Goal: Transaction & Acquisition: Subscribe to service/newsletter

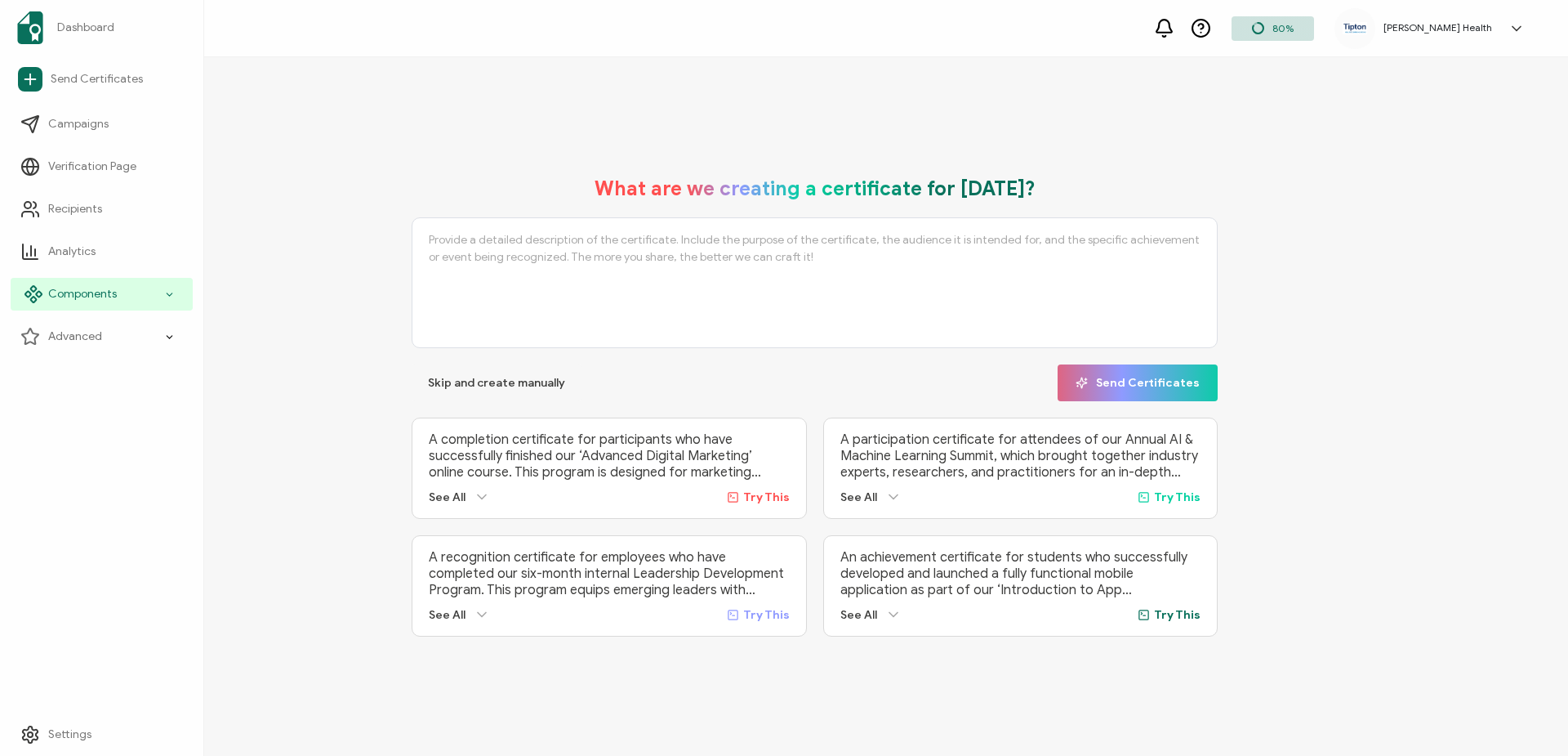
click at [165, 293] on icon at bounding box center [169, 294] width 10 height 19
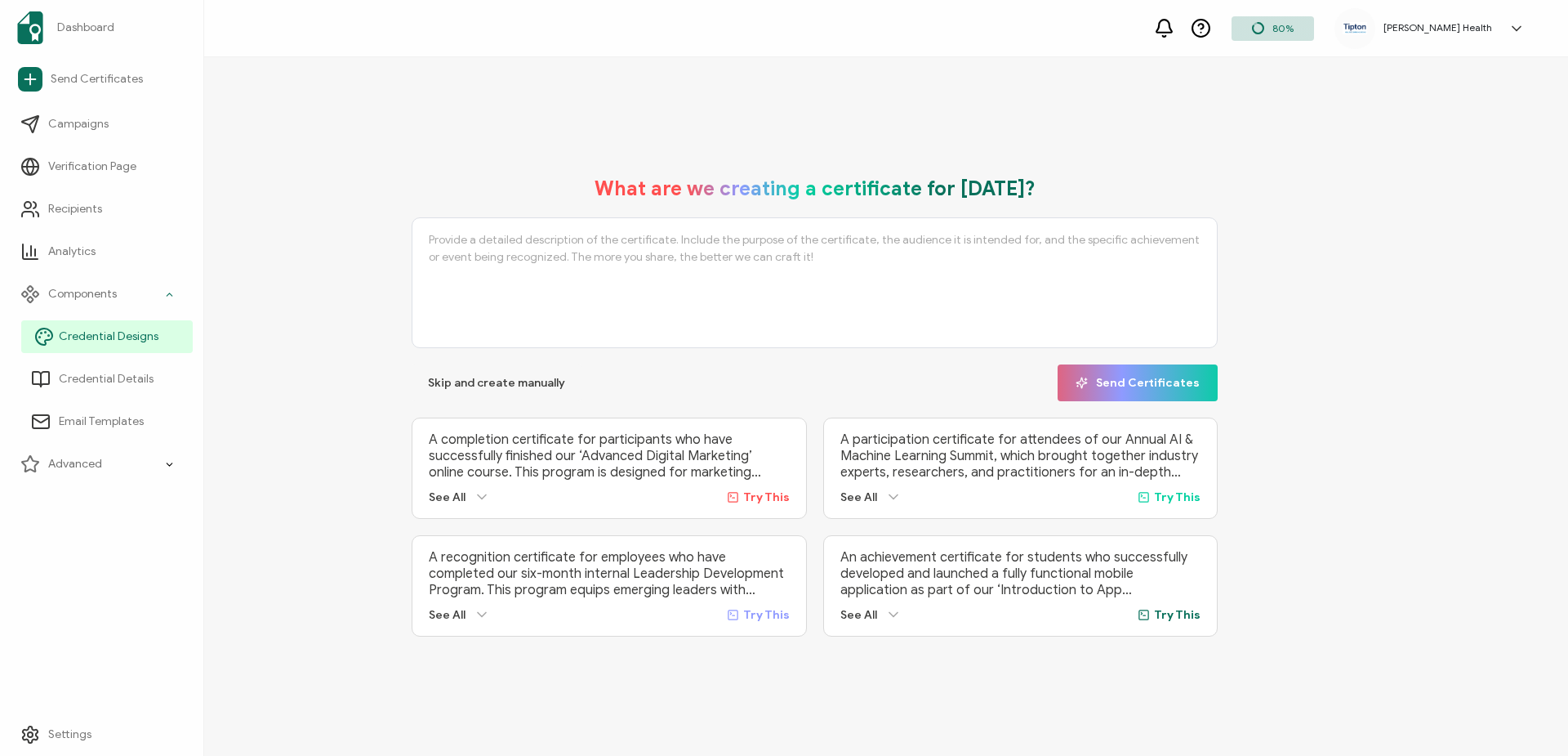
click at [132, 337] on span "Credential Designs" at bounding box center [108, 337] width 99 height 17
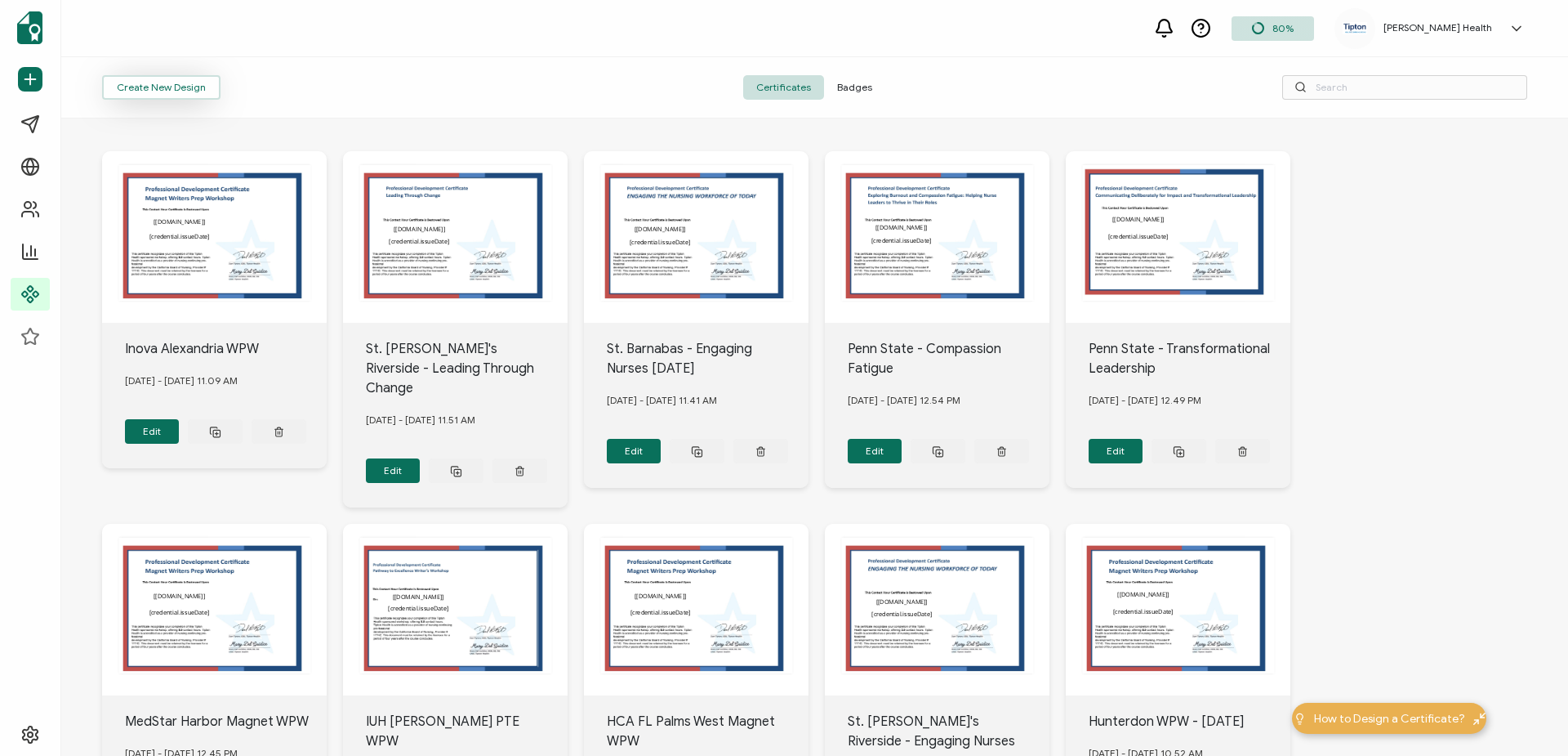
click at [189, 87] on button "Create New Design" at bounding box center [162, 87] width 119 height 24
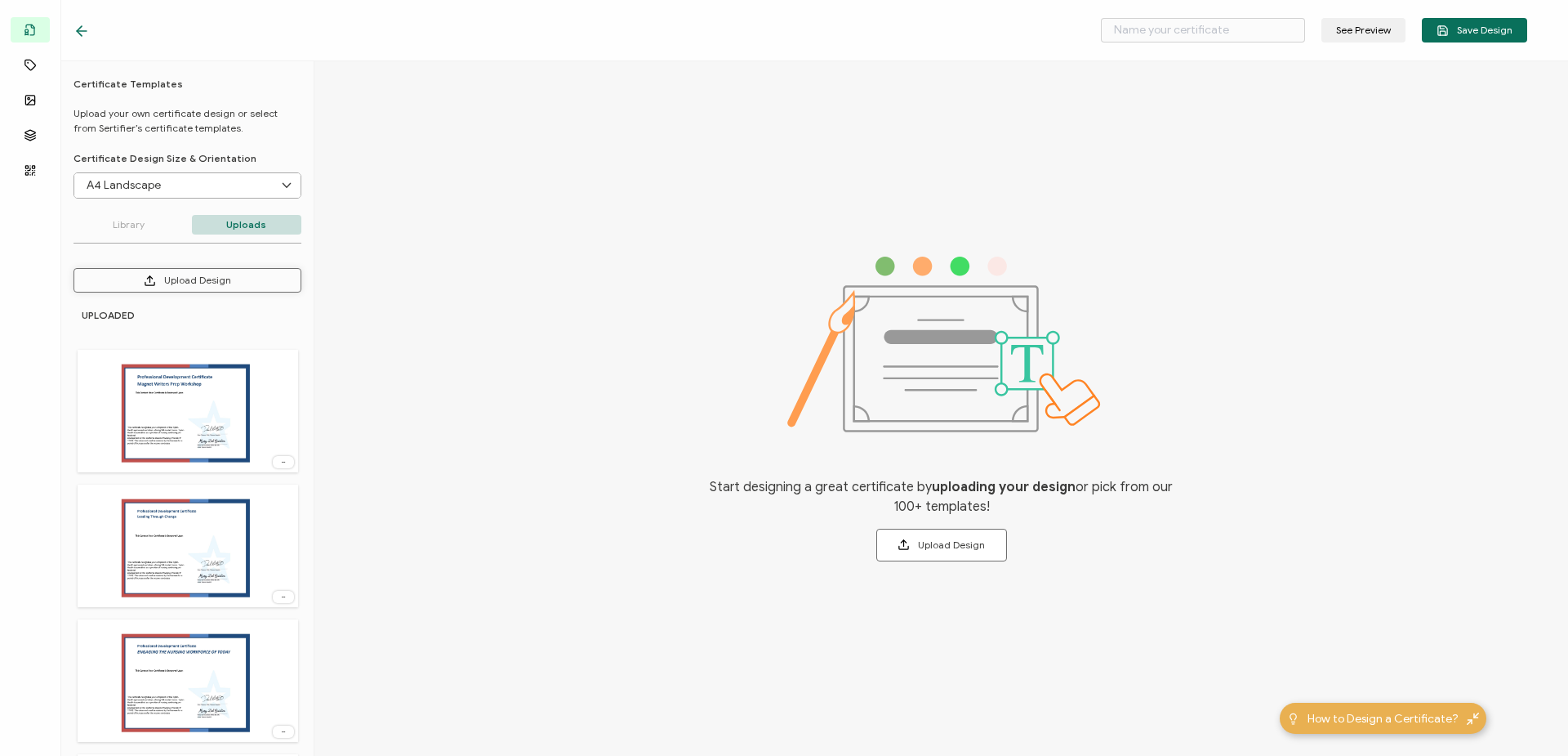
click at [227, 275] on button "Upload Design" at bounding box center [187, 280] width 227 height 24
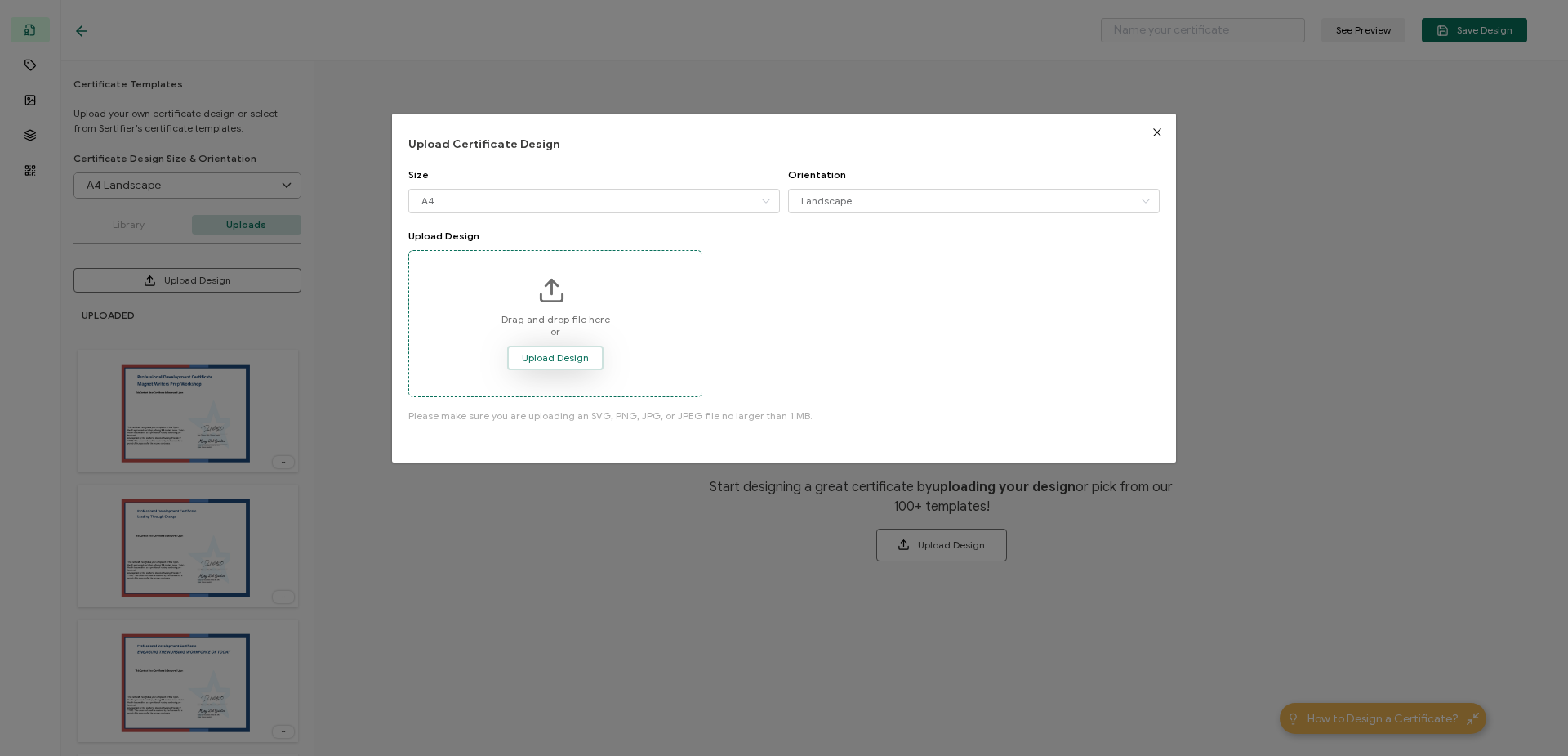
click at [531, 354] on span "Upload Design" at bounding box center [555, 358] width 67 height 10
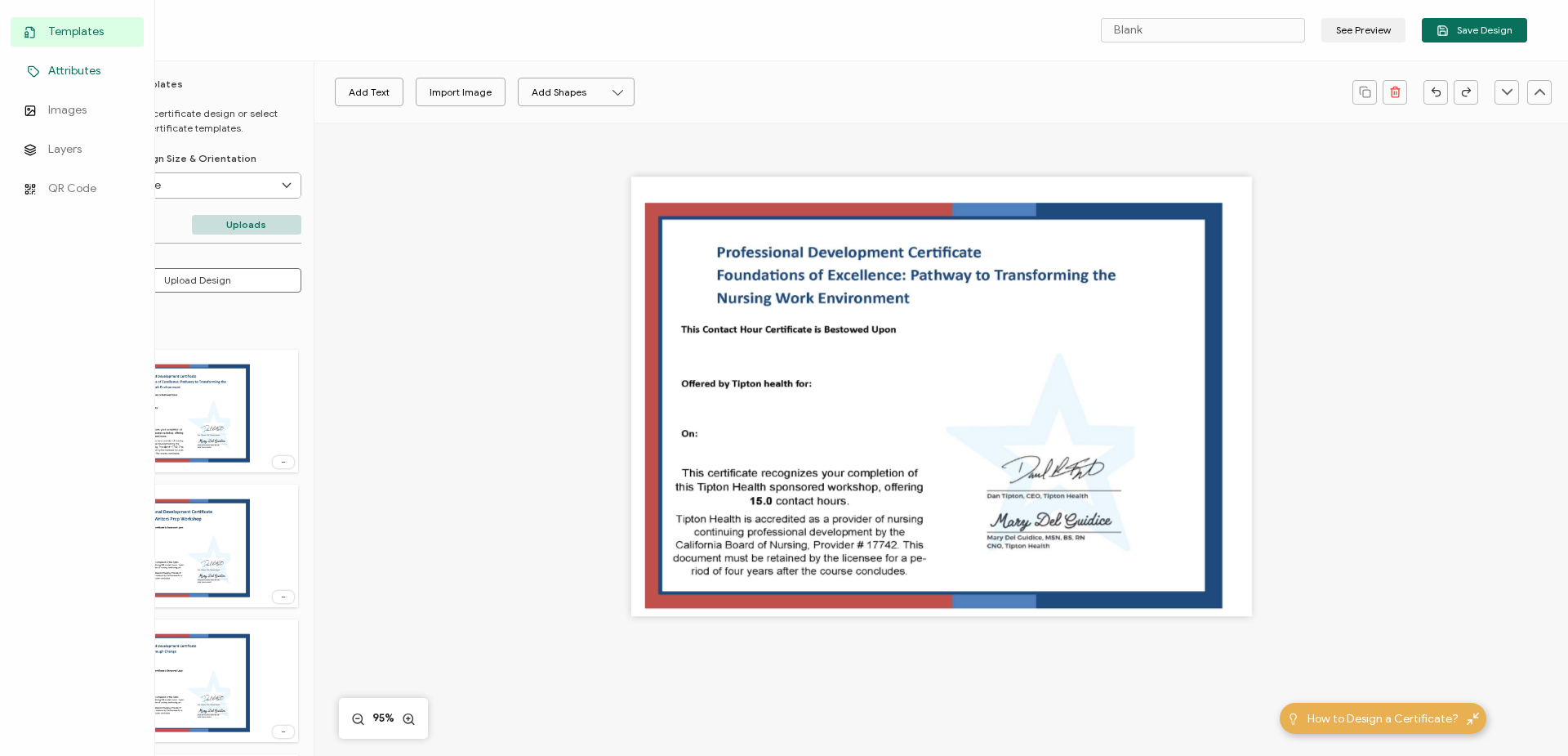
click at [78, 76] on span "Attributes" at bounding box center [74, 72] width 52 height 17
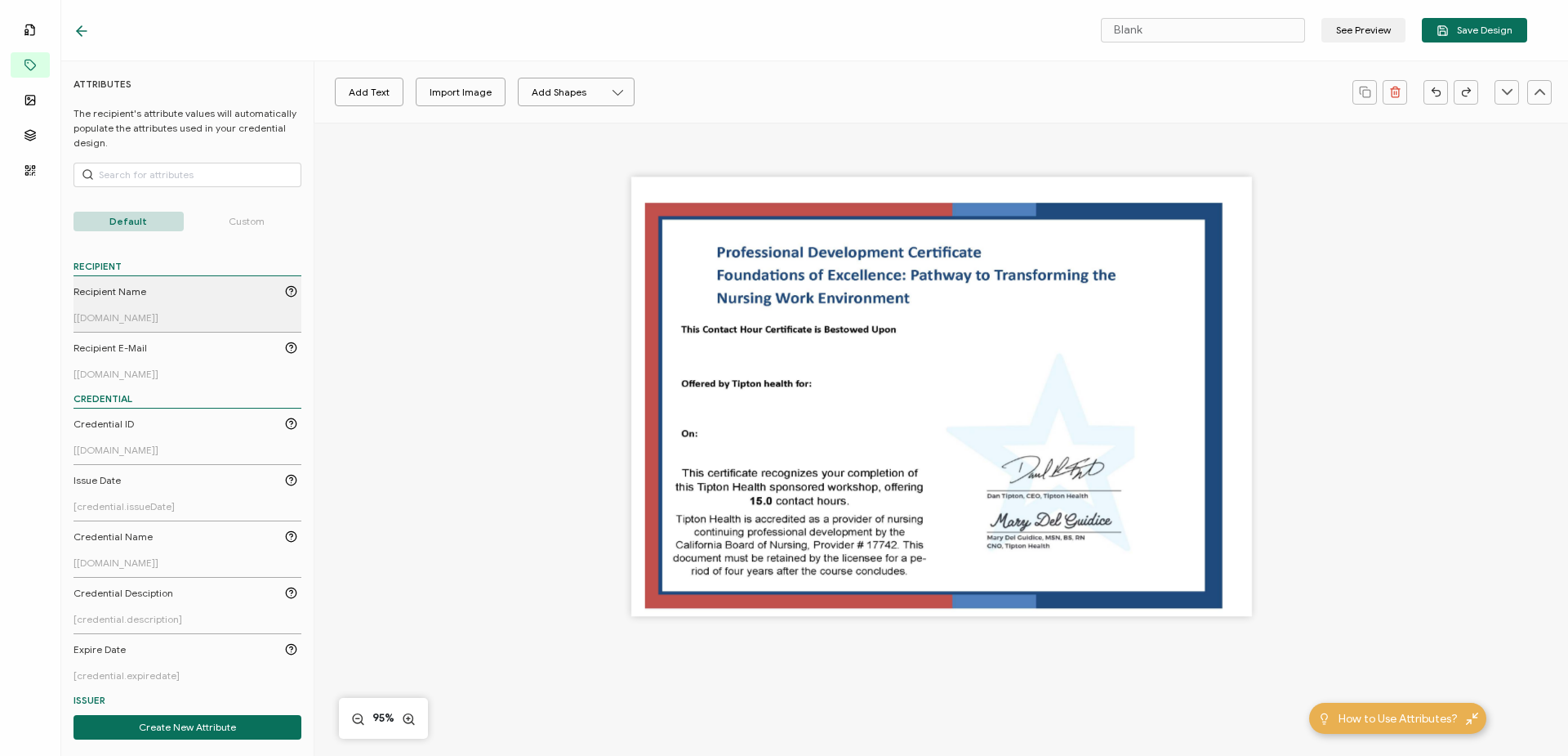
click at [192, 299] on link "Recipient Name [[DOMAIN_NAME]]" at bounding box center [185, 304] width 224 height 39
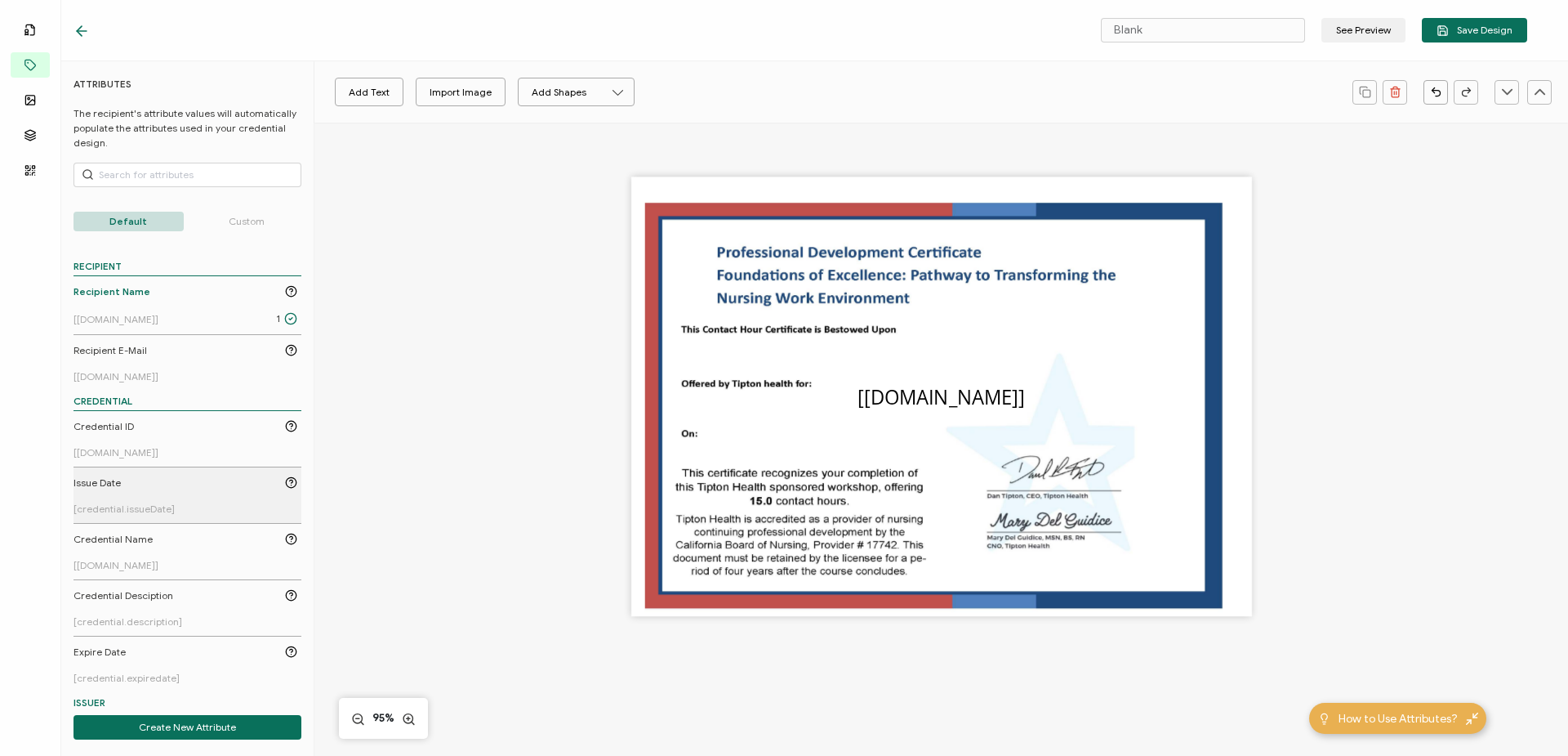
click at [165, 491] on link "Issue Date [credential.issueDate]" at bounding box center [185, 495] width 224 height 39
drag, startPoint x: 897, startPoint y: 419, endPoint x: 828, endPoint y: 422, distance: 69.1
click at [828, 422] on pre "[credential.issueDate]" at bounding box center [826, 424] width 195 height 26
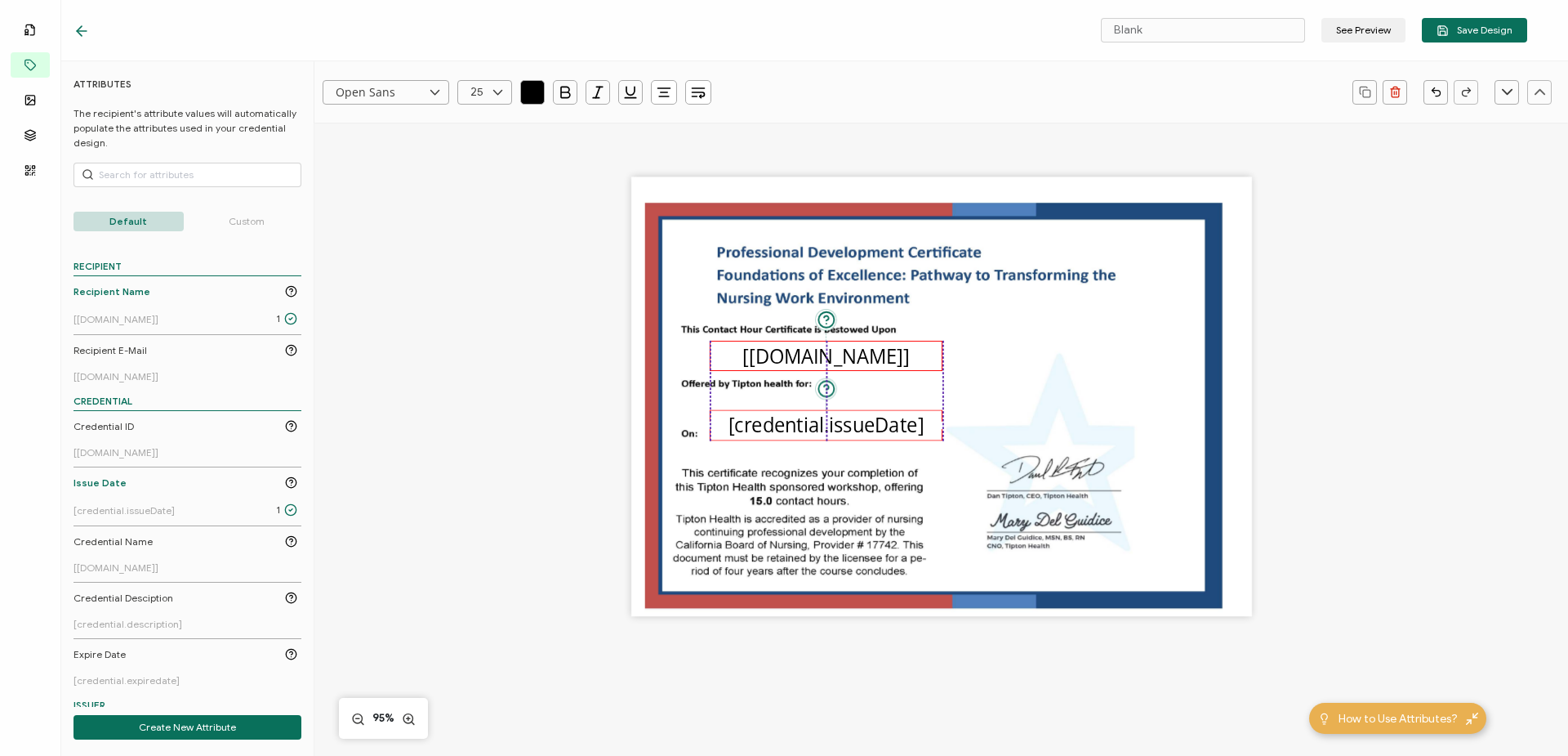
drag, startPoint x: 945, startPoint y: 401, endPoint x: 828, endPoint y: 360, distance: 124.0
click at [828, 360] on pre "[[DOMAIN_NAME]]" at bounding box center [824, 356] width 166 height 26
drag, startPoint x: 1196, startPoint y: 33, endPoint x: 1033, endPoint y: 31, distance: 163.0
click at [1033, 31] on div "Blank See Preview Save Design" at bounding box center [799, 31] width 1535 height 61
type input "m"
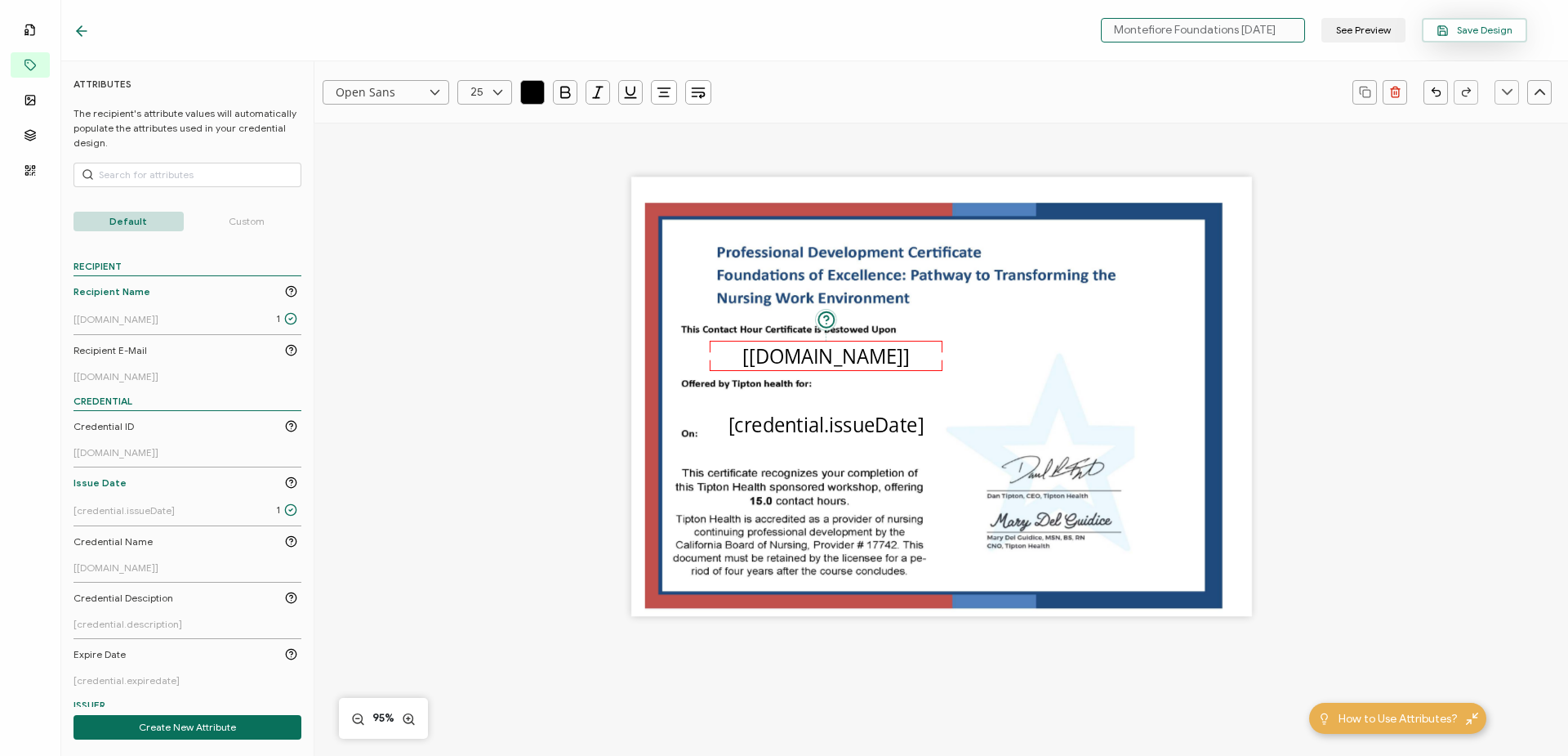
type input "Montefiore Foundations [DATE]"
click at [1501, 28] on span "Save Design" at bounding box center [1474, 30] width 76 height 12
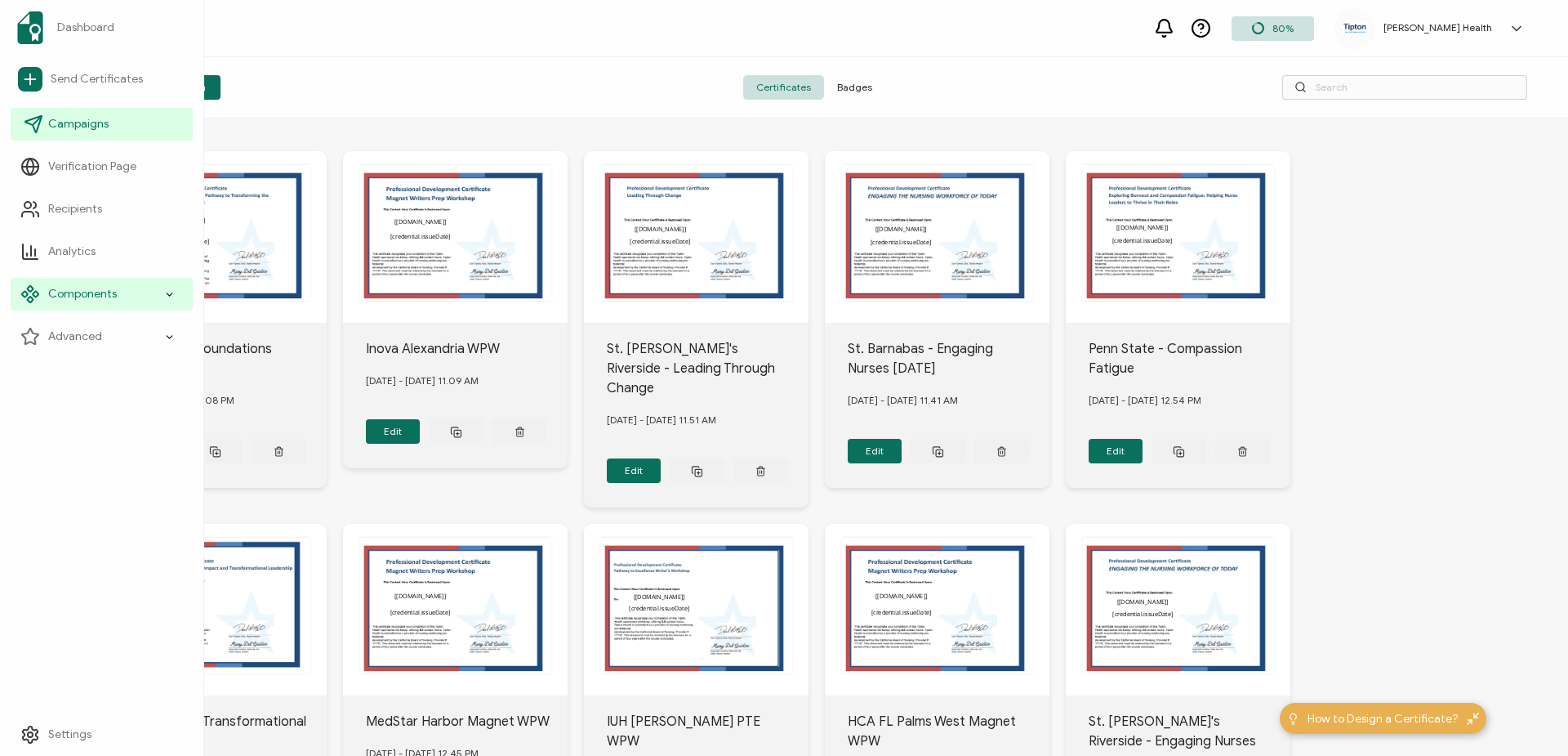
click at [83, 131] on span "Campaigns" at bounding box center [78, 124] width 60 height 17
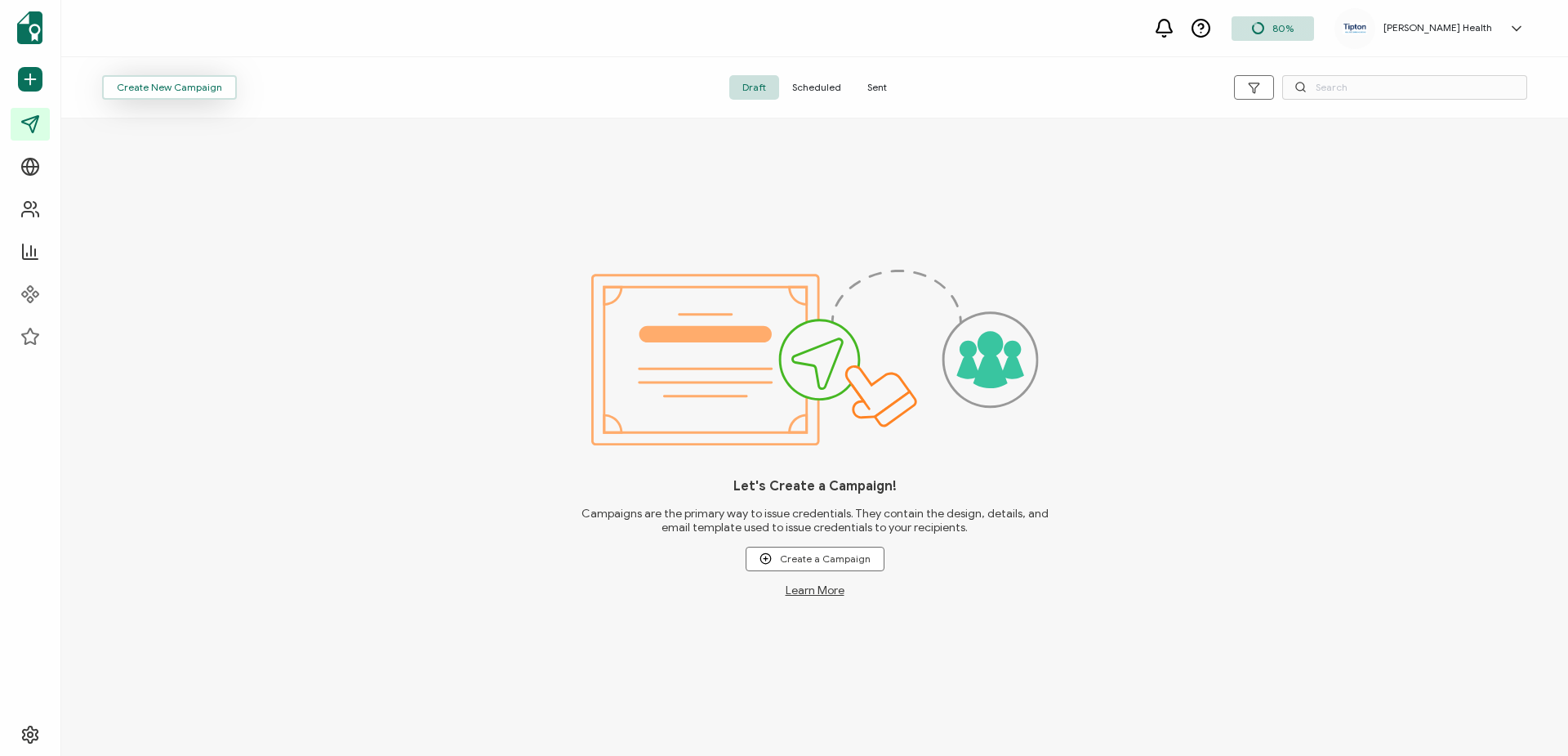
click at [166, 85] on span "Create New Campaign" at bounding box center [169, 87] width 105 height 10
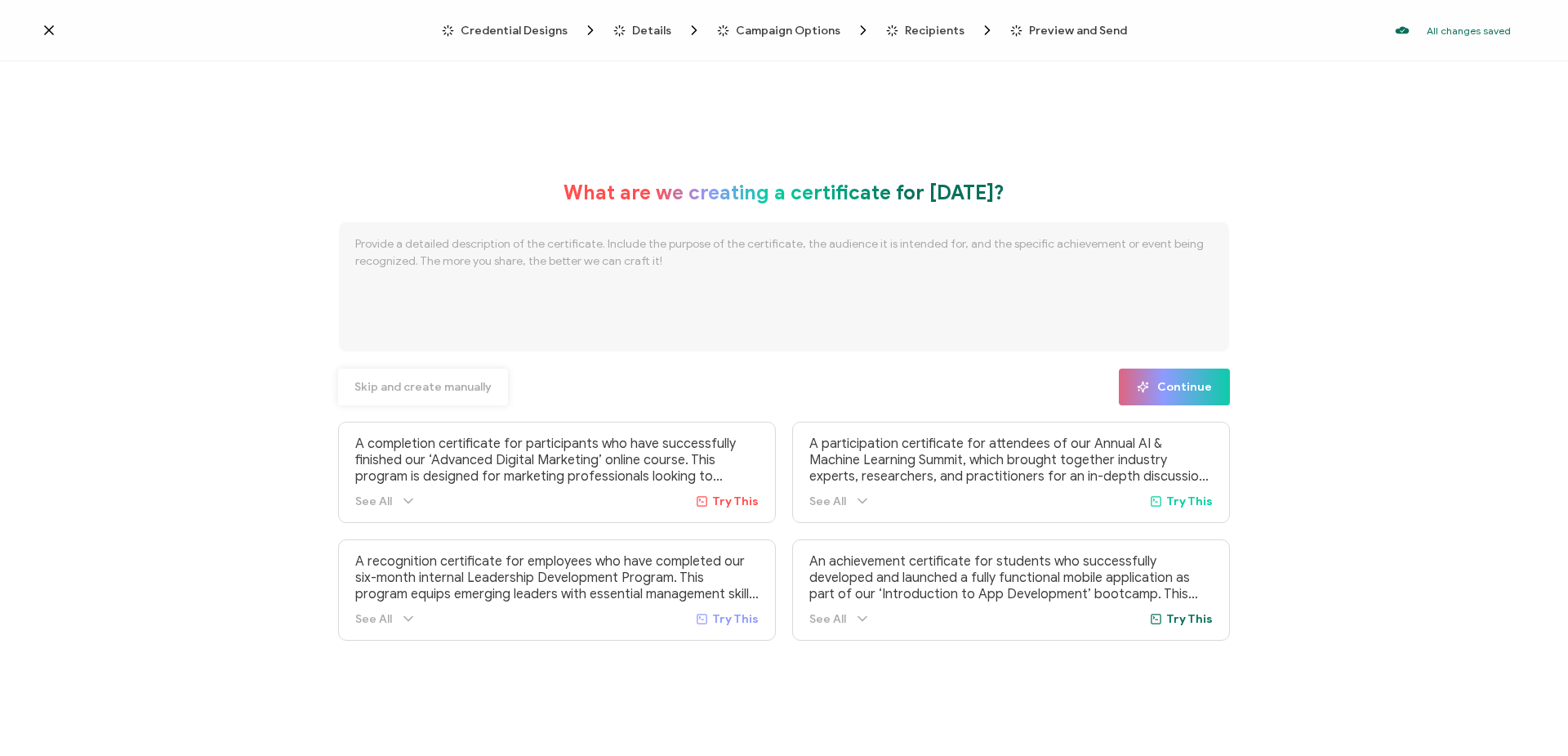
click at [428, 384] on span "Skip and create manually" at bounding box center [423, 387] width 137 height 11
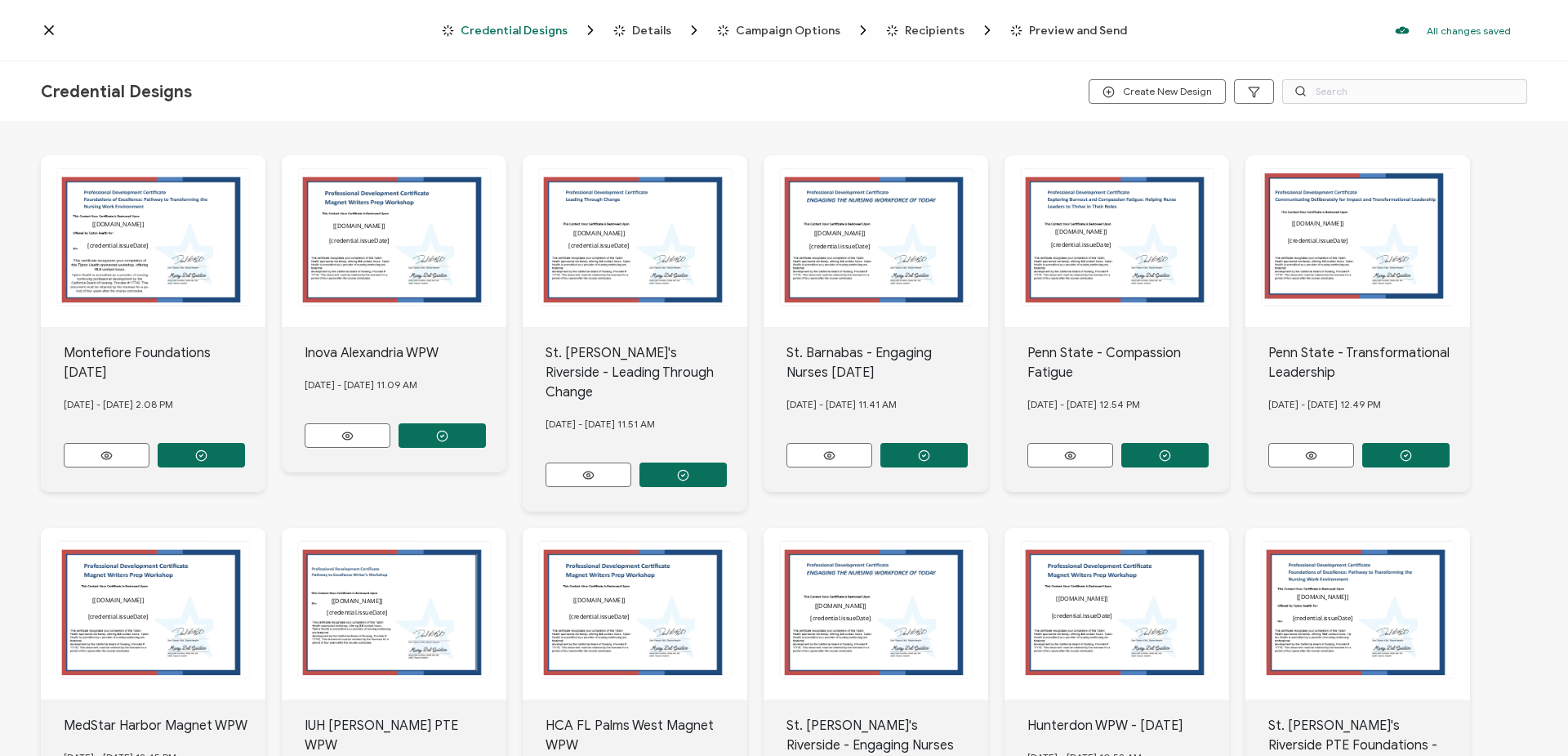
click at [208, 448] on button "button" at bounding box center [201, 455] width 87 height 24
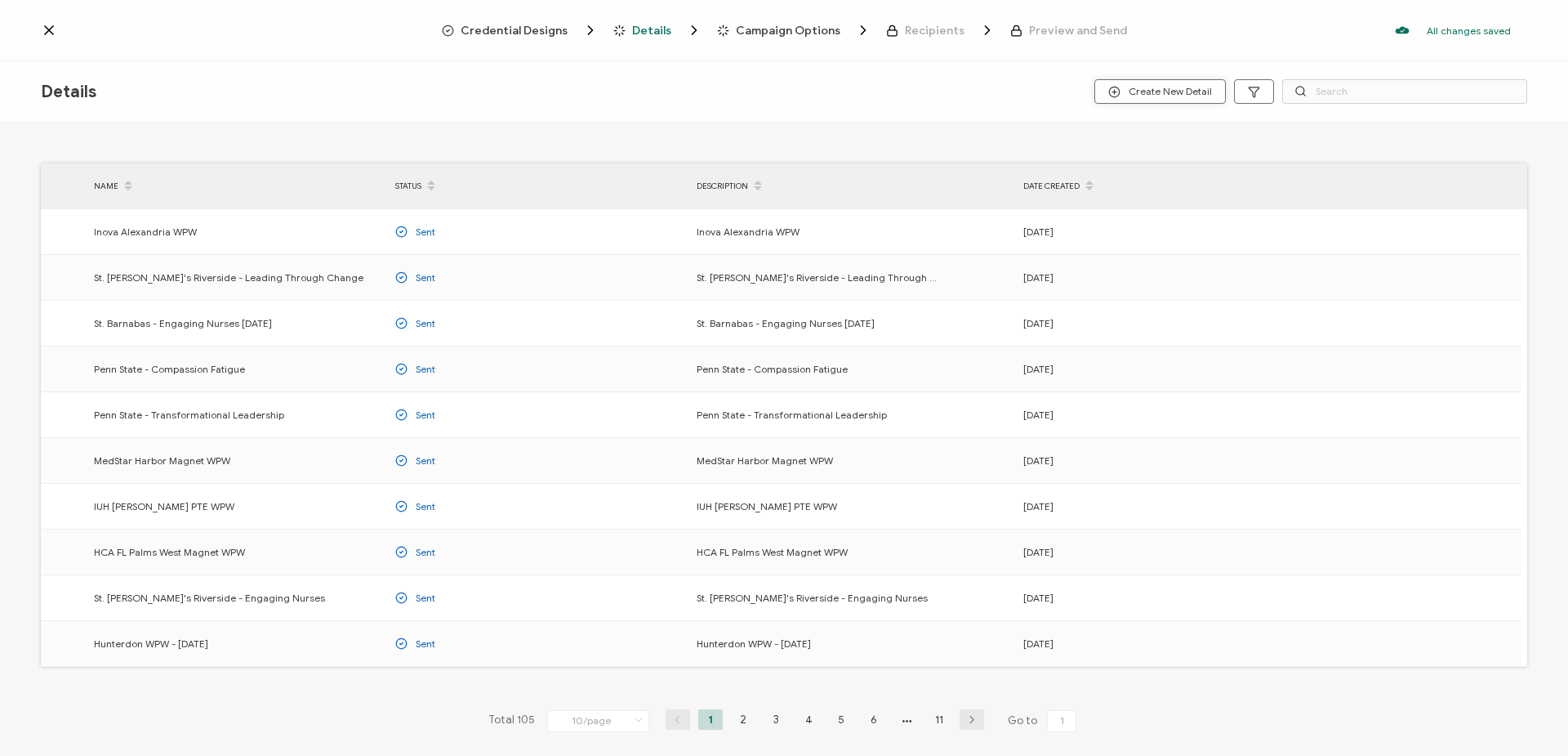
click at [1135, 87] on span "Create New Detail" at bounding box center [1160, 91] width 104 height 12
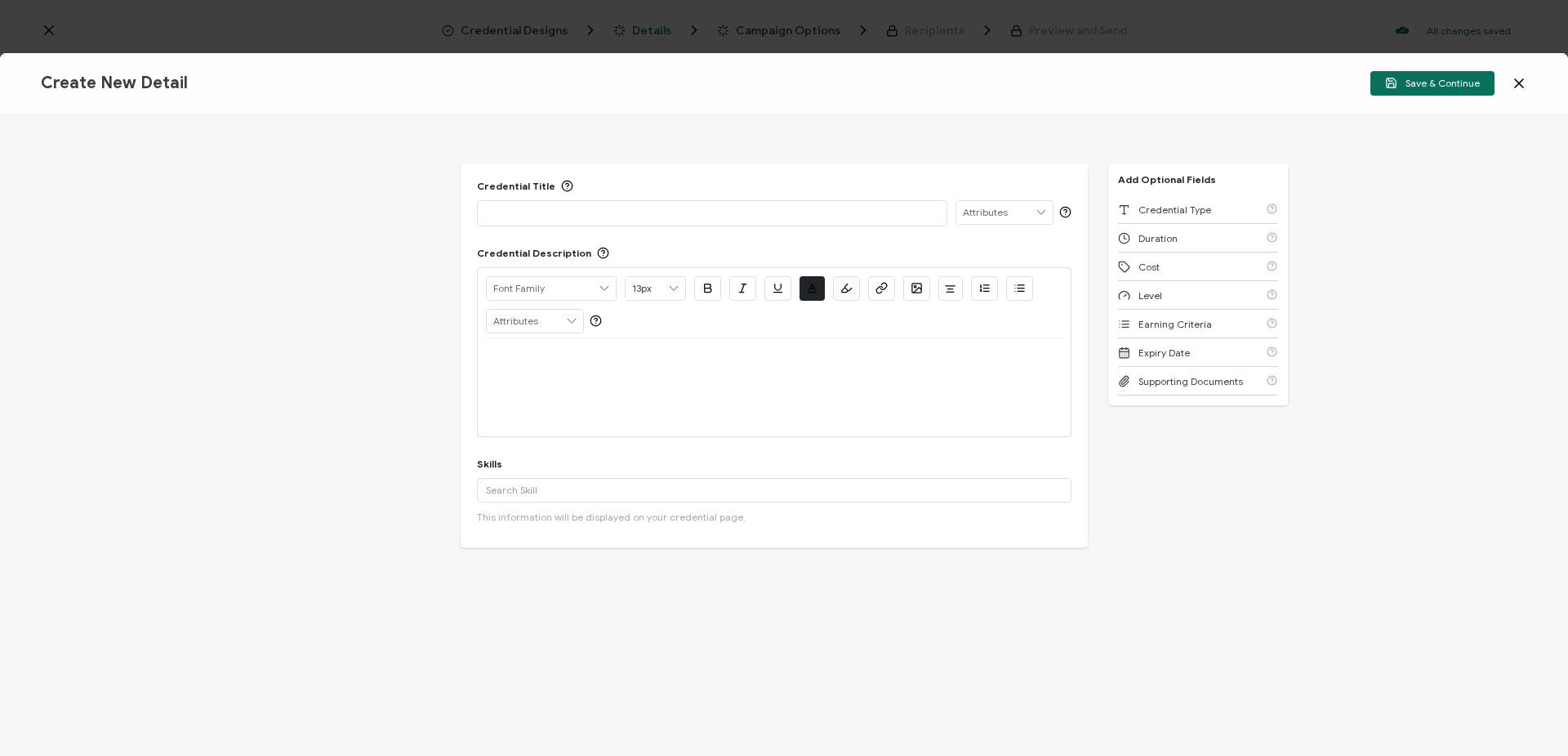
click at [686, 207] on p at bounding box center [711, 213] width 452 height 17
click at [686, 207] on p "Montefiore Foundations [DATE]" at bounding box center [711, 213] width 452 height 17
copy p "Montefiore Foundations [DATE]"
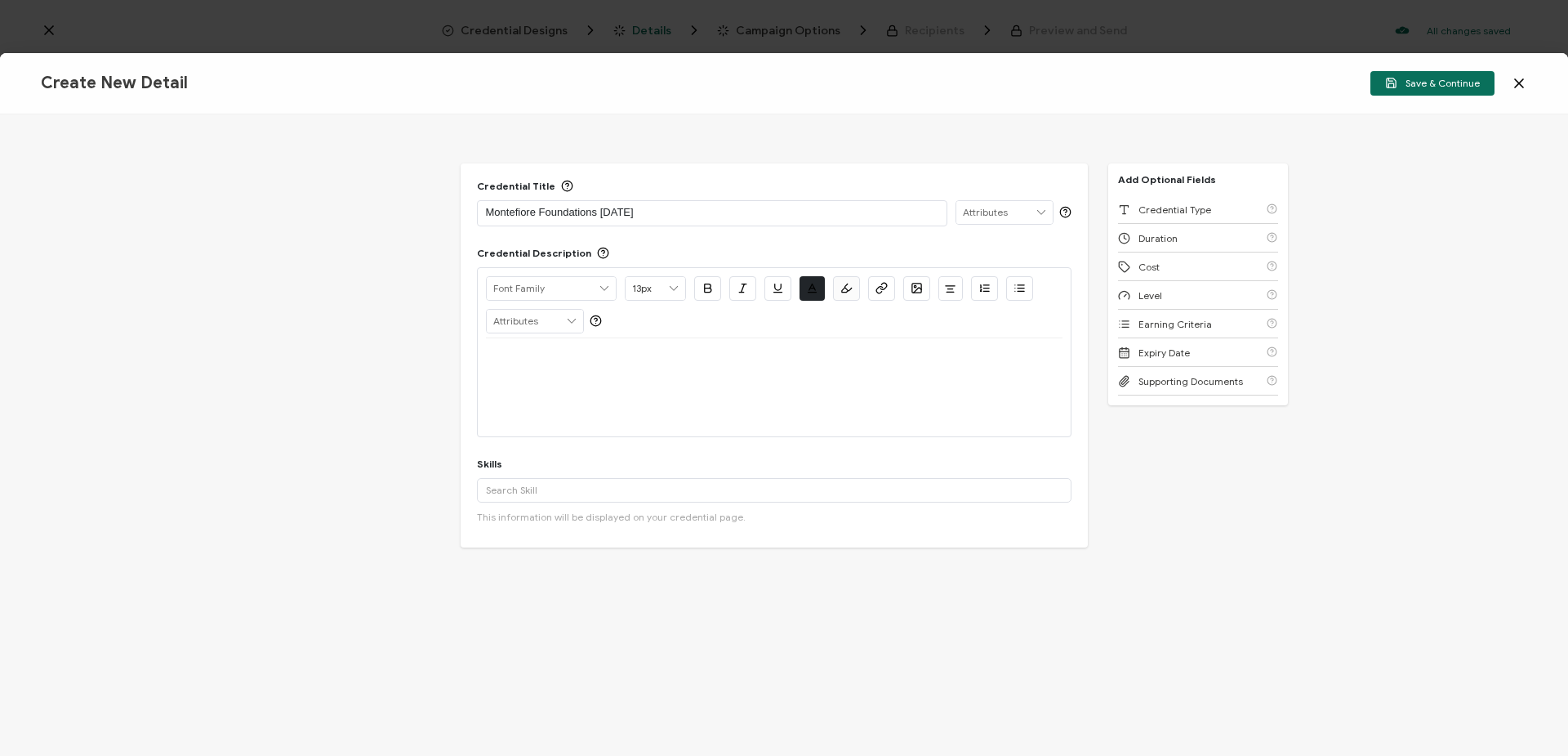
click at [690, 359] on p at bounding box center [773, 358] width 577 height 15
click at [694, 490] on input "text" at bounding box center [774, 490] width 594 height 24
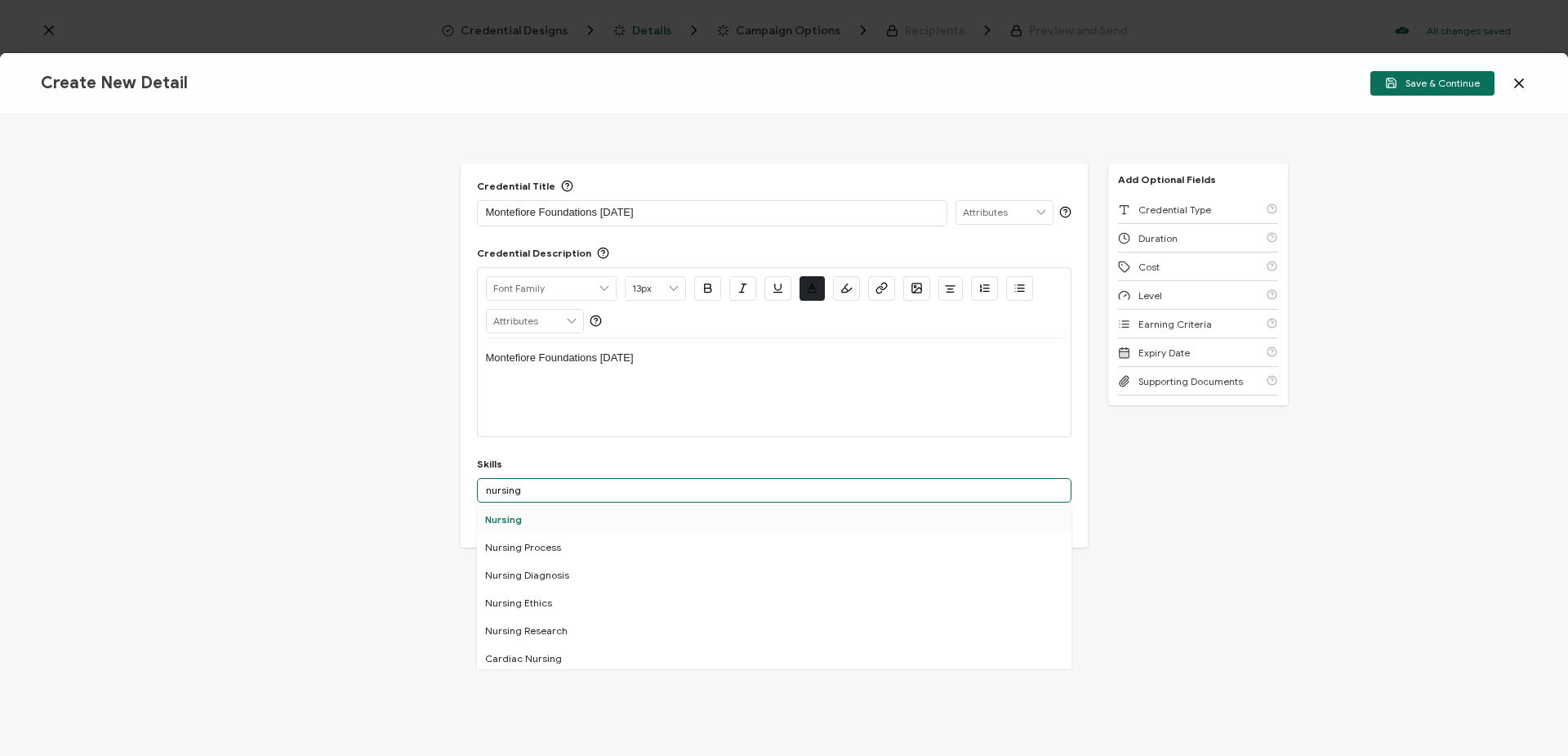
type input "nursing"
click at [573, 519] on div "Nursing" at bounding box center [774, 519] width 594 height 28
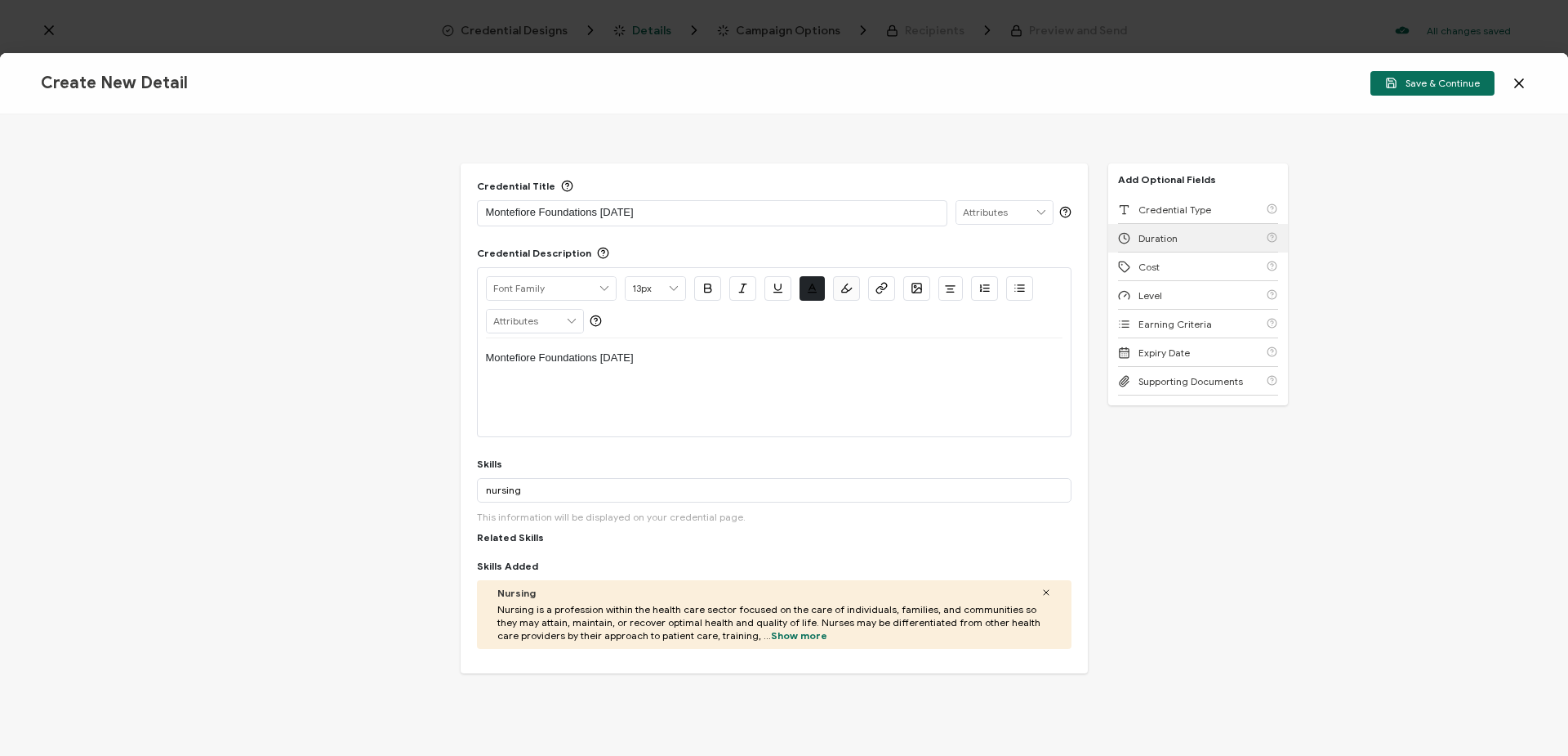
click at [1164, 238] on span "Duration" at bounding box center [1158, 238] width 39 height 12
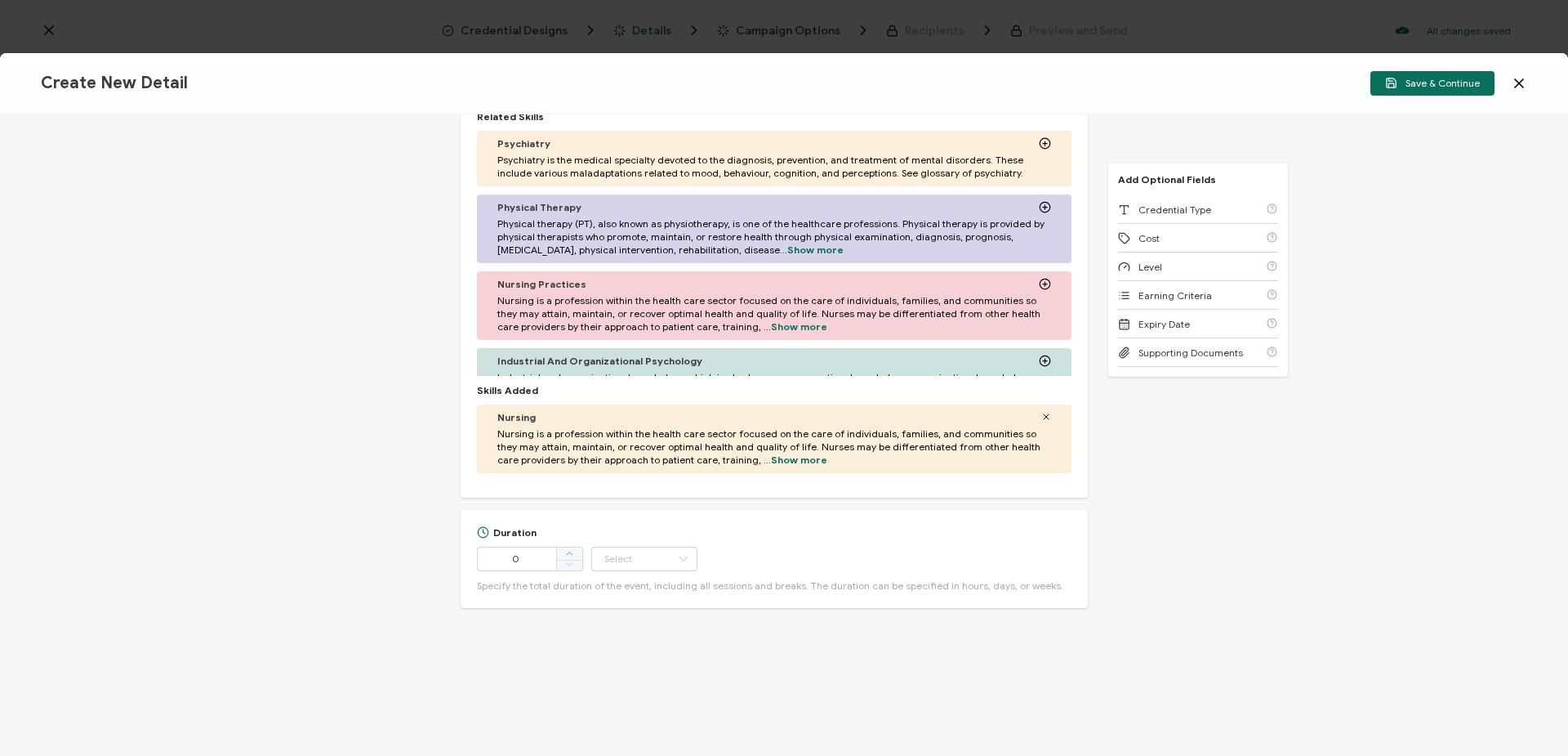
scroll to position [469, 0]
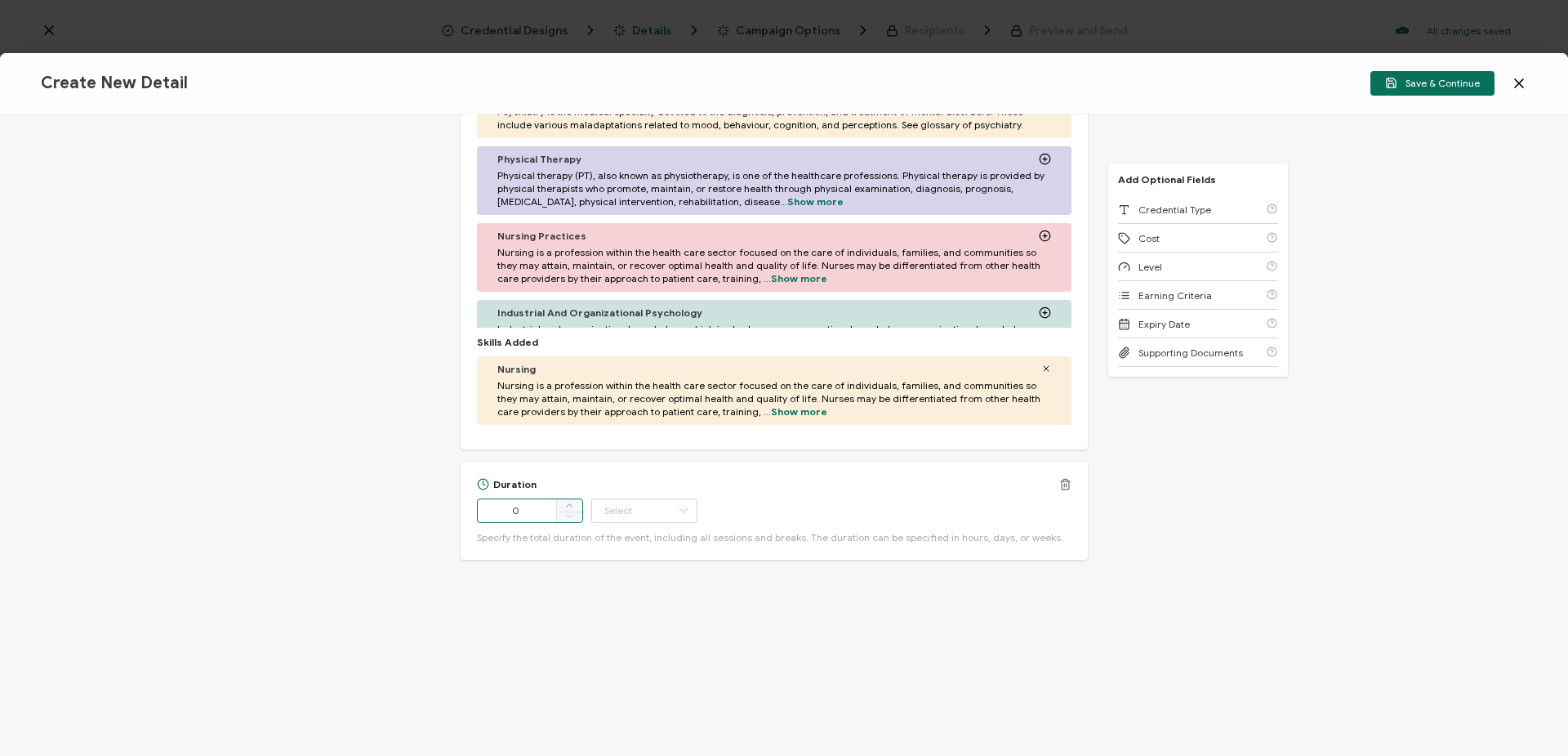
click at [545, 508] on input "0" at bounding box center [530, 511] width 106 height 24
type input "0"
type input "15"
click at [626, 504] on input "text" at bounding box center [644, 511] width 106 height 24
click at [641, 553] on li "Hour" at bounding box center [644, 552] width 110 height 28
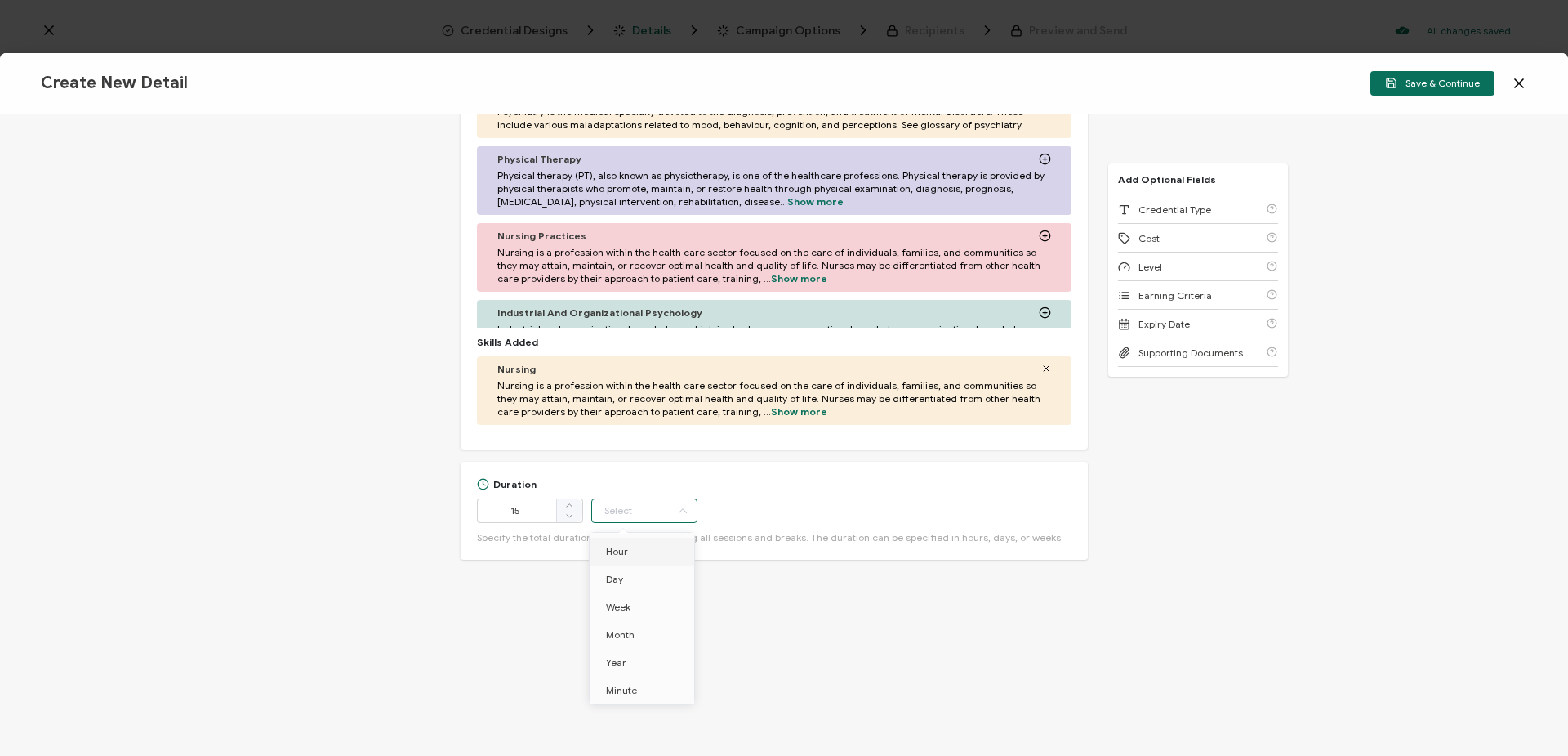
type input "Hour"
drag, startPoint x: 1424, startPoint y: 88, endPoint x: 1549, endPoint y: 108, distance: 126.6
click at [1425, 88] on span "Save & Continue" at bounding box center [1432, 83] width 95 height 12
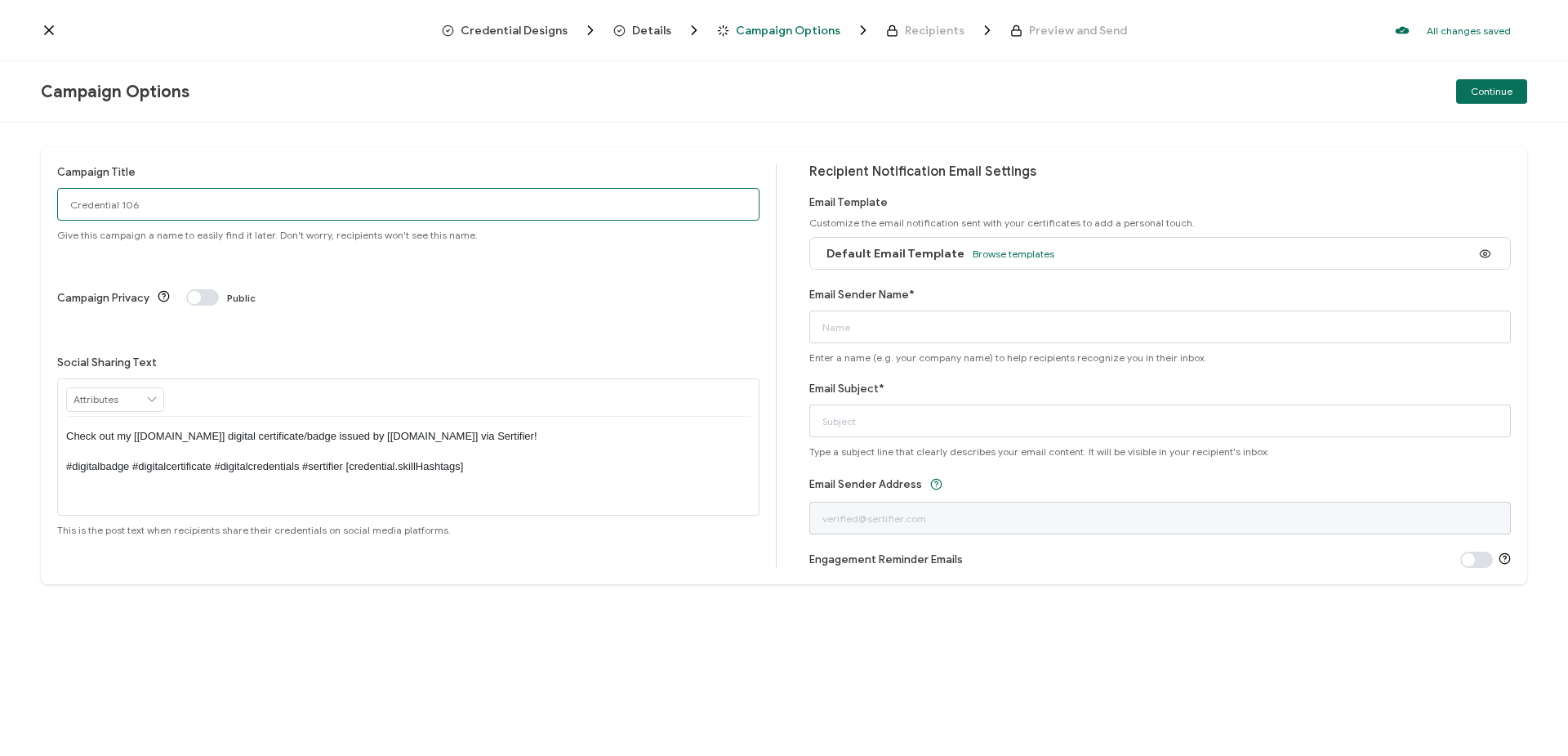
drag, startPoint x: 376, startPoint y: 218, endPoint x: 373, endPoint y: 210, distance: 8.5
click at [376, 218] on input "Credential 106" at bounding box center [408, 203] width 702 height 33
click at [372, 207] on input "Credential 106" at bounding box center [408, 203] width 702 height 33
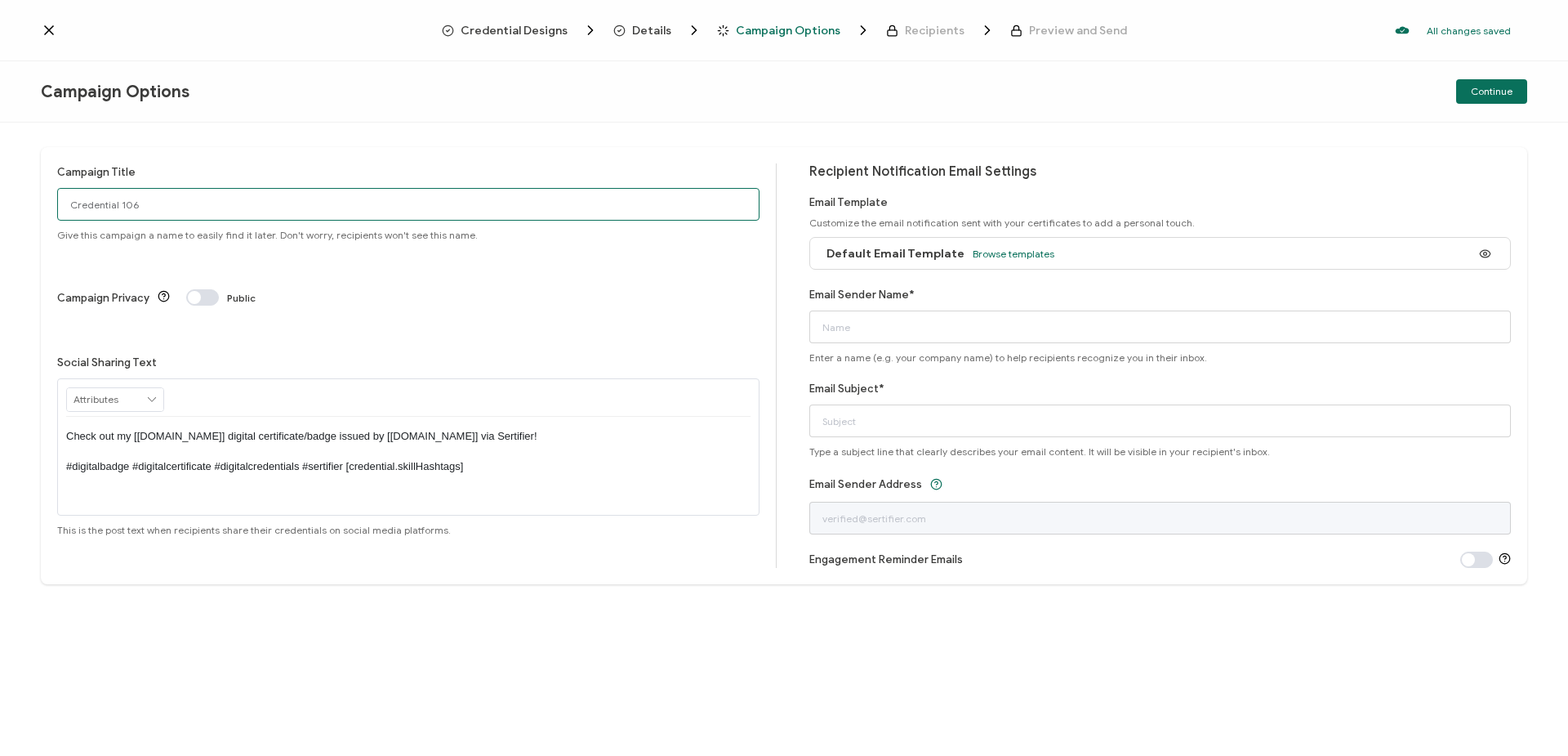
paste input "Montefiore Foundations [DATE]"
type input "Montefiore Foundations [DATE]"
click at [980, 250] on span "Browse templates" at bounding box center [1014, 253] width 82 height 12
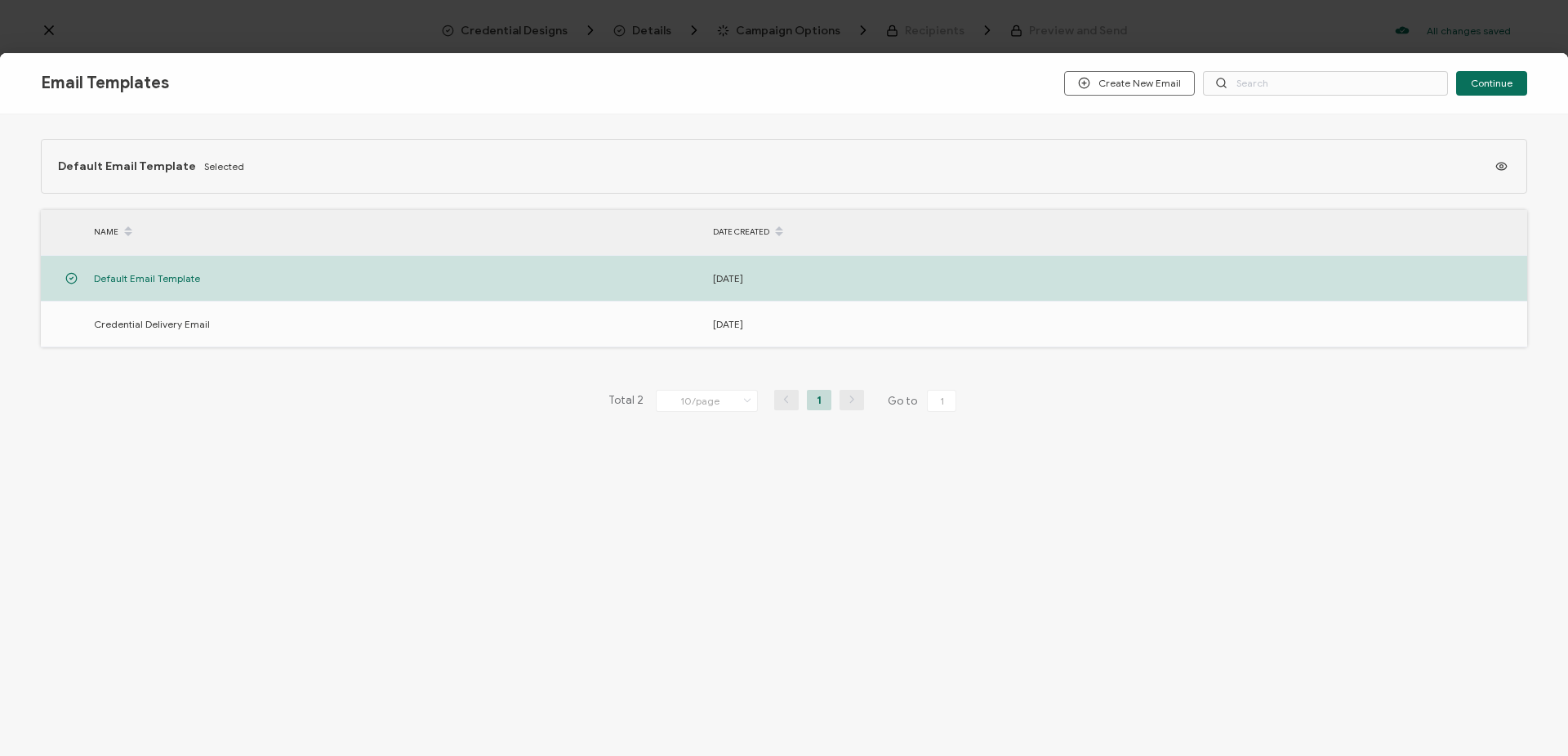
click at [0, 0] on icon "button" at bounding box center [0, 0] width 0 height 0
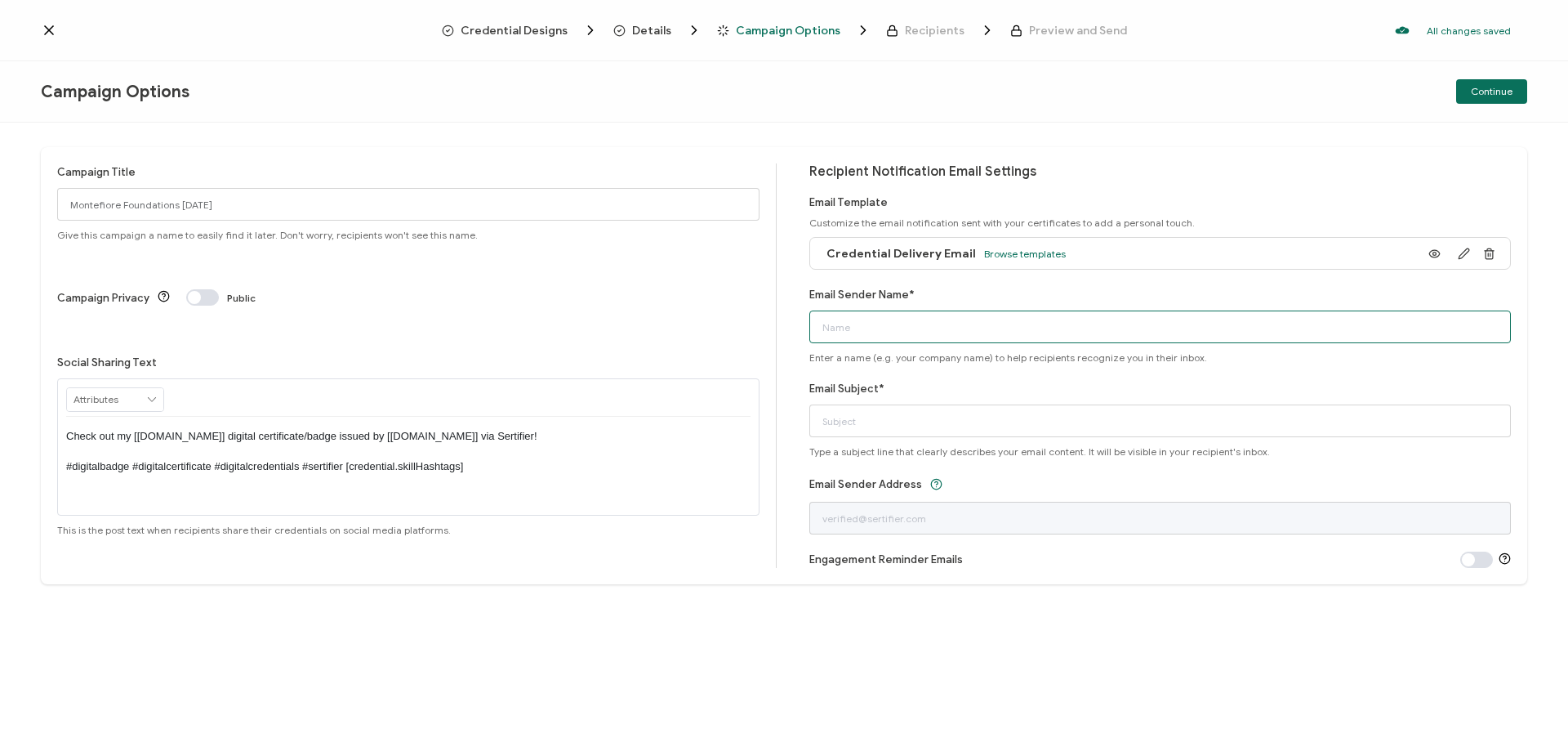
click at [1078, 328] on input "Email Sender Name*" at bounding box center [1160, 326] width 702 height 33
type input "[PERSON_NAME]"
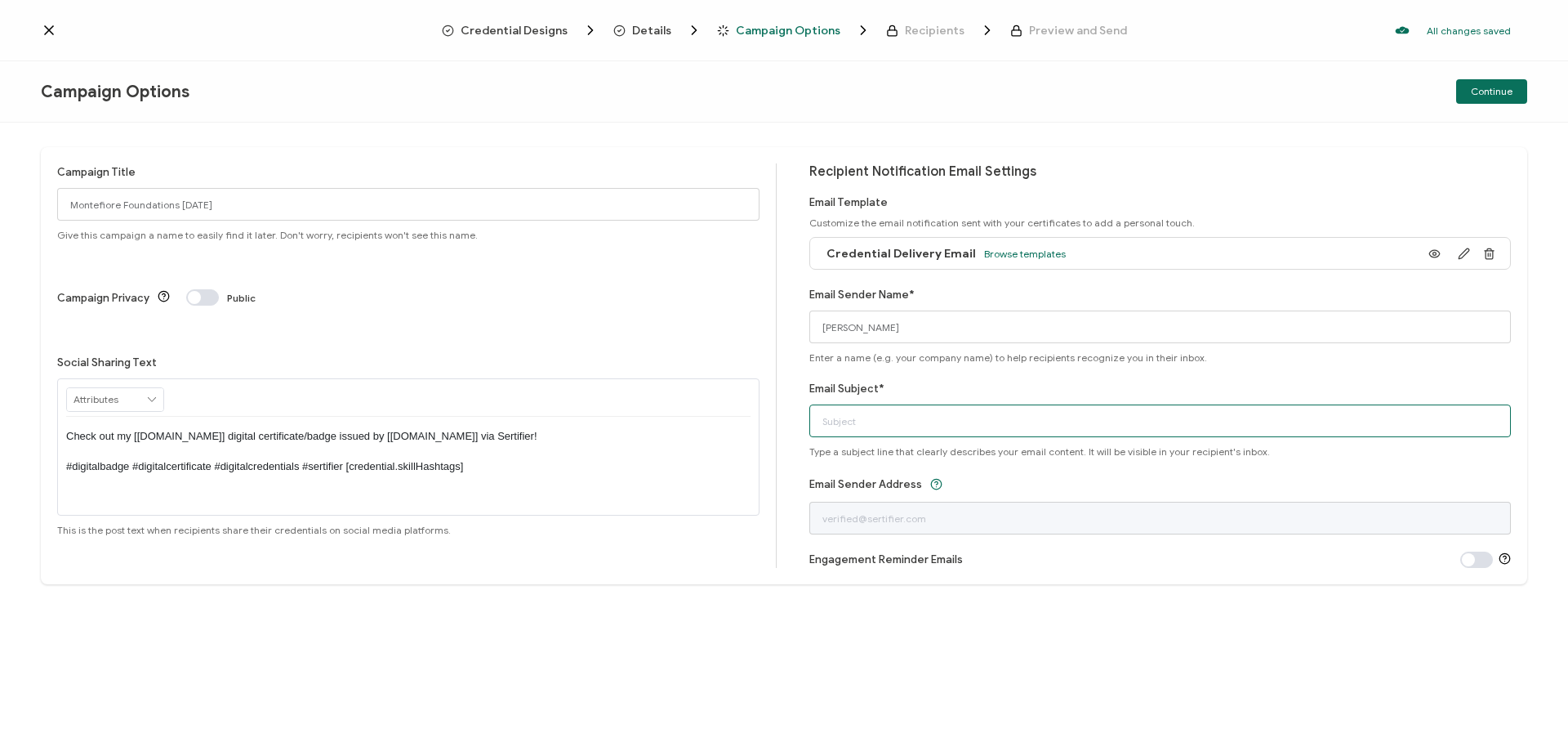
click at [1042, 431] on input "Email Subject*" at bounding box center [1160, 420] width 702 height 33
type input "Contact Hours Certificate"
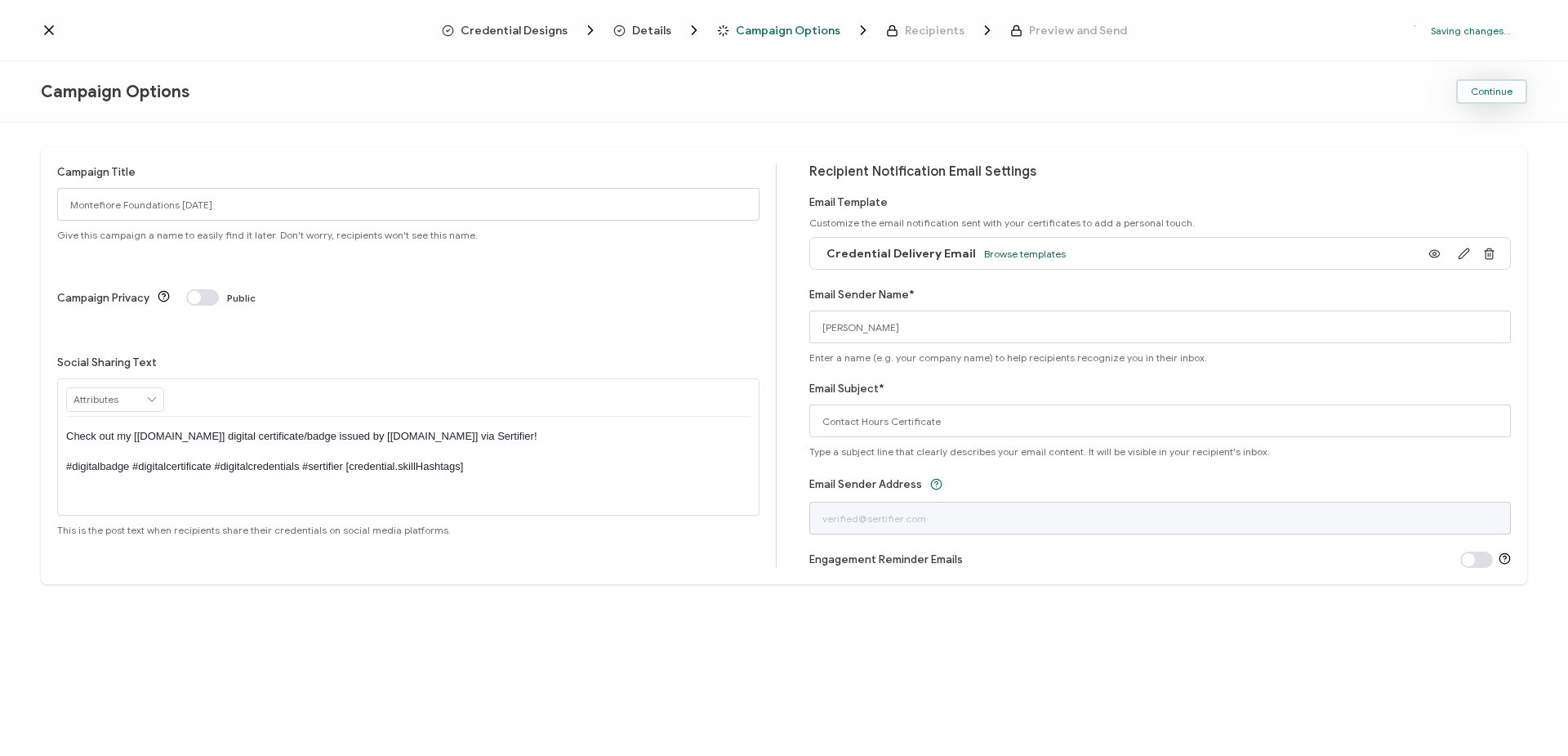
click at [1481, 93] on span "Continue" at bounding box center [1491, 91] width 42 height 10
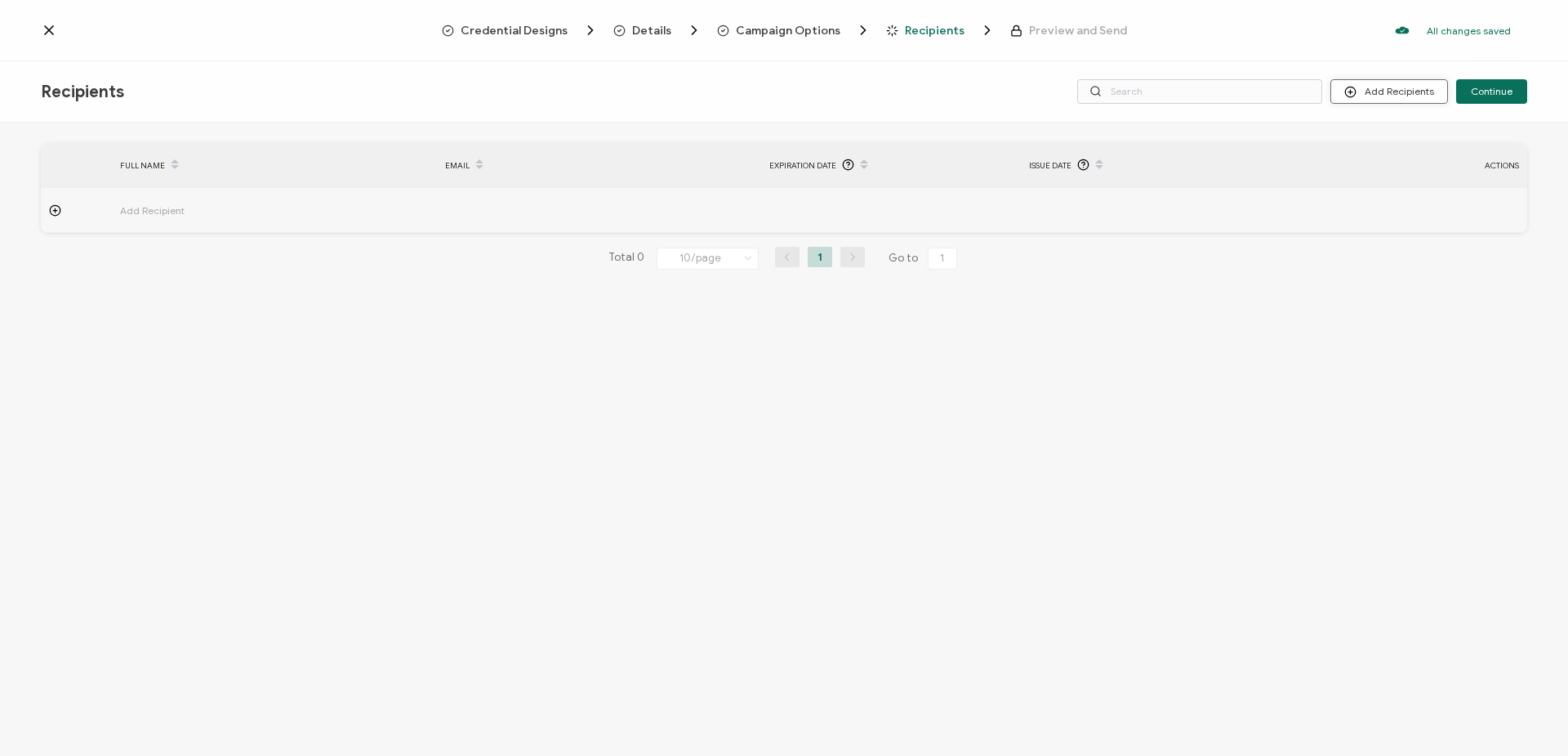
click at [1368, 93] on button "Add Recipients" at bounding box center [1389, 91] width 118 height 24
click at [1380, 165] on span "Import From Recipients" at bounding box center [1421, 162] width 106 height 12
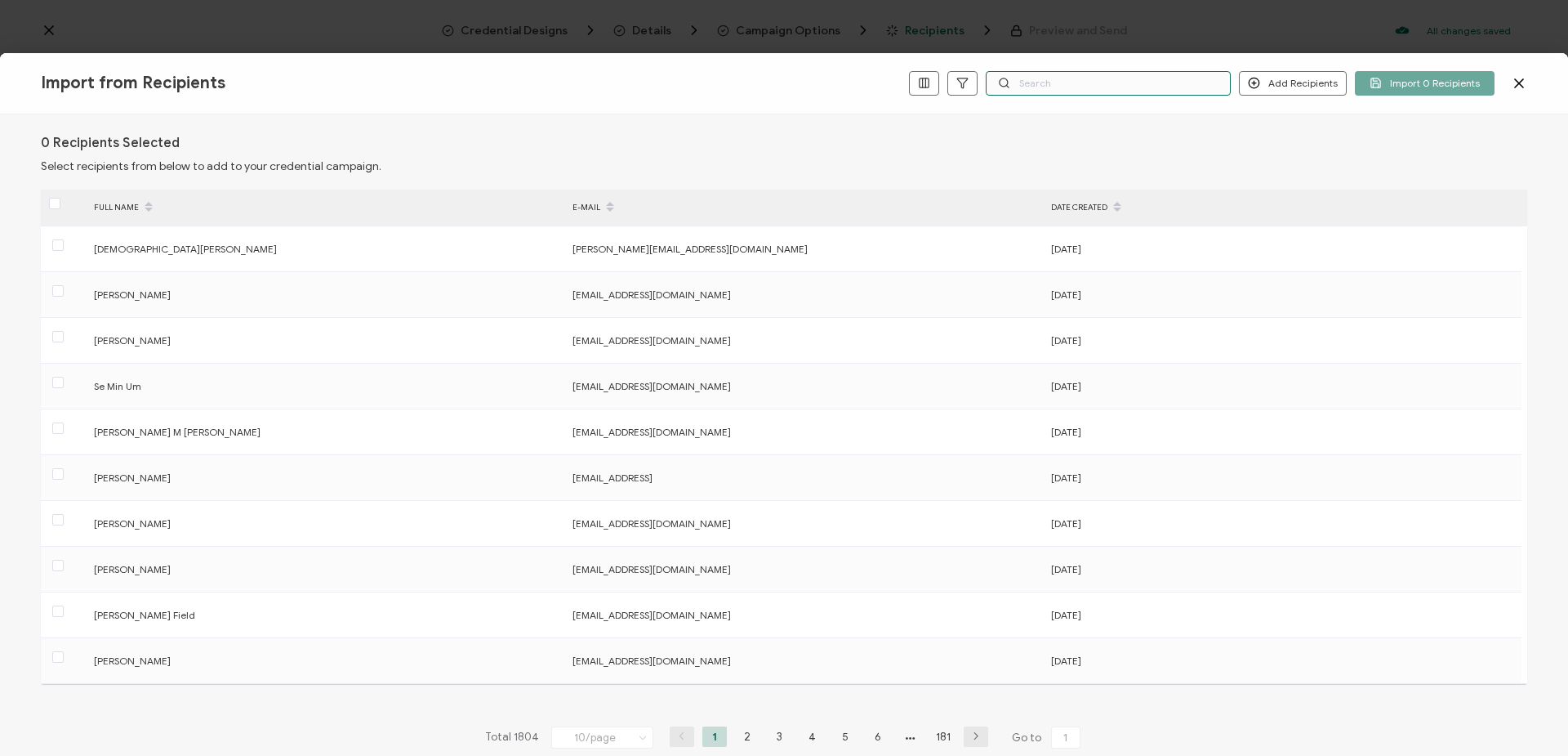
click at [1088, 84] on input "text" at bounding box center [1108, 84] width 245 height 24
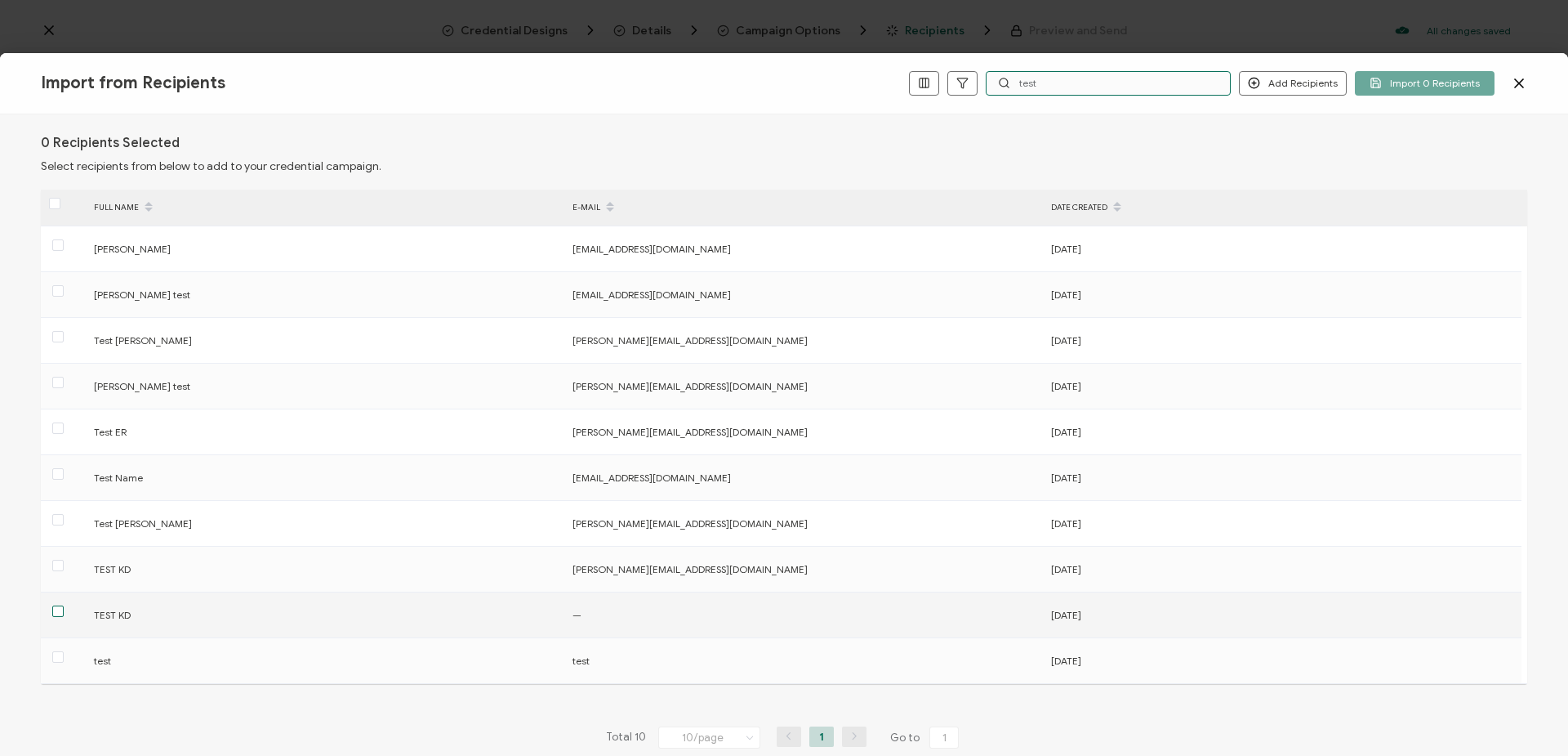
type input "test"
click at [59, 611] on span at bounding box center [58, 611] width 11 height 11
click at [64, 606] on input "checkbox" at bounding box center [64, 606] width 0 height 0
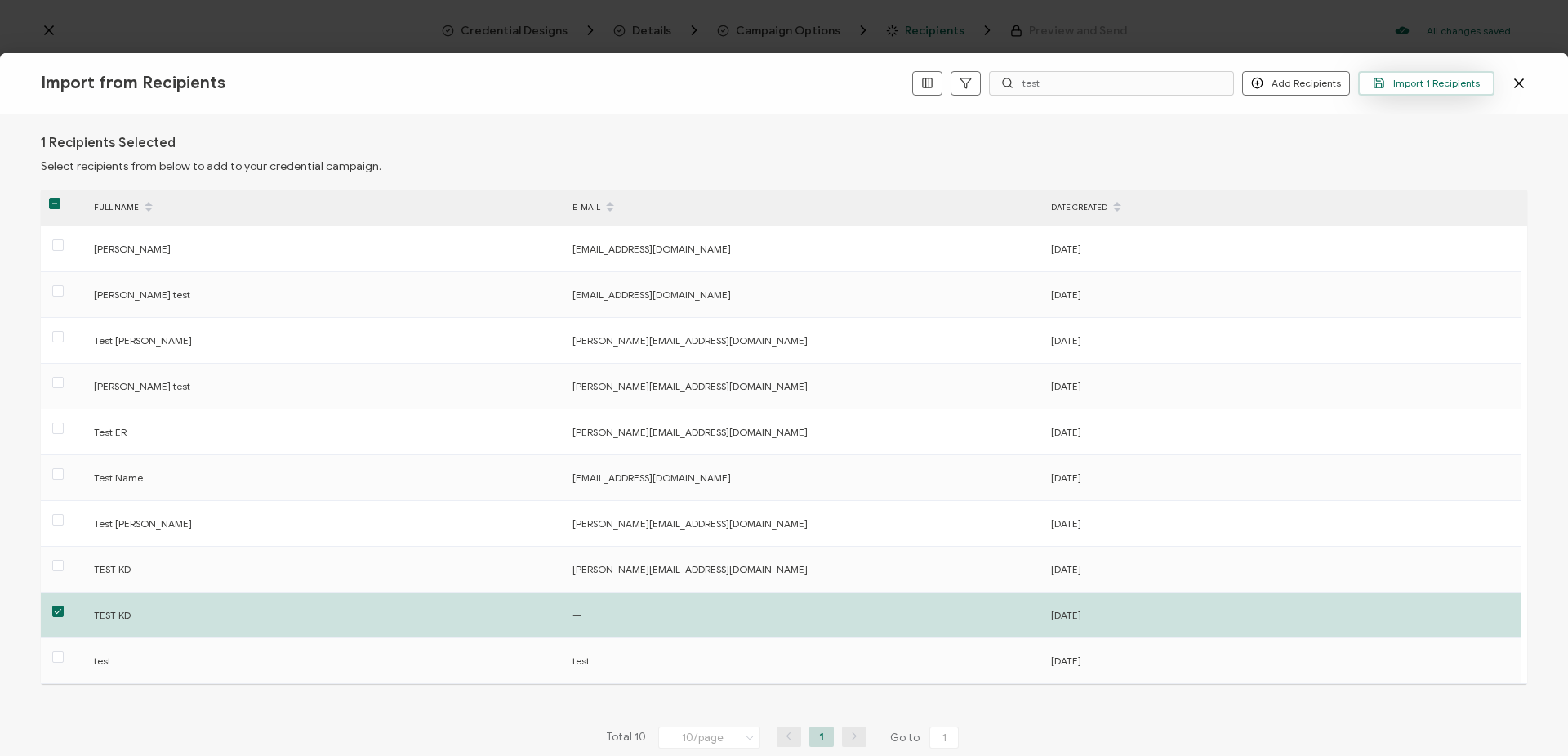
click at [1394, 82] on span "Import 1 Recipients" at bounding box center [1425, 83] width 107 height 12
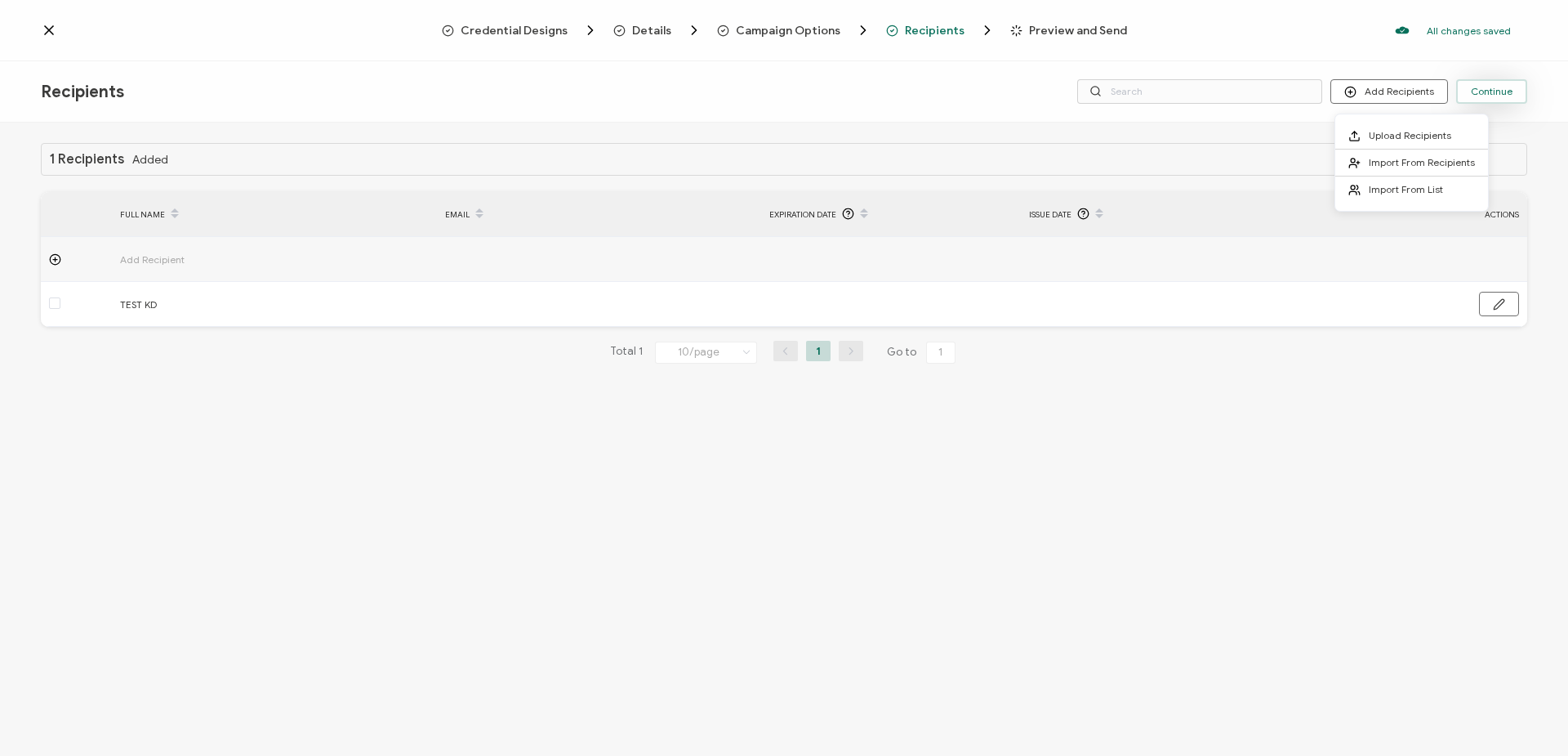
click at [1471, 95] on button "Continue" at bounding box center [1491, 91] width 71 height 24
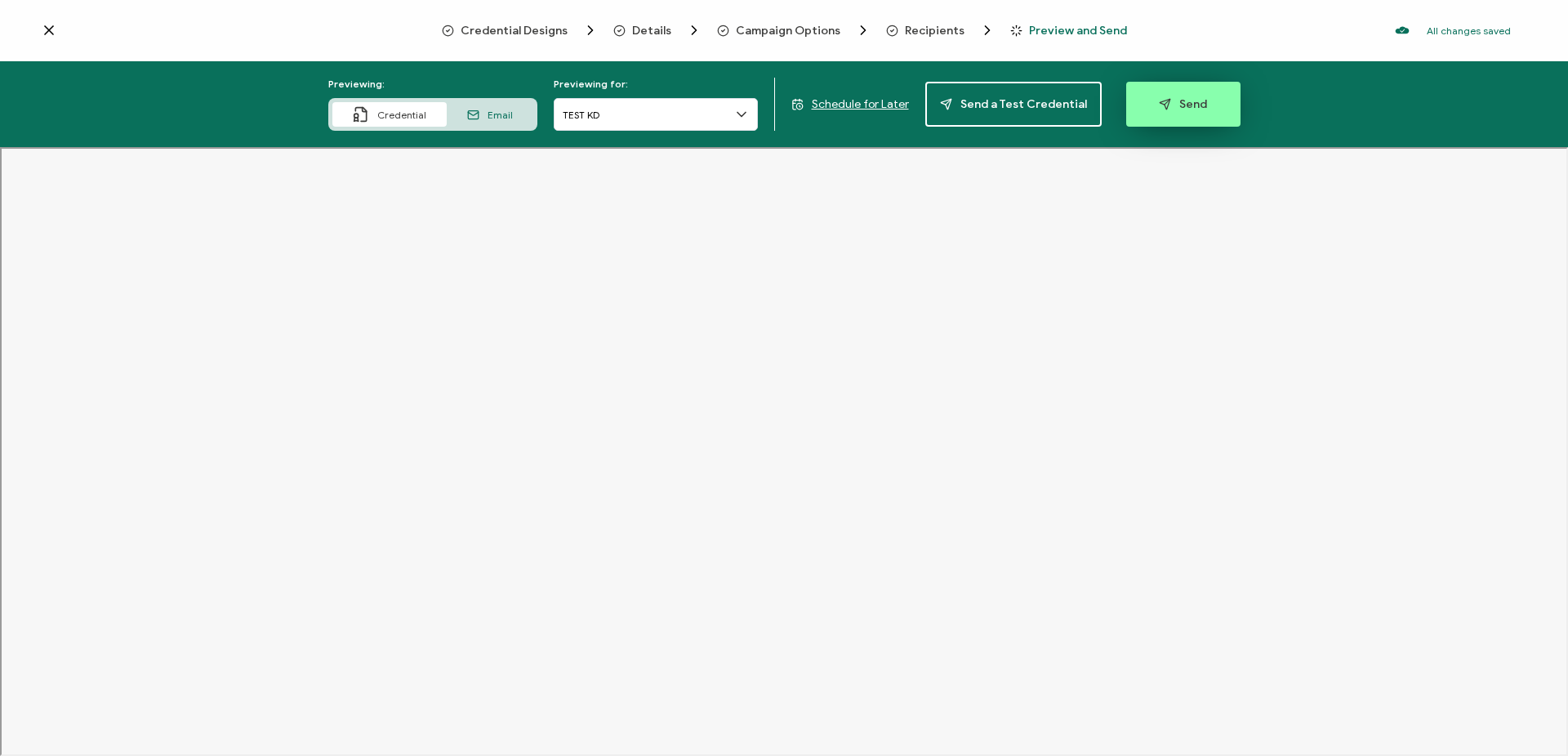
click at [1207, 105] on button "Send" at bounding box center [1183, 104] width 114 height 45
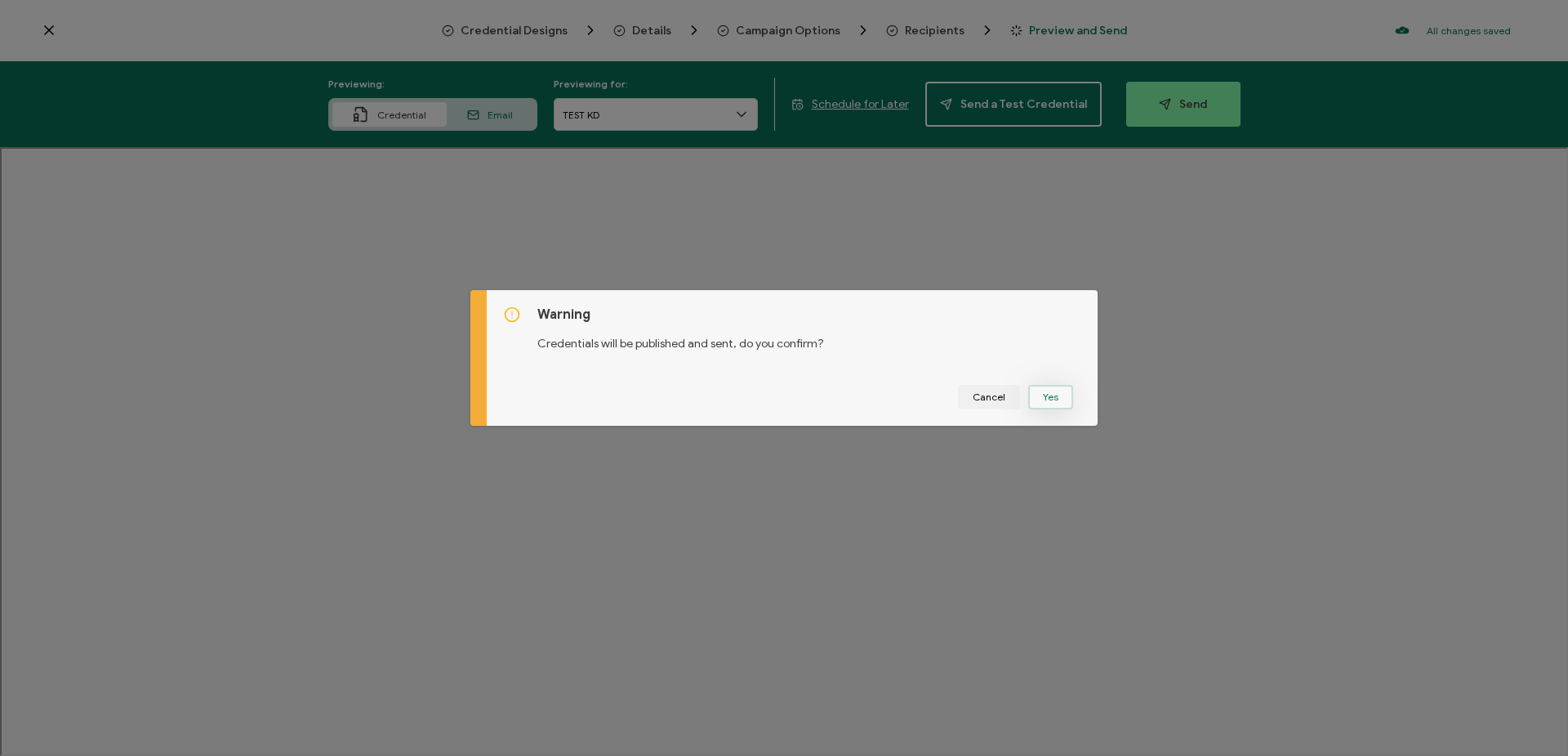
click at [1028, 399] on button "Yes" at bounding box center [1050, 397] width 45 height 24
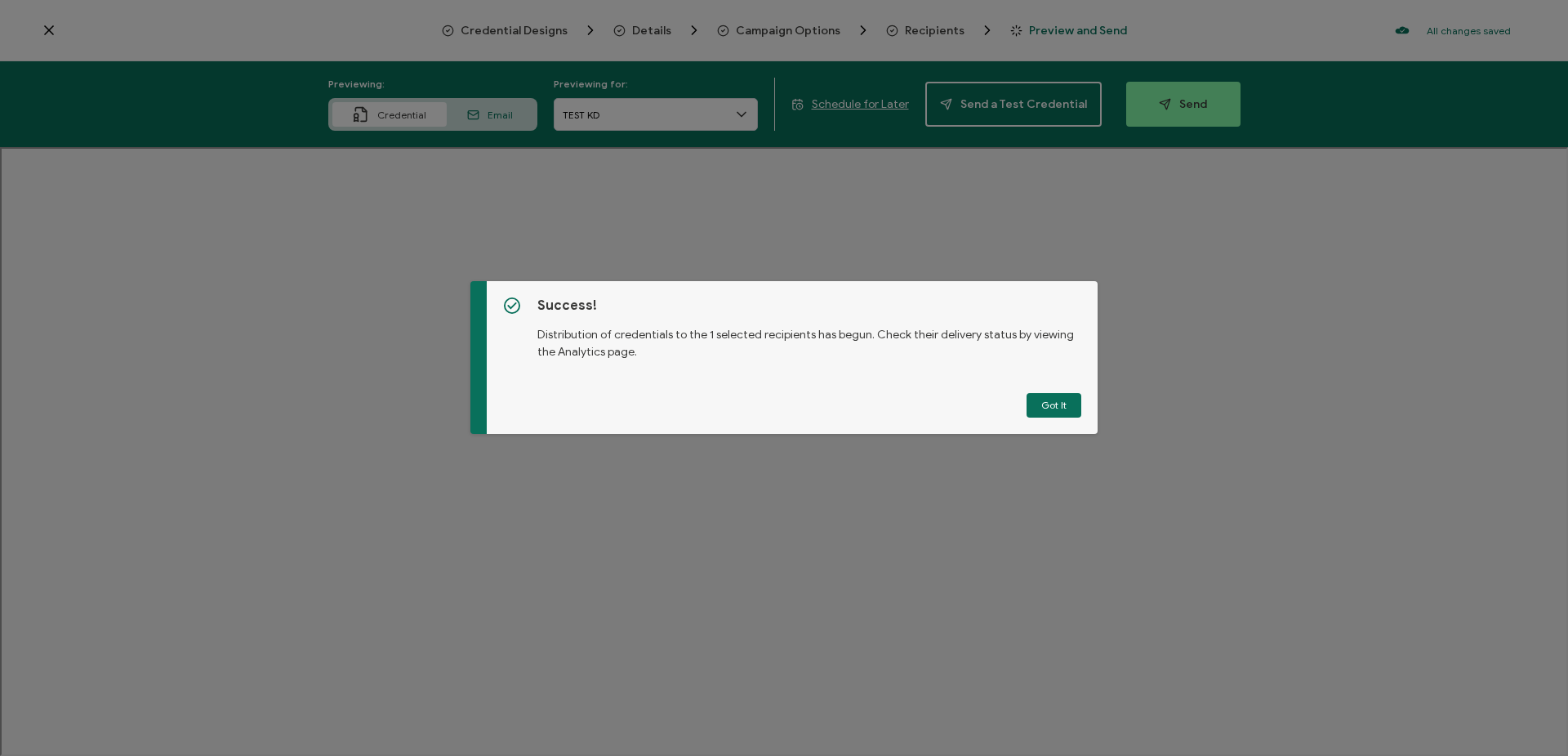
click at [1060, 402] on button "Got It" at bounding box center [1054, 405] width 55 height 24
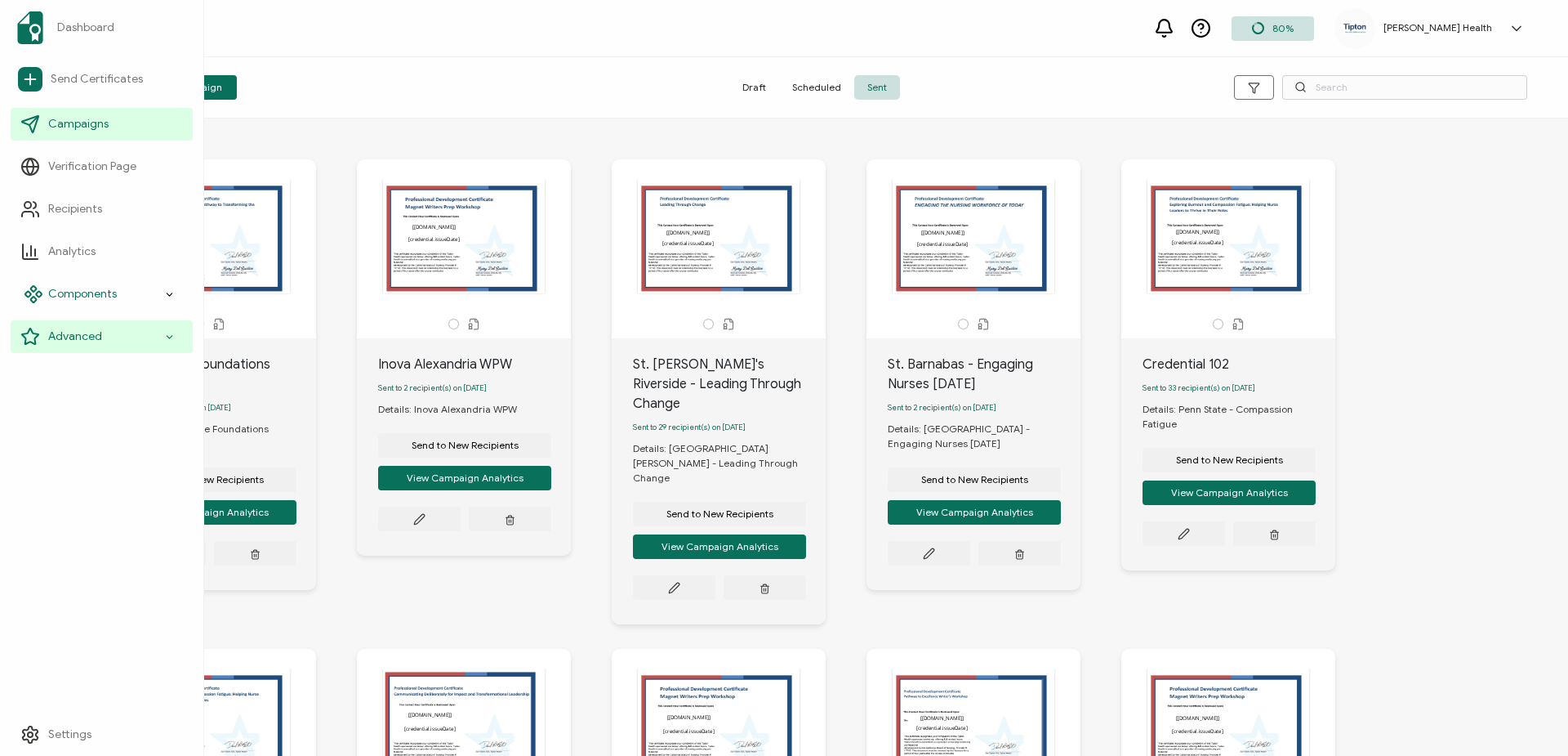
click at [176, 298] on div "Components" at bounding box center [101, 293] width 182 height 33
click at [142, 331] on span "Credential Designs" at bounding box center [108, 337] width 99 height 17
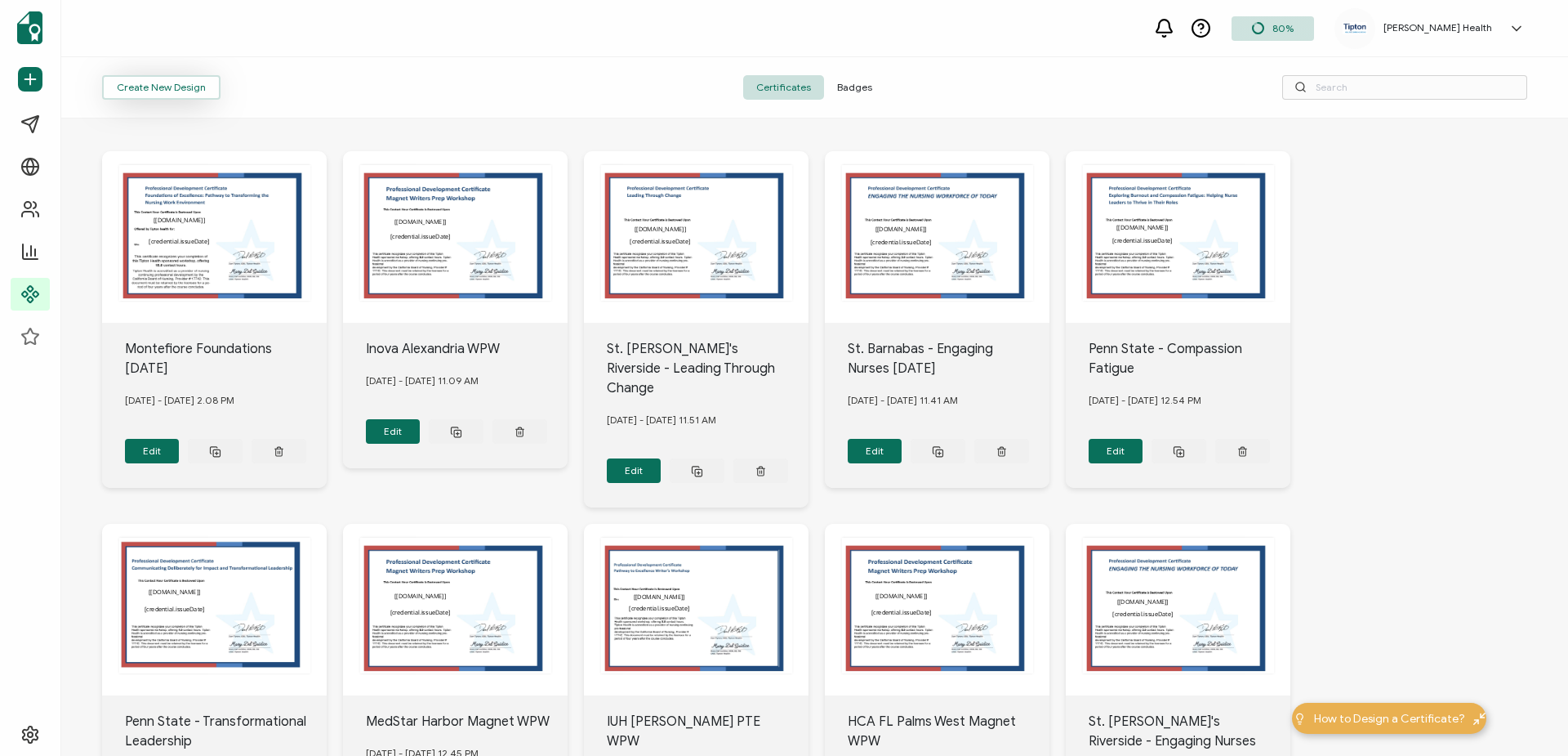
click at [181, 85] on button "Create New Design" at bounding box center [162, 87] width 119 height 24
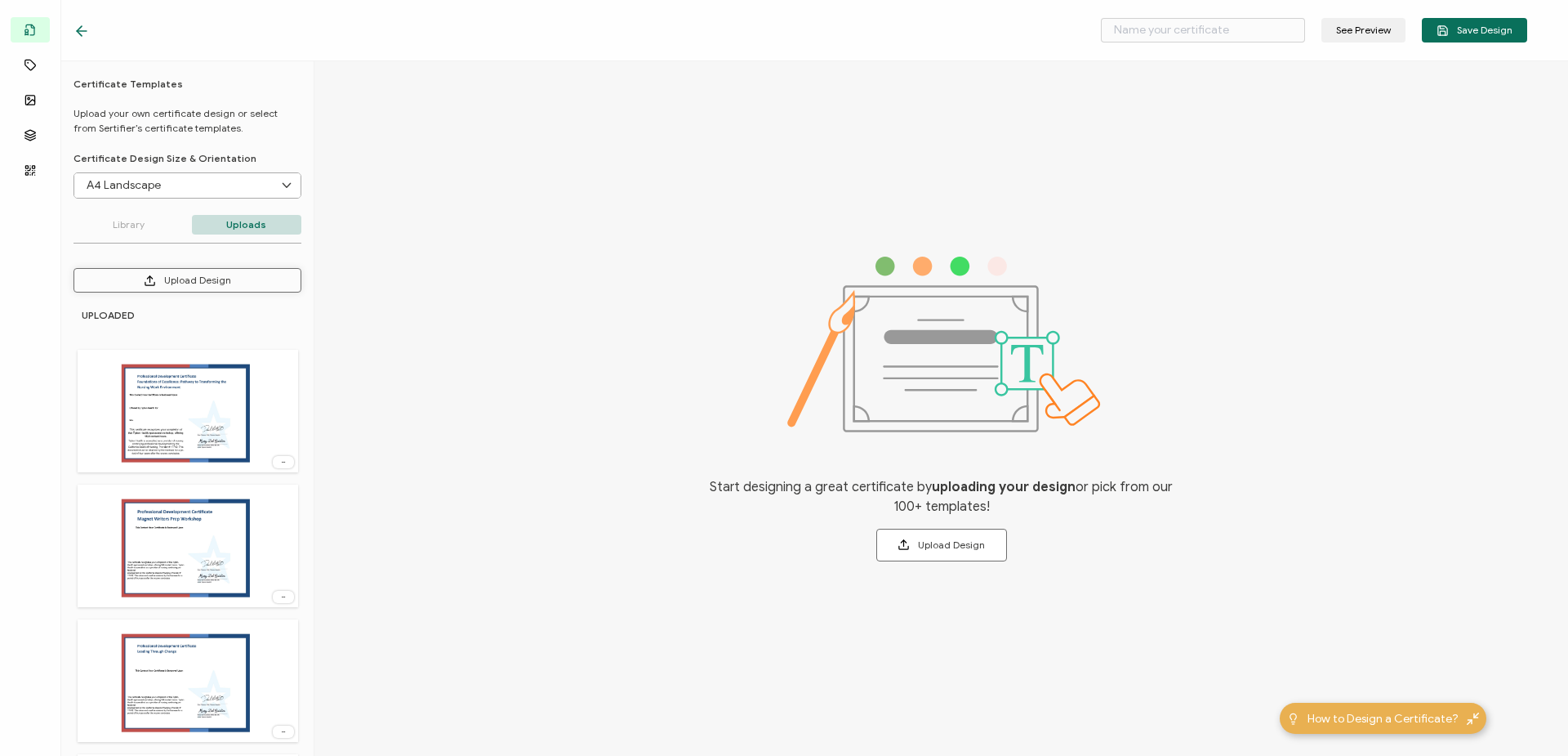
click at [224, 282] on button "Upload Design" at bounding box center [187, 280] width 227 height 24
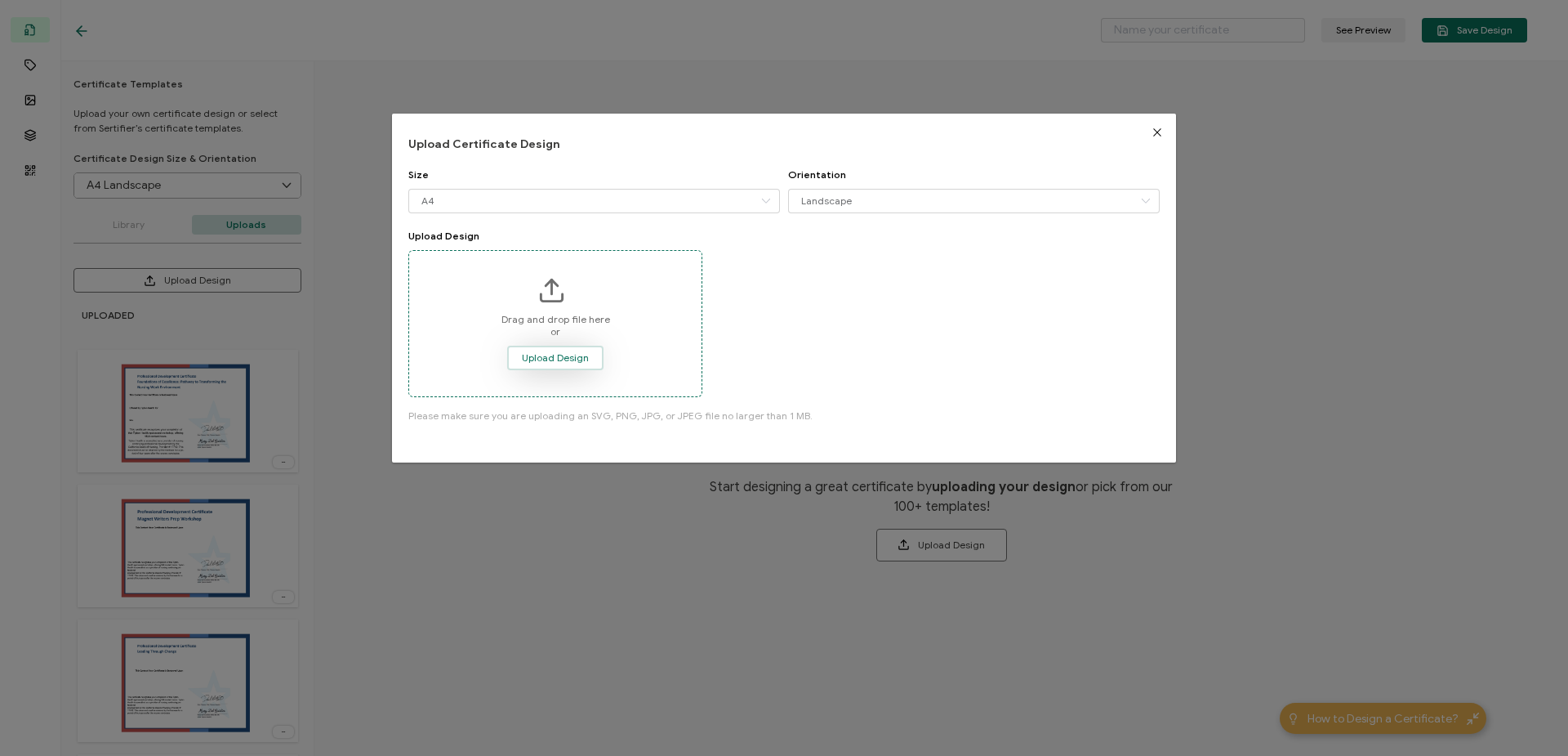
click at [579, 358] on span "Upload Design" at bounding box center [555, 358] width 67 height 10
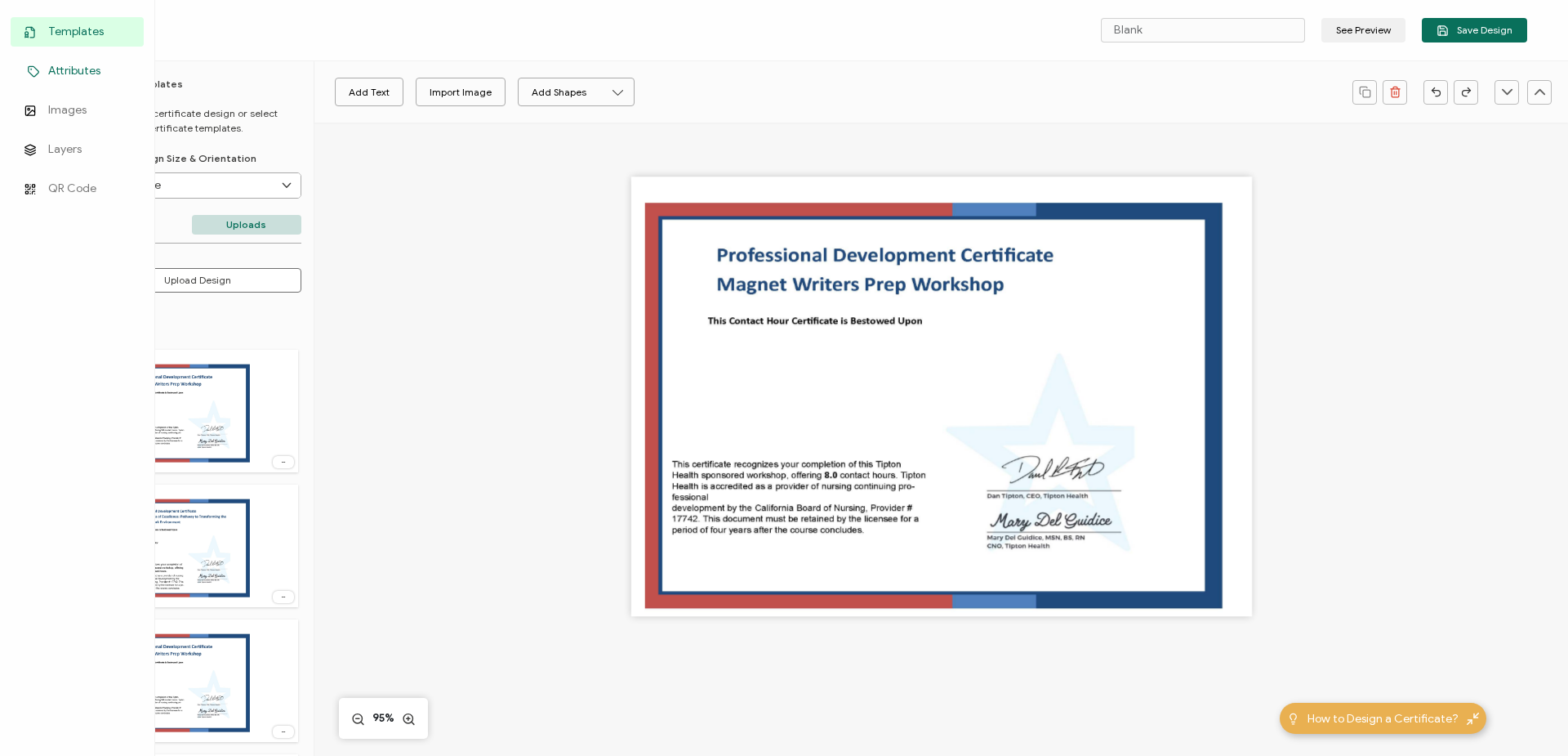
click at [84, 72] on span "Attributes" at bounding box center [74, 72] width 52 height 17
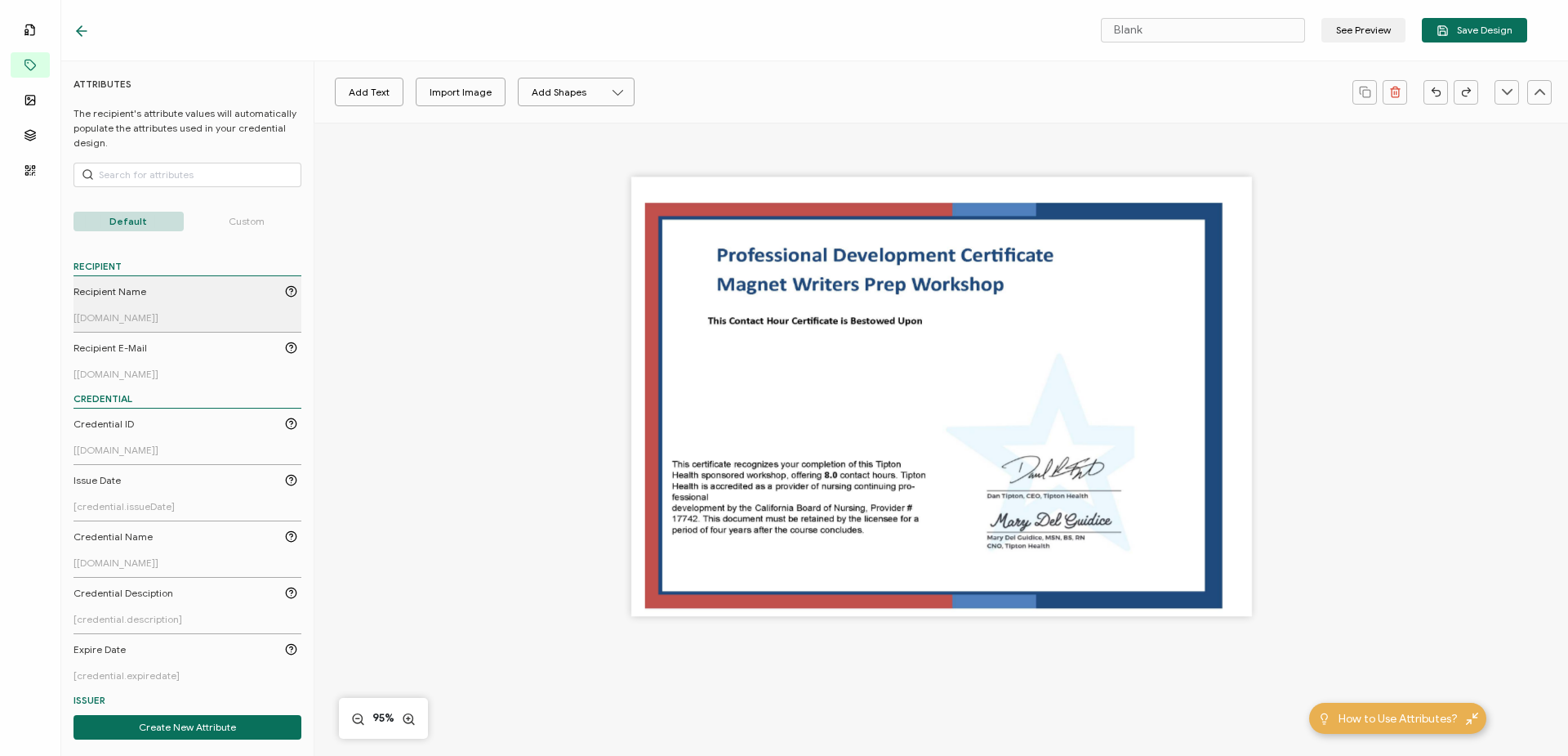
click at [169, 298] on div "Recipient Name" at bounding box center [185, 292] width 224 height 15
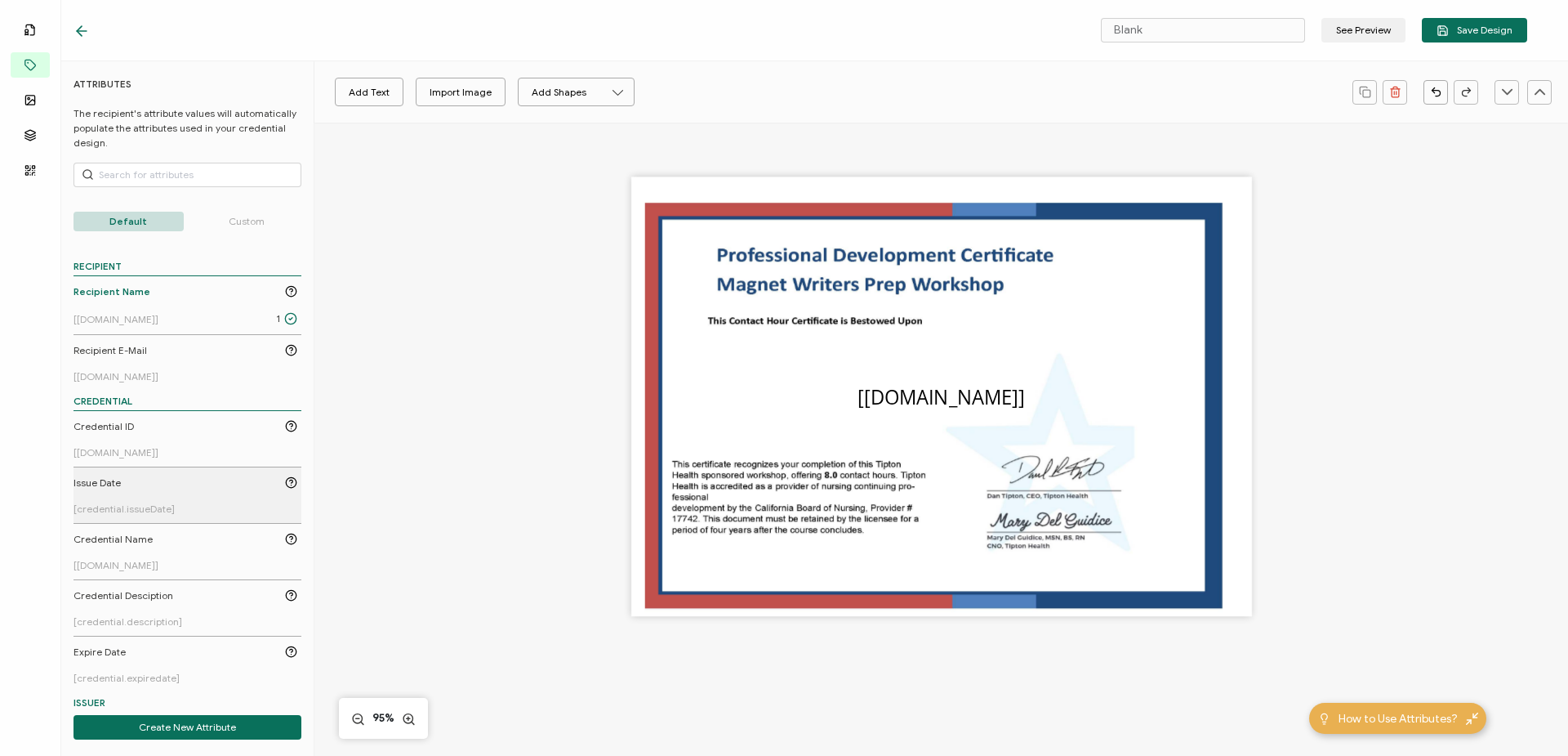
click at [163, 489] on div "Issue Date" at bounding box center [185, 483] width 224 height 15
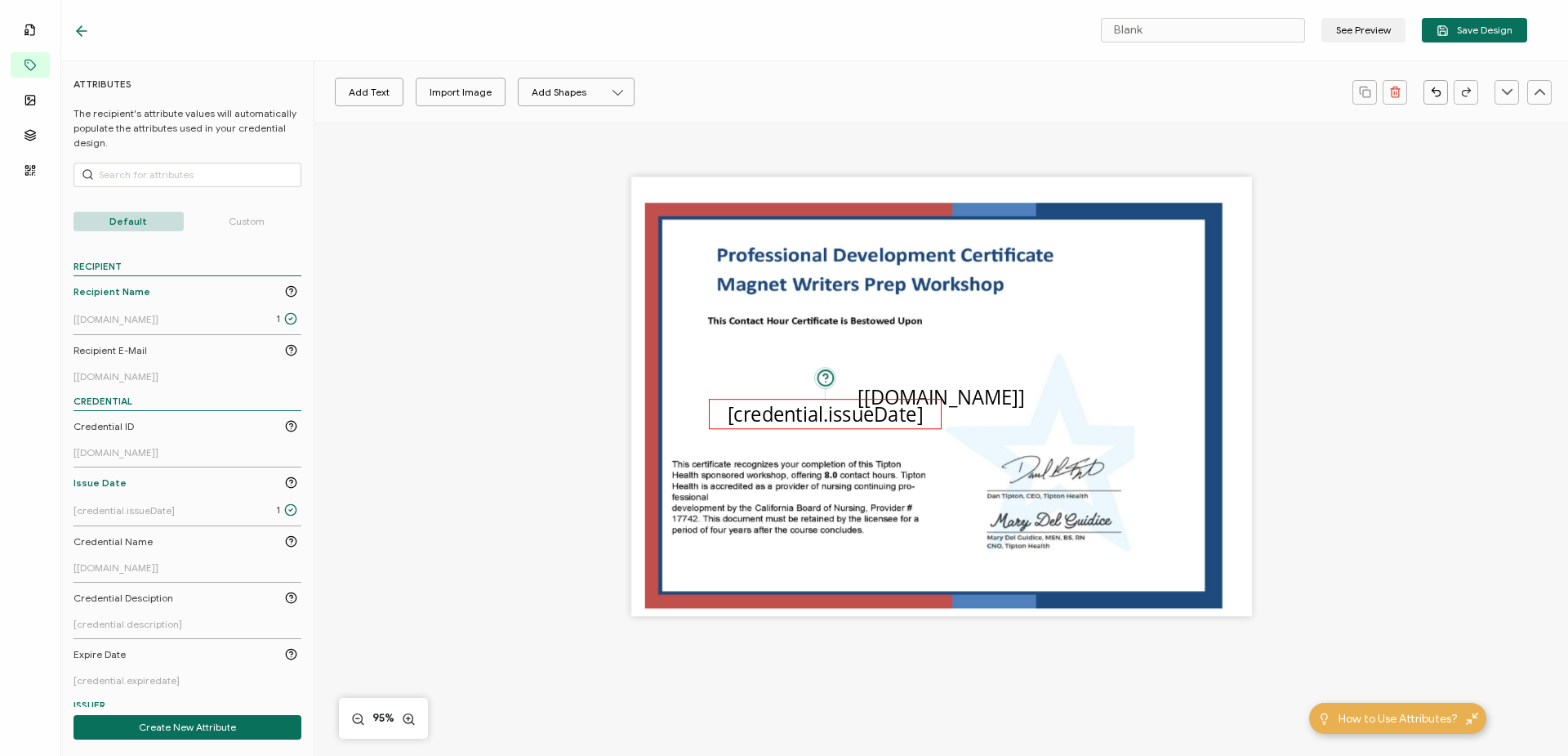
drag, startPoint x: 913, startPoint y: 399, endPoint x: 802, endPoint y: 417, distance: 112.4
click at [802, 417] on pre "[credential.issueDate]" at bounding box center [825, 413] width 195 height 26
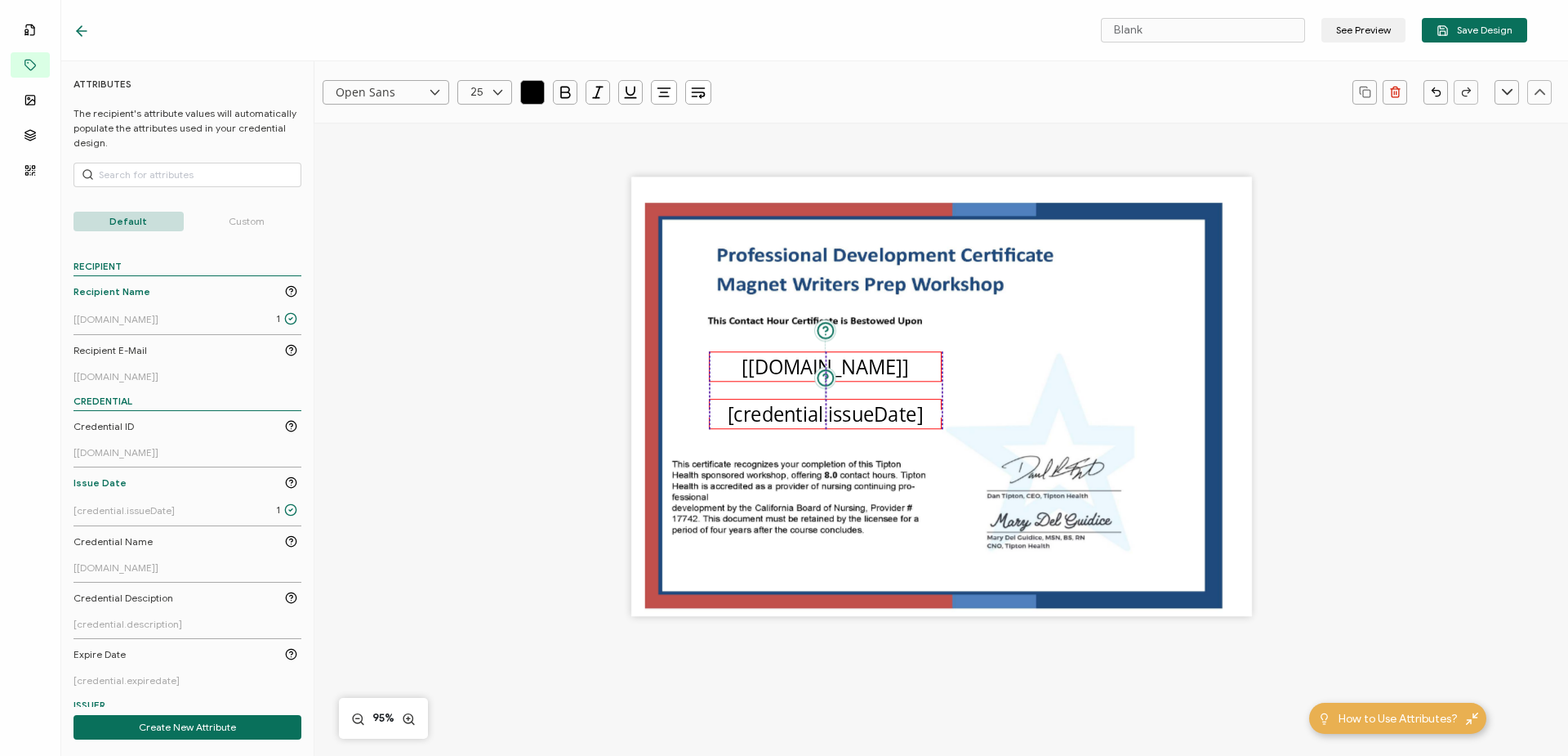
drag, startPoint x: 974, startPoint y: 398, endPoint x: 857, endPoint y: 368, distance: 120.8
click at [857, 368] on pre "[[DOMAIN_NAME]]" at bounding box center [824, 366] width 166 height 26
drag, startPoint x: 1220, startPoint y: 31, endPoint x: 1049, endPoint y: 40, distance: 171.2
click at [1049, 40] on div "Blank See Preview Save Design" at bounding box center [1285, 30] width 485 height 24
type input "North Shore WPW"
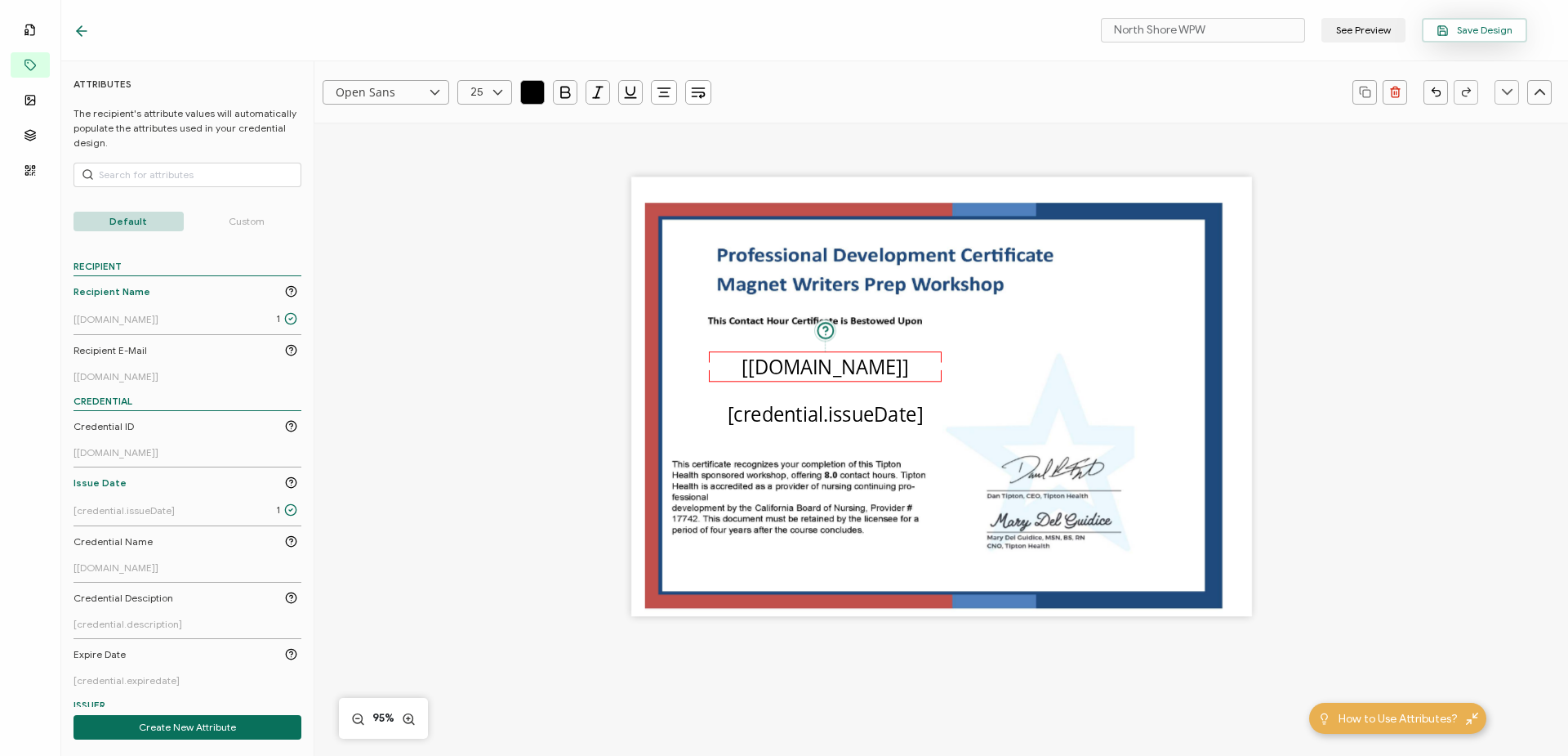
click at [1459, 31] on span "Save Design" at bounding box center [1474, 30] width 76 height 12
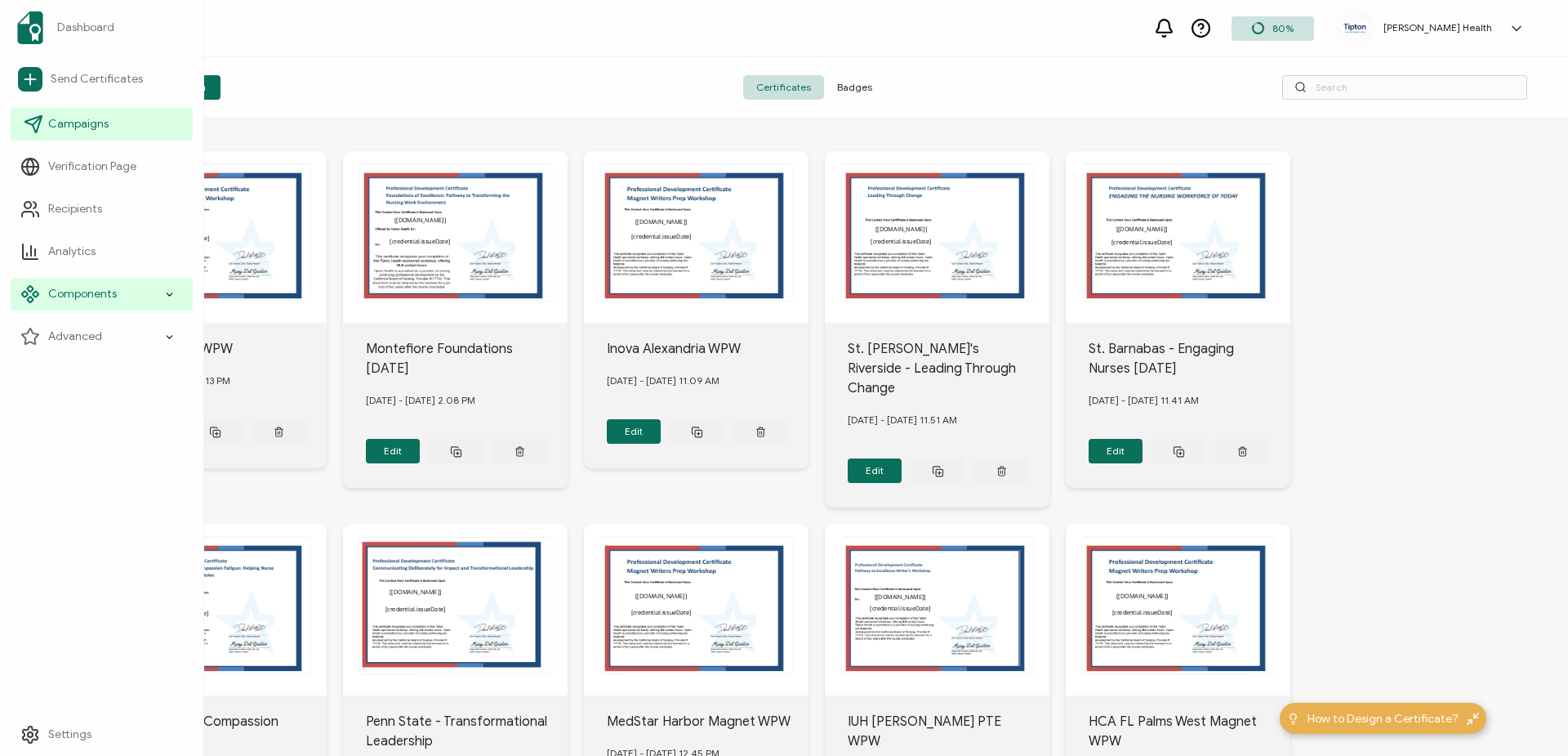
click at [61, 122] on span "Campaigns" at bounding box center [78, 124] width 60 height 17
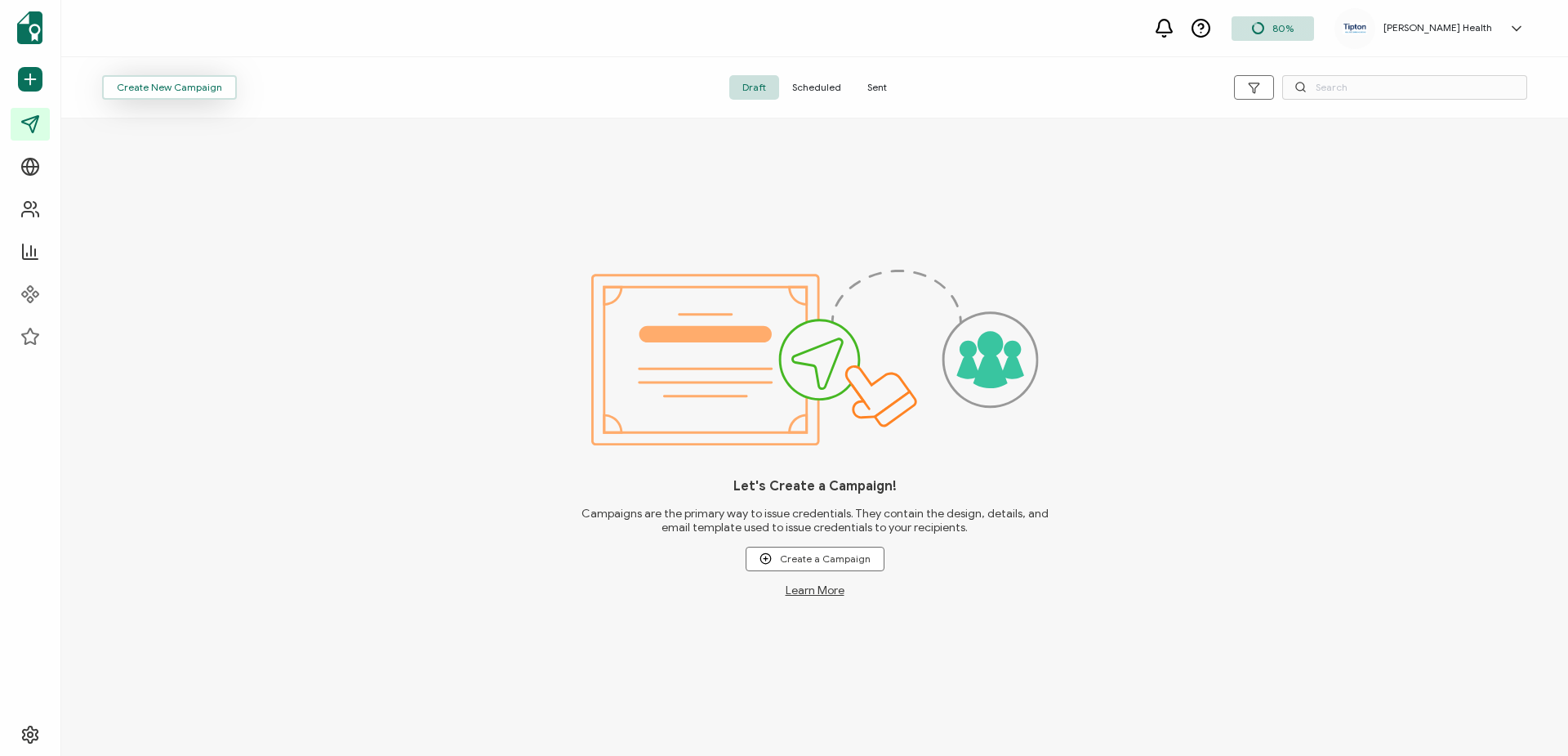
click at [165, 85] on span "Create New Campaign" at bounding box center [169, 87] width 105 height 10
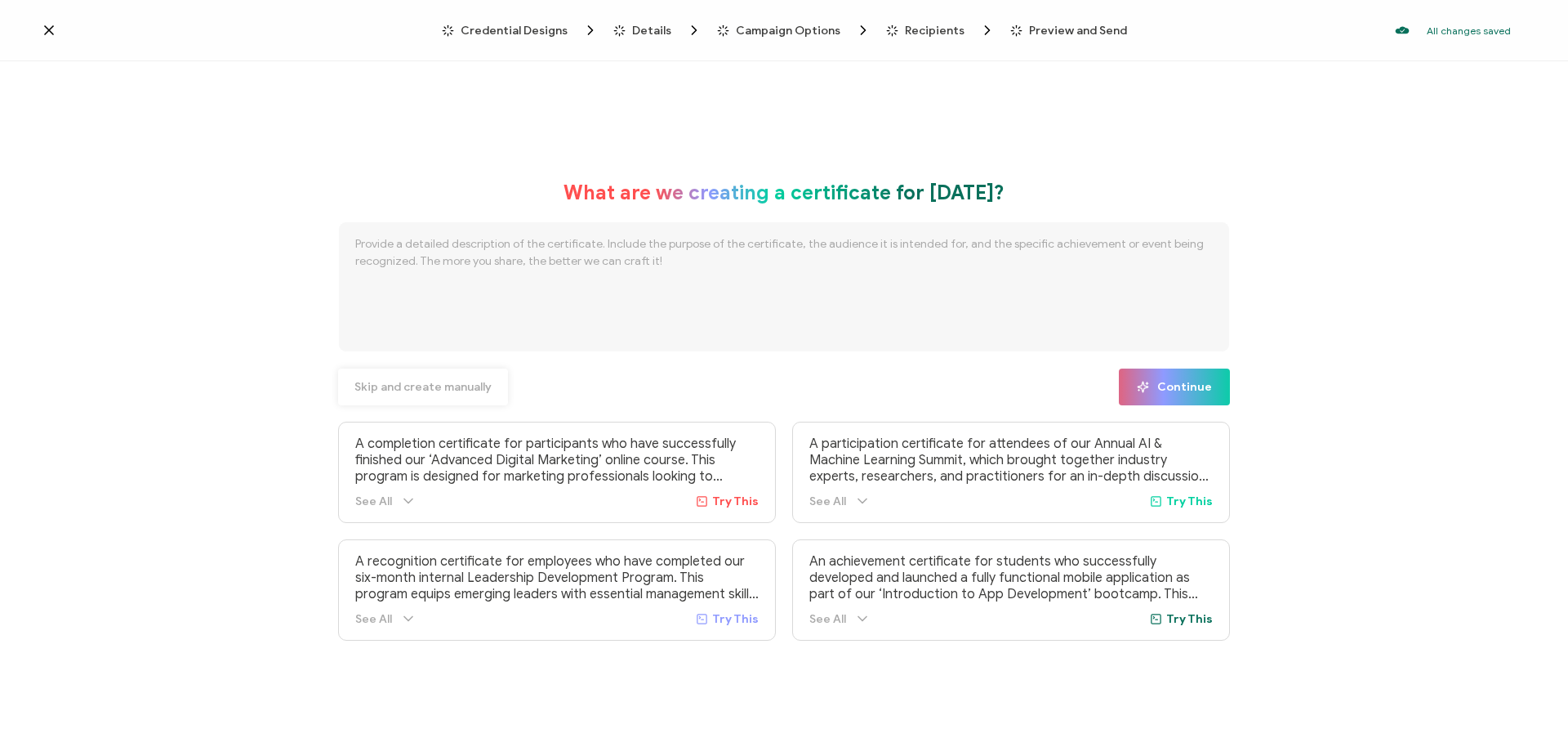
click at [453, 388] on span "Skip and create manually" at bounding box center [423, 387] width 137 height 11
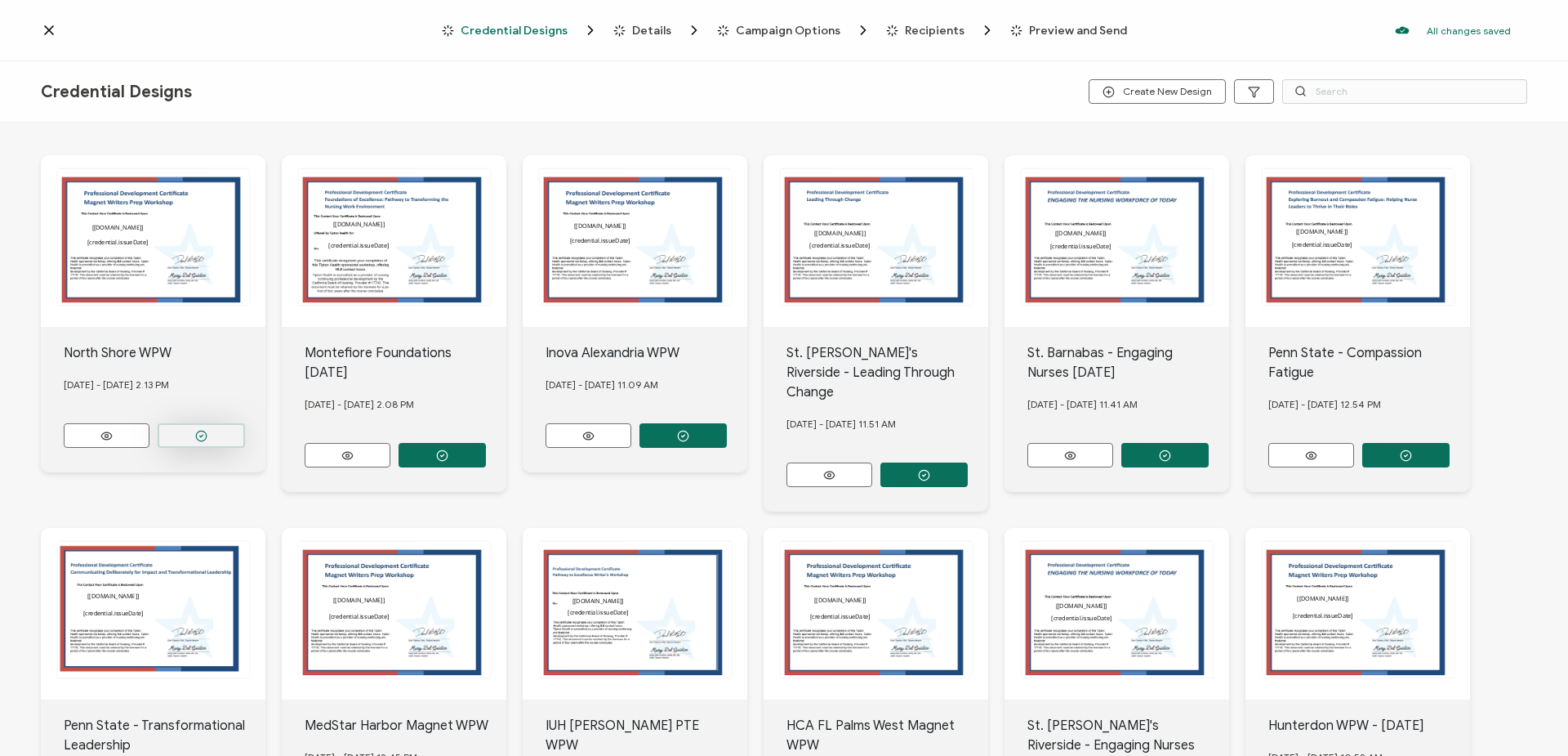
click at [230, 430] on button "button" at bounding box center [201, 436] width 87 height 24
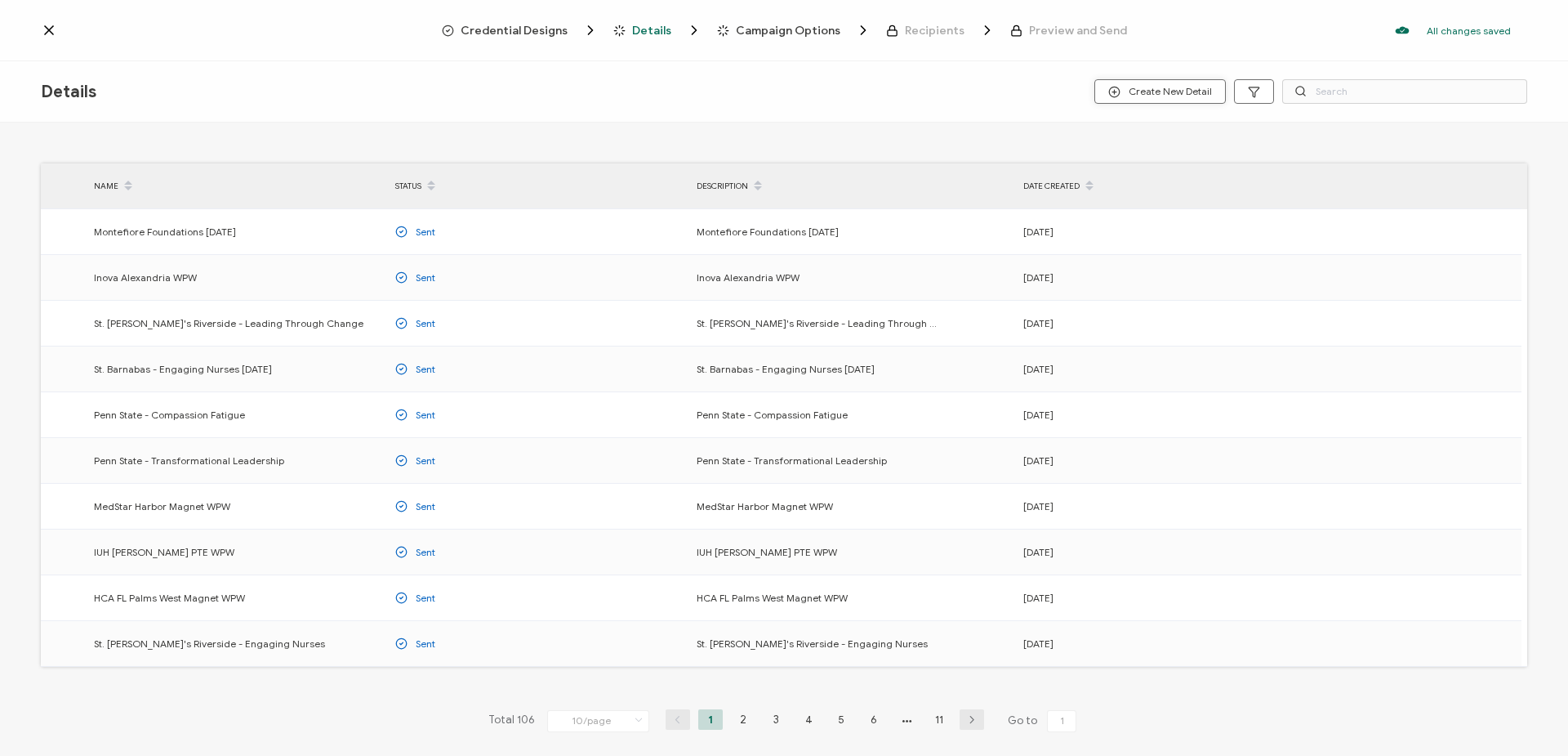
click at [1184, 96] on span "Create New Detail" at bounding box center [1160, 91] width 104 height 12
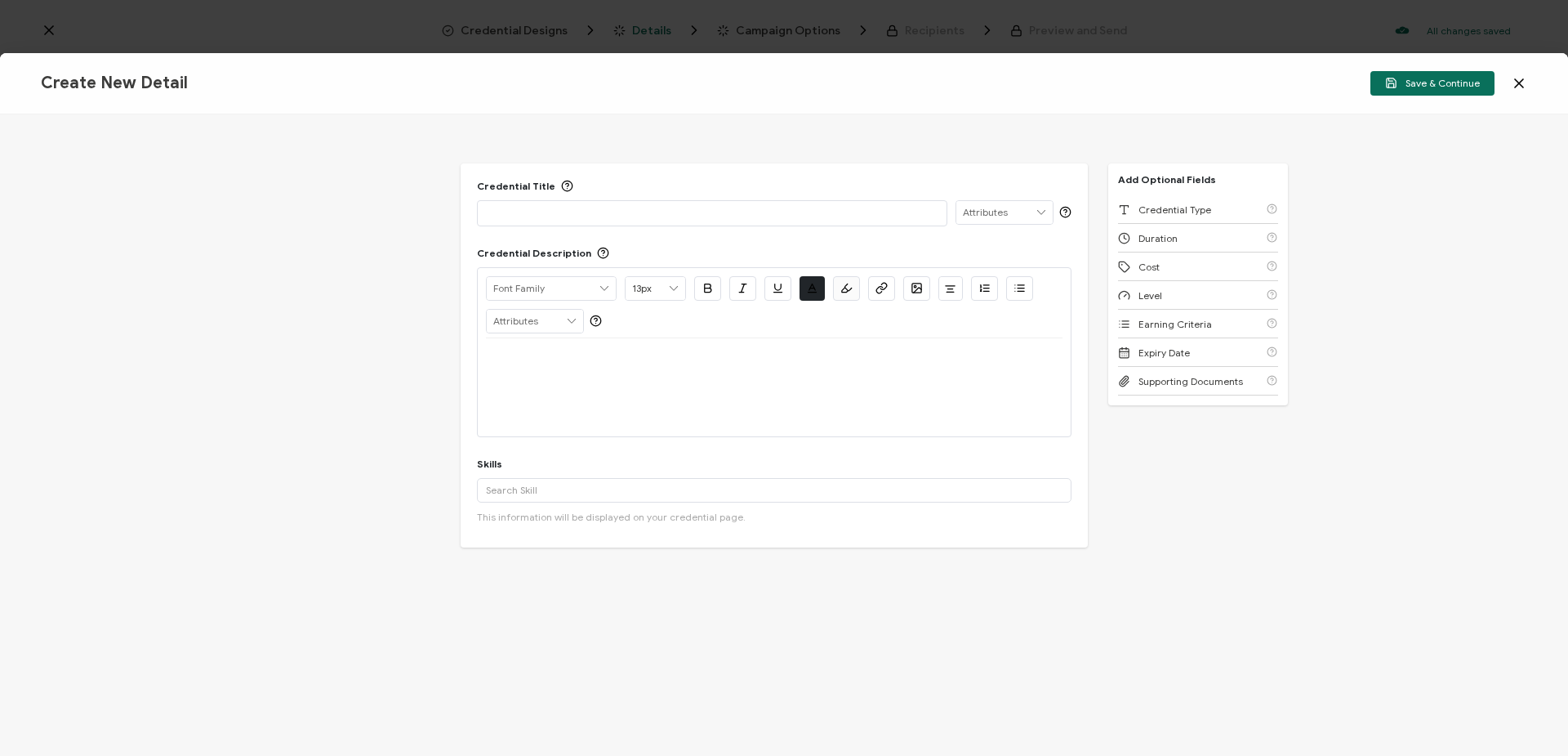
click at [663, 214] on p at bounding box center [711, 213] width 452 height 17
drag, startPoint x: 663, startPoint y: 214, endPoint x: 475, endPoint y: 192, distance: 189.3
click at [475, 192] on div "Credential Title North Shore WPW ISSUER Issuer Name Credential Description Alri…" at bounding box center [773, 355] width 627 height 384
copy p "North Shore WPW"
click at [593, 365] on p at bounding box center [773, 358] width 577 height 15
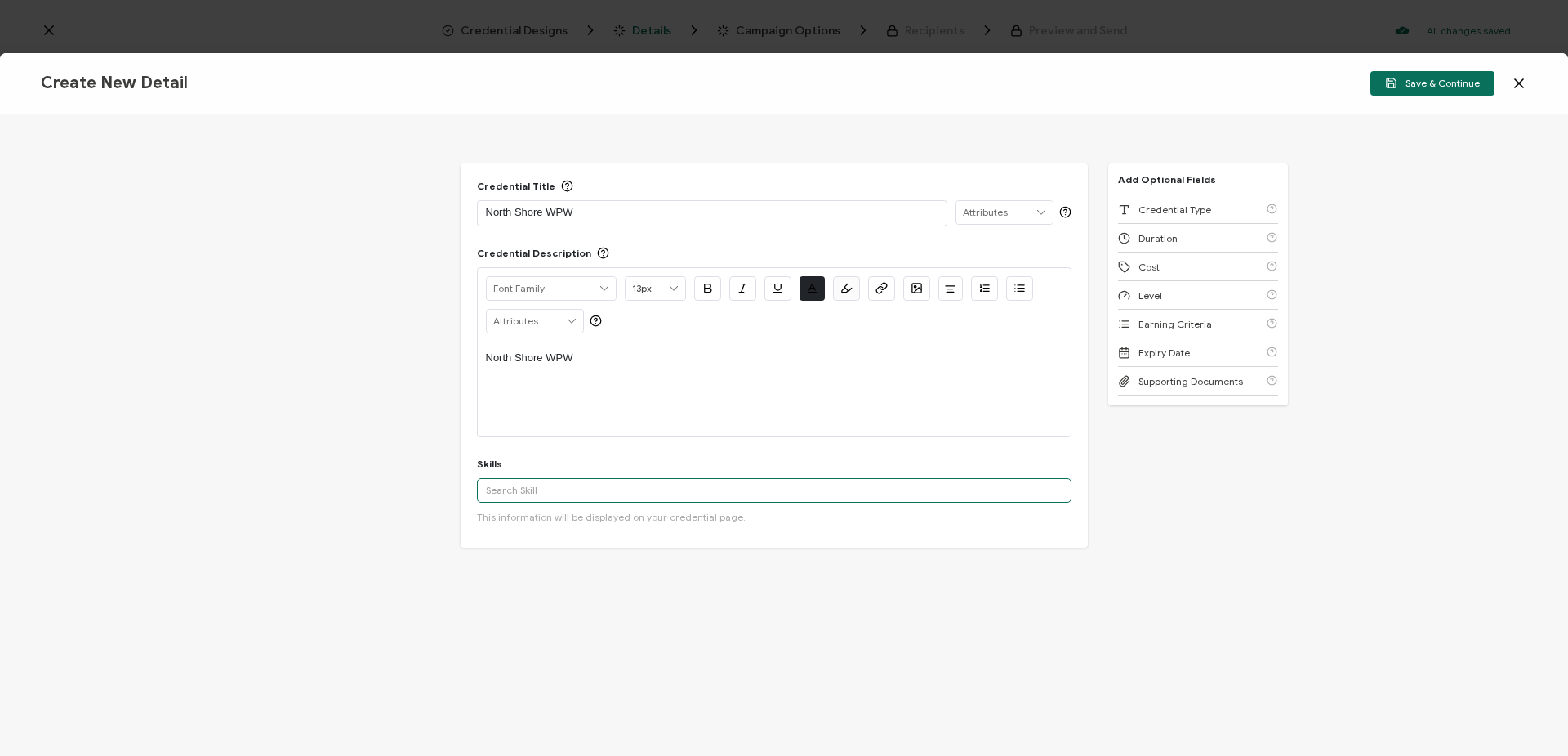
click at [654, 495] on input "text" at bounding box center [774, 490] width 594 height 24
type input "writing"
click at [604, 526] on div "Writing" at bounding box center [774, 519] width 594 height 28
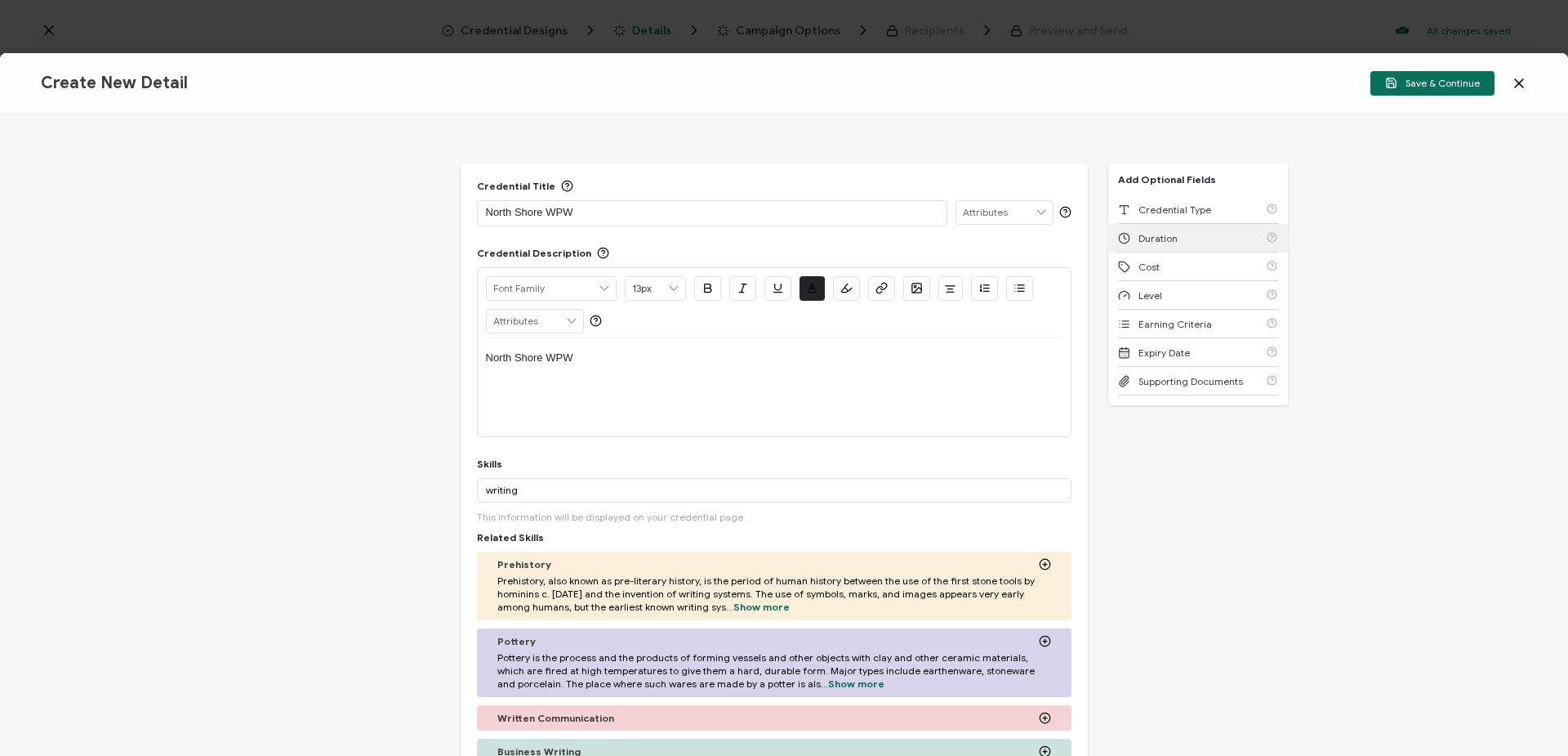
click at [1170, 241] on span "Duration" at bounding box center [1158, 238] width 39 height 12
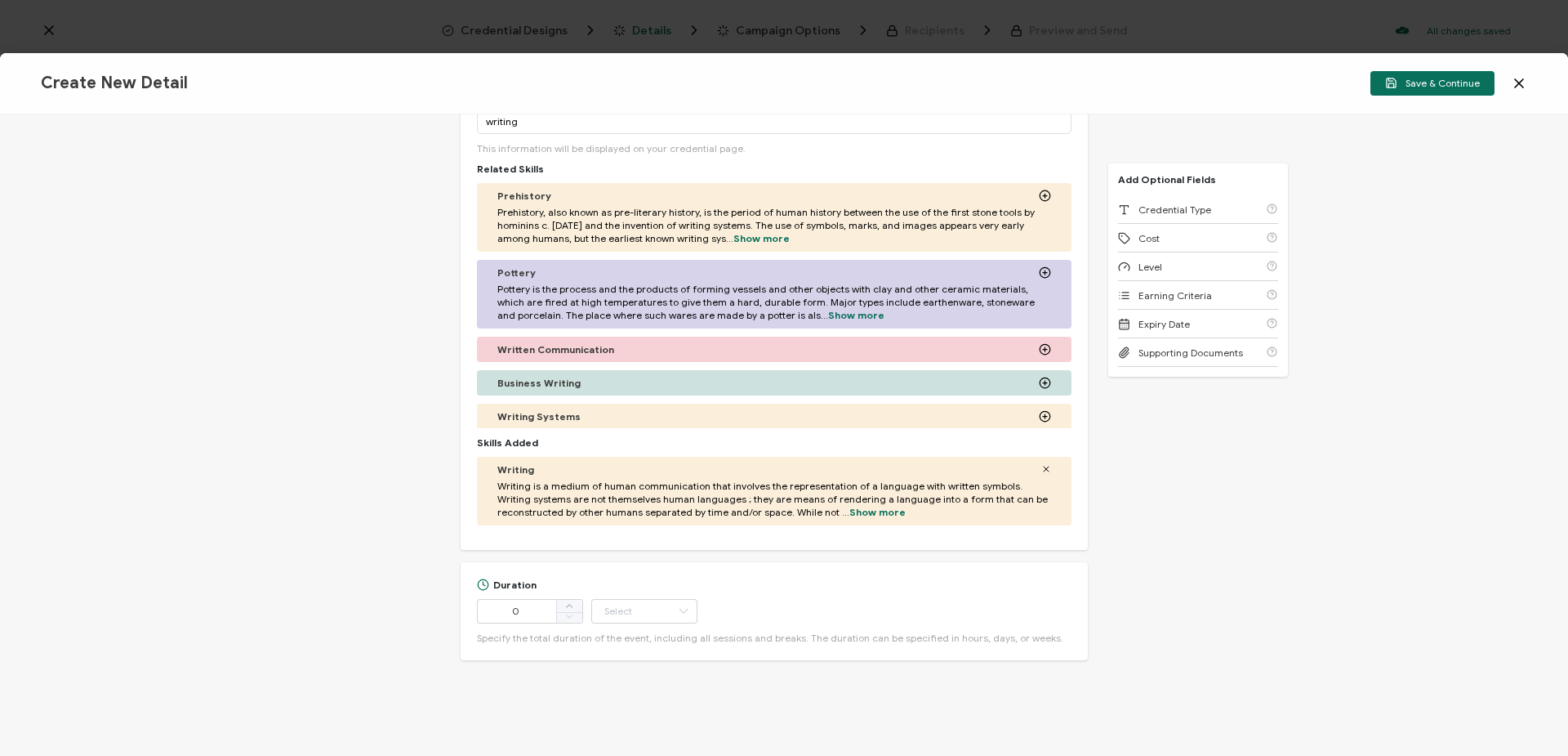
scroll to position [371, 0]
drag, startPoint x: 530, startPoint y: 606, endPoint x: 450, endPoint y: 603, distance: 80.1
click at [450, 603] on div "Credential Title North Shore WPW ISSUER Issuer Name Credential Description Alri…" at bounding box center [784, 435] width 1568 height 641
type input "8"
click at [641, 604] on input "text" at bounding box center [644, 608] width 106 height 24
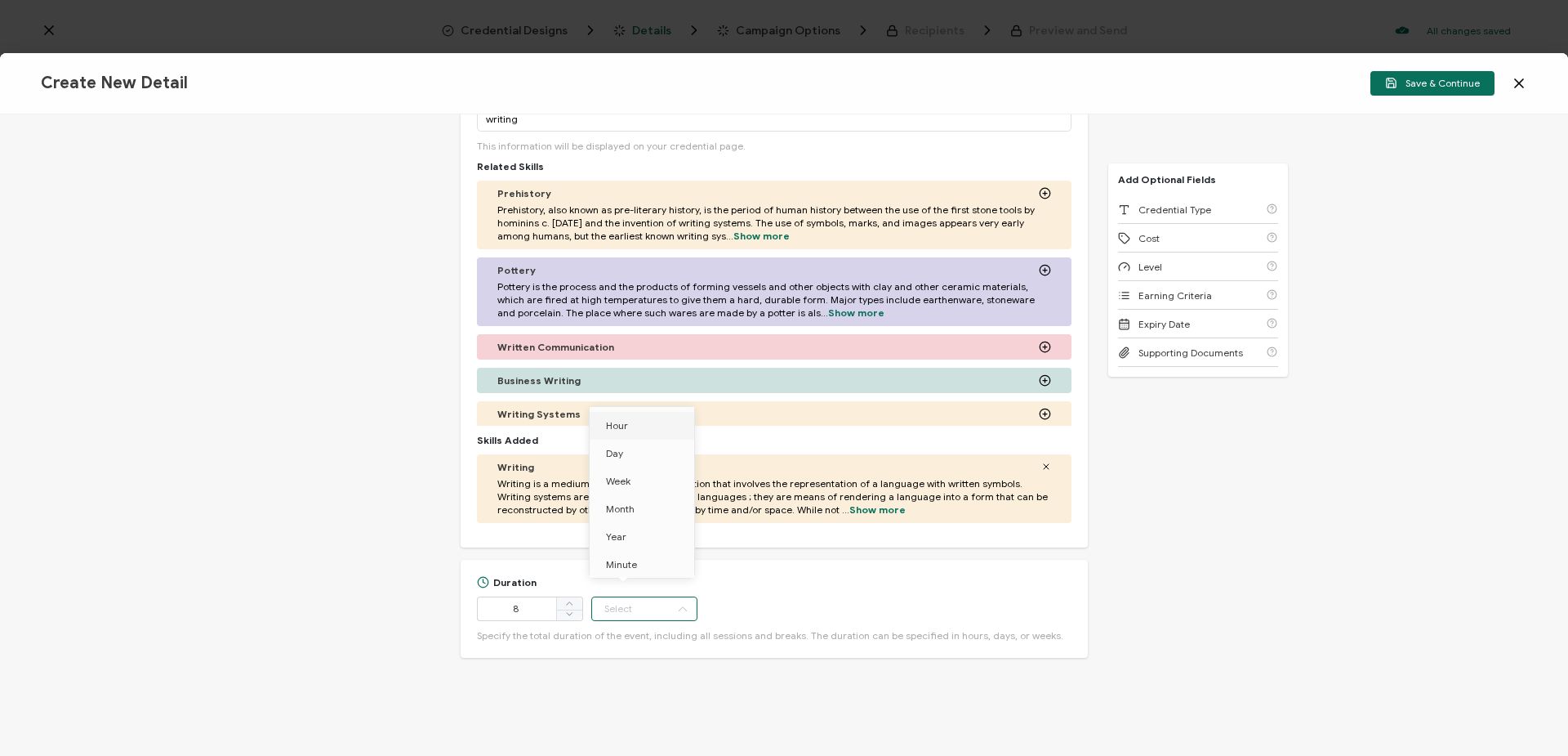
click at [640, 424] on li "Hour" at bounding box center [644, 425] width 110 height 28
type input "Hour"
click at [1447, 82] on span "Save & Continue" at bounding box center [1432, 83] width 95 height 12
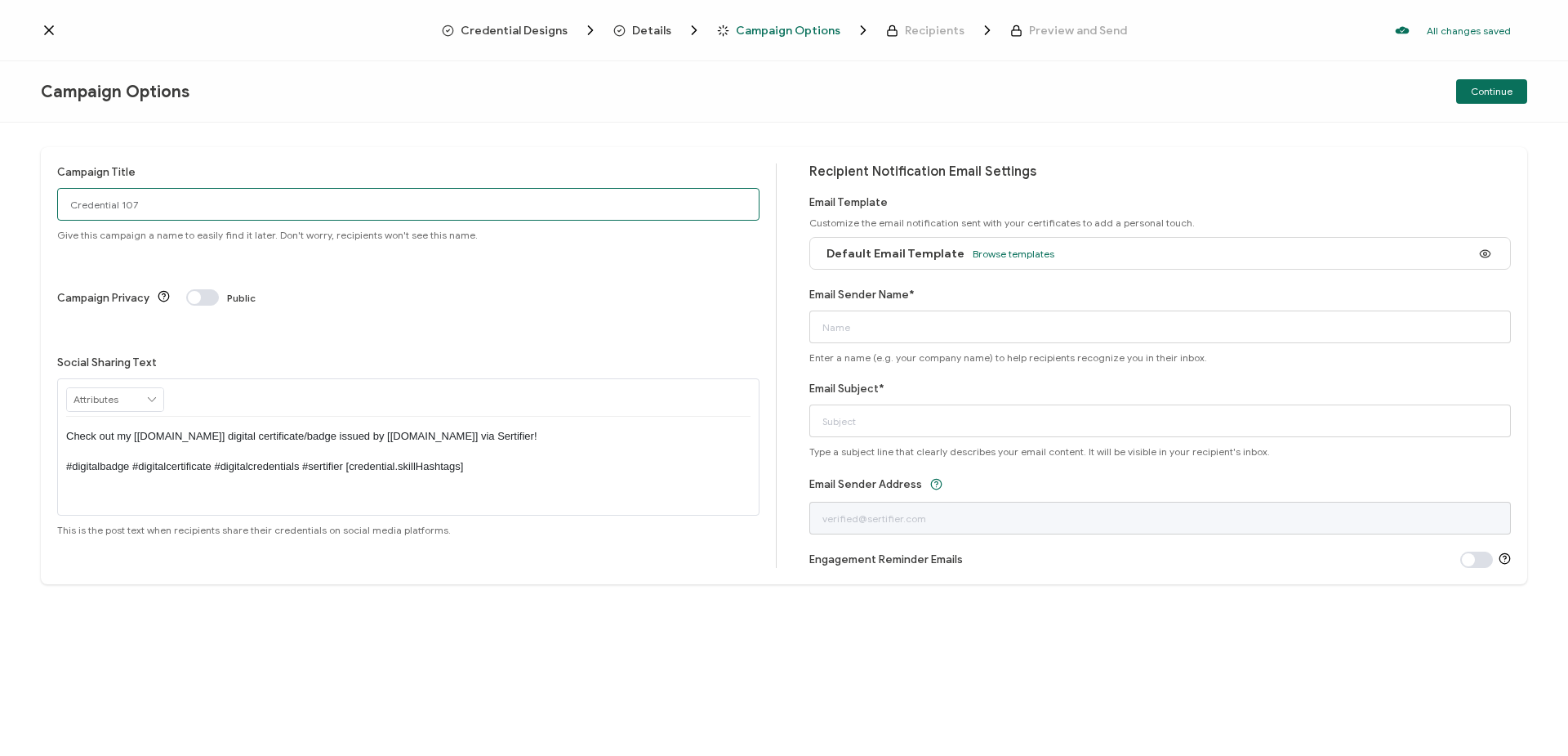
drag, startPoint x: 84, startPoint y: 197, endPoint x: 0, endPoint y: 188, distance: 84.5
click at [0, 188] on div "Campaign Title Credential 107 Give this campaign a name to easily find it later…" at bounding box center [784, 439] width 1568 height 633
paste input "North Shore WPW"
type input "North Shore WPW"
click at [1016, 254] on span "Browse templates" at bounding box center [1014, 253] width 82 height 12
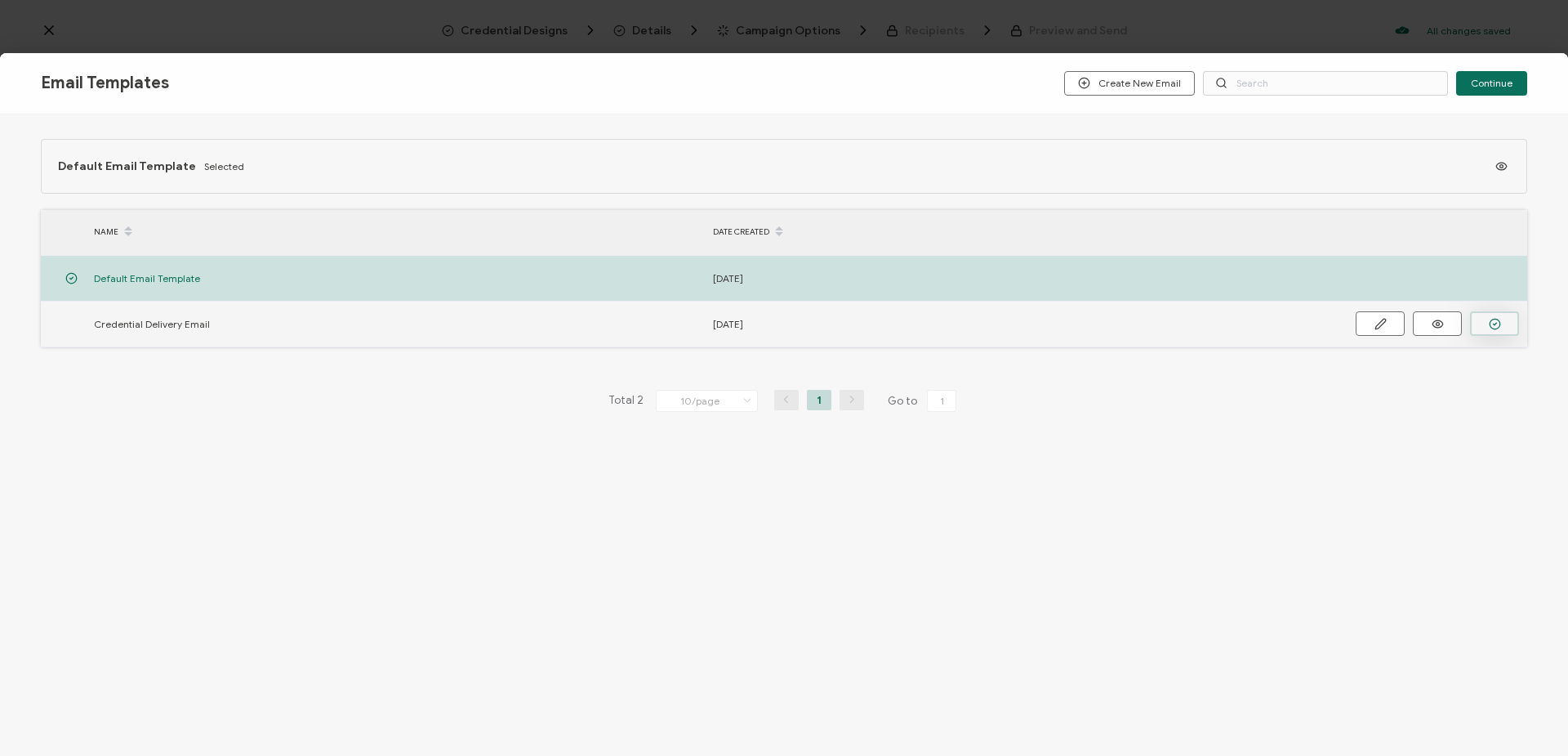
click at [1488, 324] on icon "button" at bounding box center [1494, 323] width 12 height 12
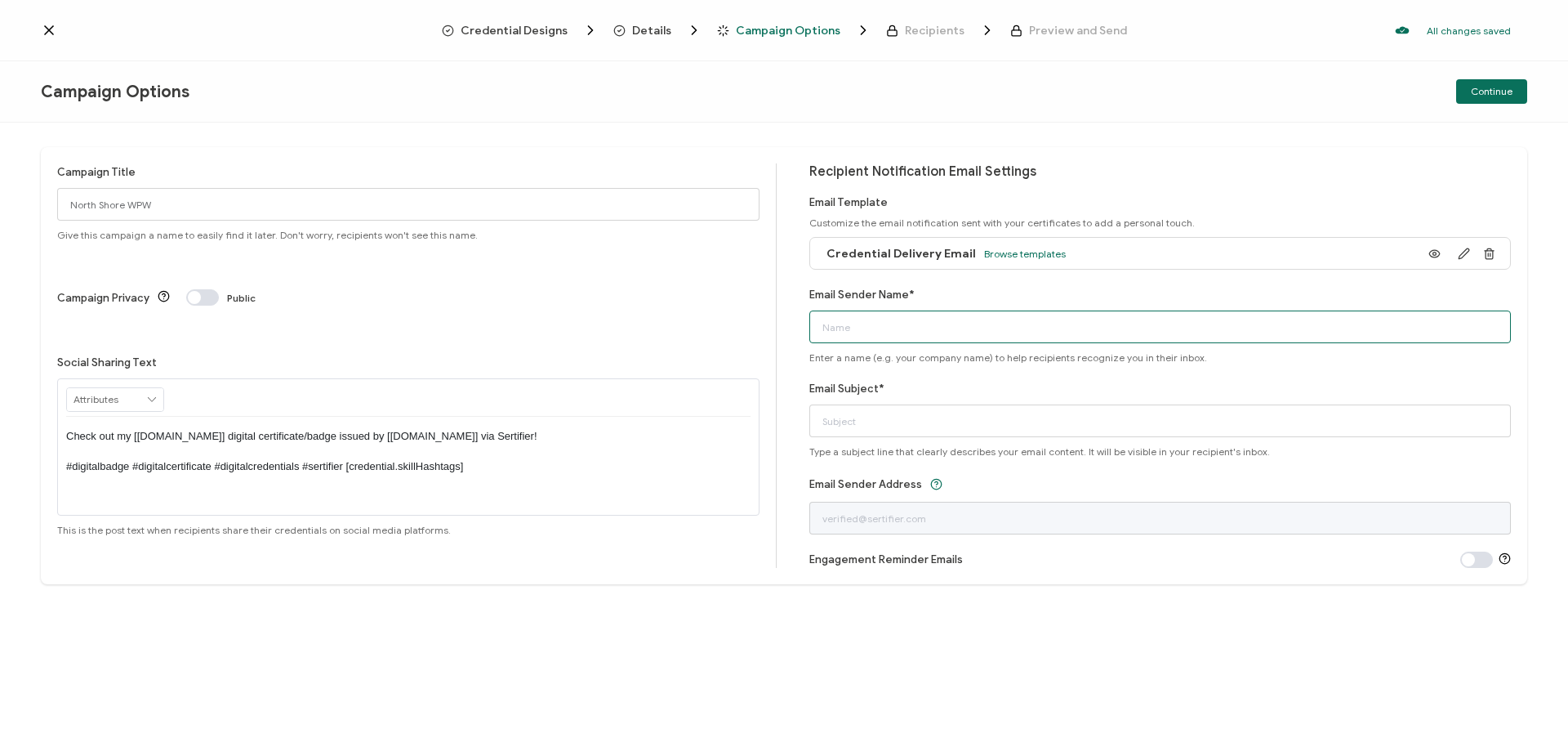
click at [1056, 333] on input "Email Sender Name*" at bounding box center [1160, 326] width 702 height 33
type input "[PERSON_NAME]"
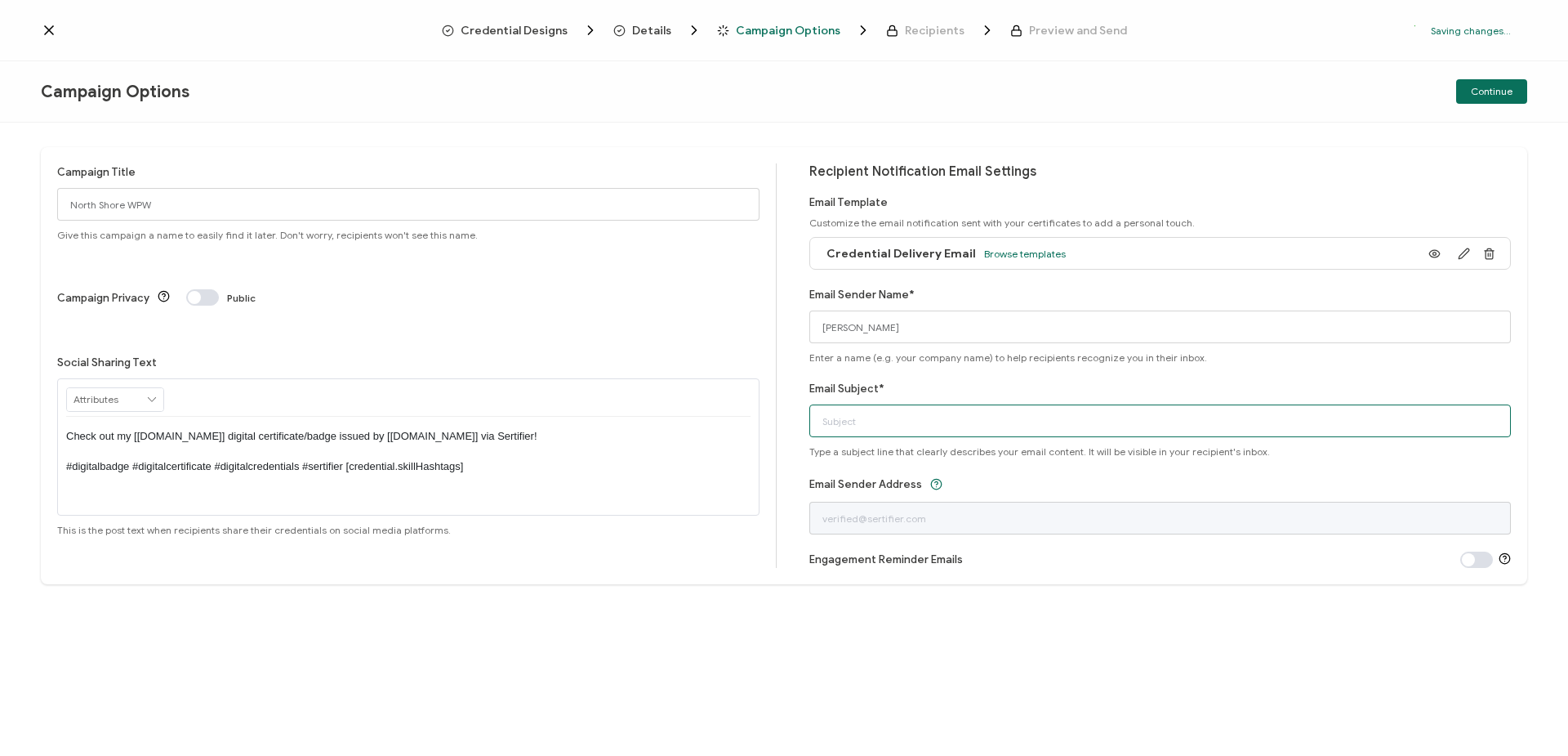
click at [1060, 406] on input "Email Subject*" at bounding box center [1160, 420] width 702 height 33
type input "Contact Hours Certificate"
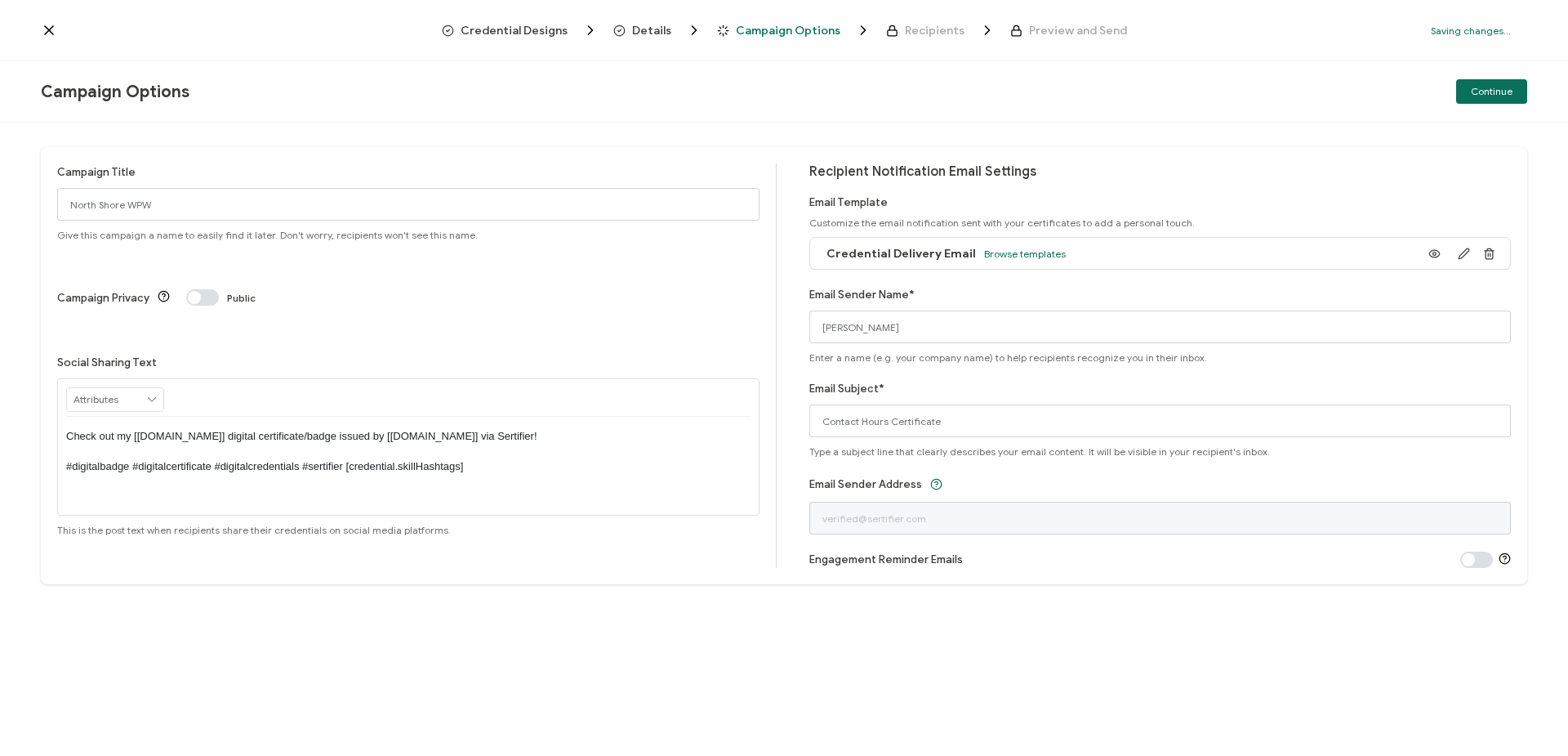
click at [1477, 94] on span "Continue" at bounding box center [1491, 91] width 42 height 10
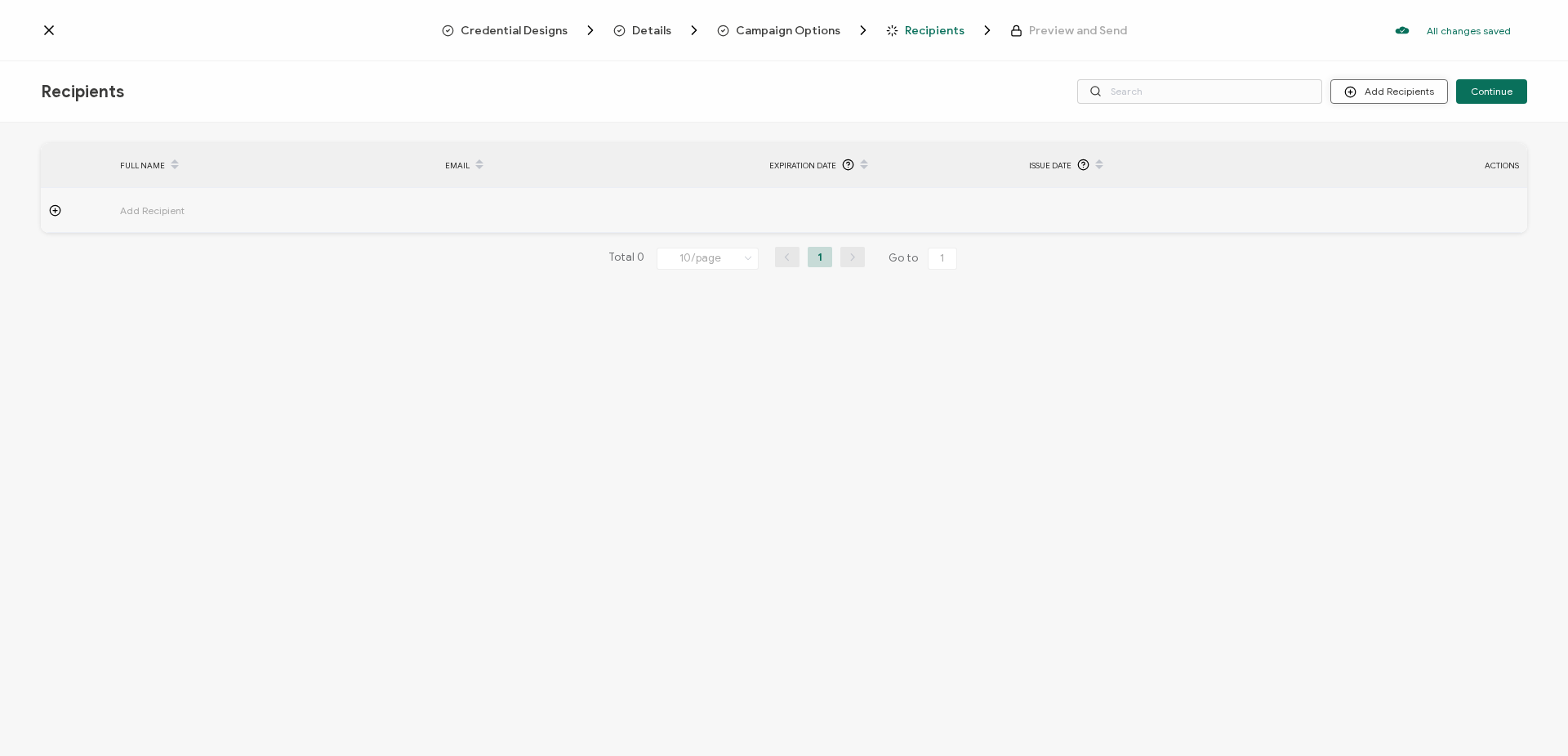
click at [1408, 90] on button "Add Recipients" at bounding box center [1389, 91] width 118 height 24
click at [1393, 159] on span "Import From Recipients" at bounding box center [1421, 162] width 106 height 12
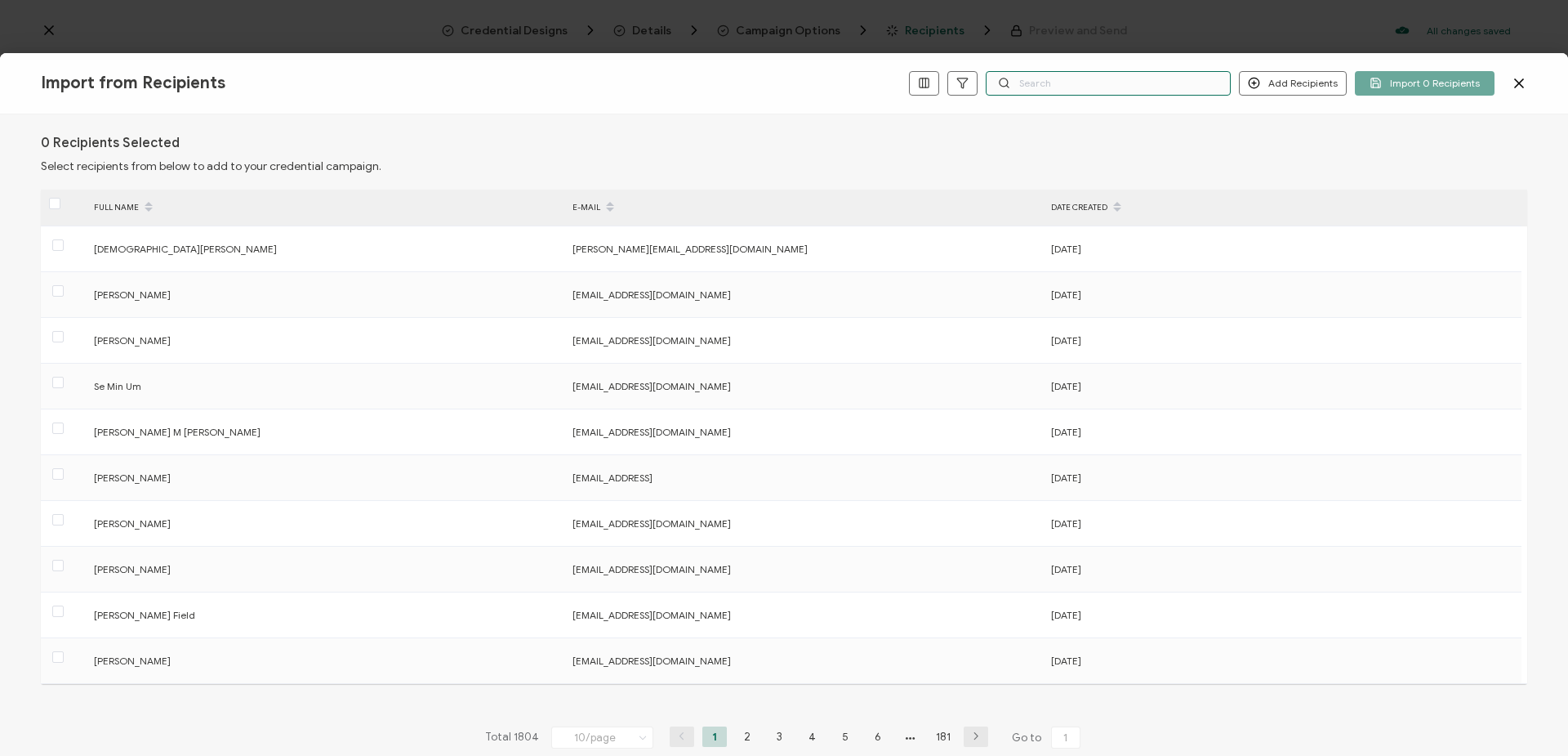
click at [1088, 80] on input "text" at bounding box center [1108, 84] width 245 height 24
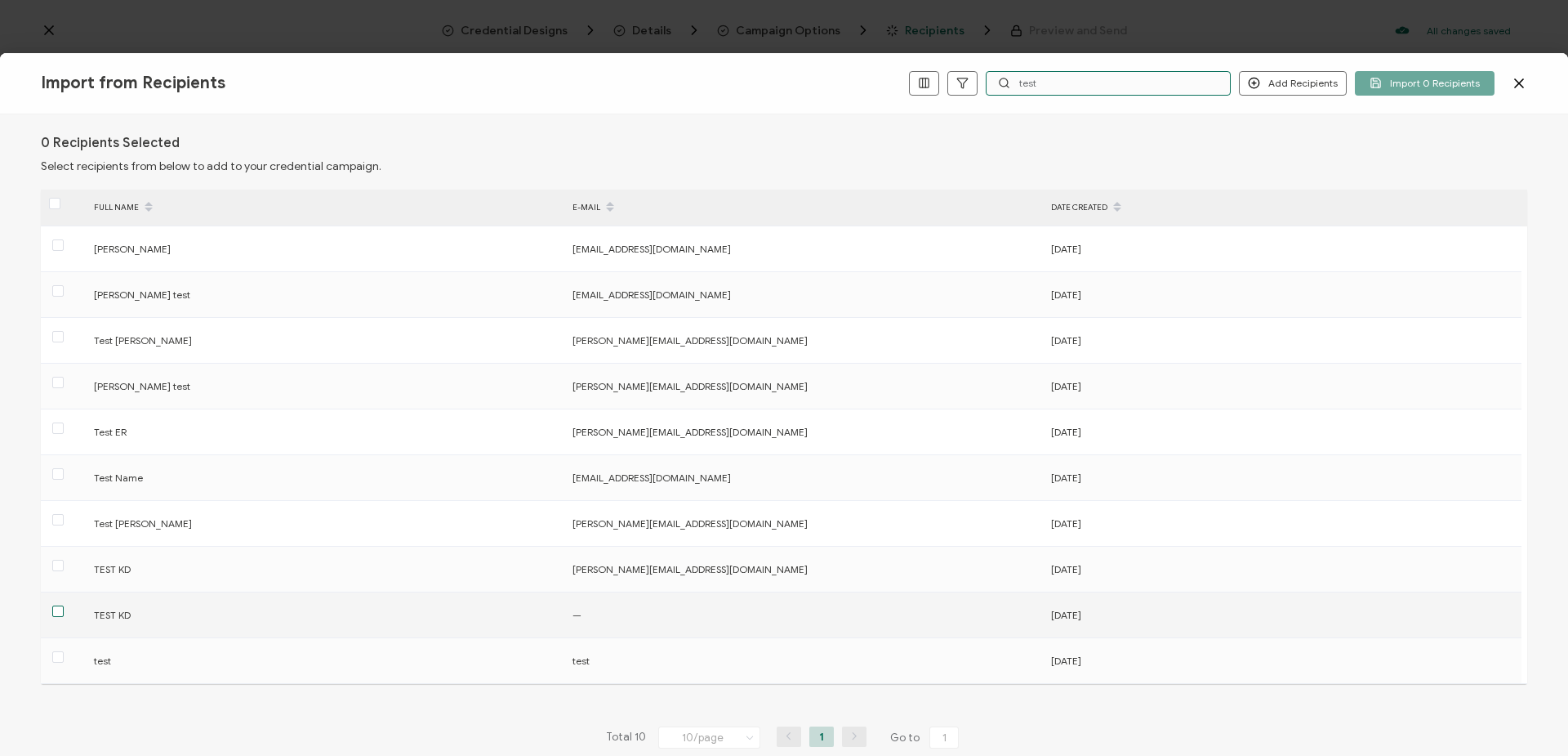
type input "test"
drag, startPoint x: 54, startPoint y: 614, endPoint x: 485, endPoint y: 616, distance: 431.0
click at [54, 613] on span at bounding box center [58, 611] width 11 height 11
click at [64, 606] on input "checkbox" at bounding box center [64, 606] width 0 height 0
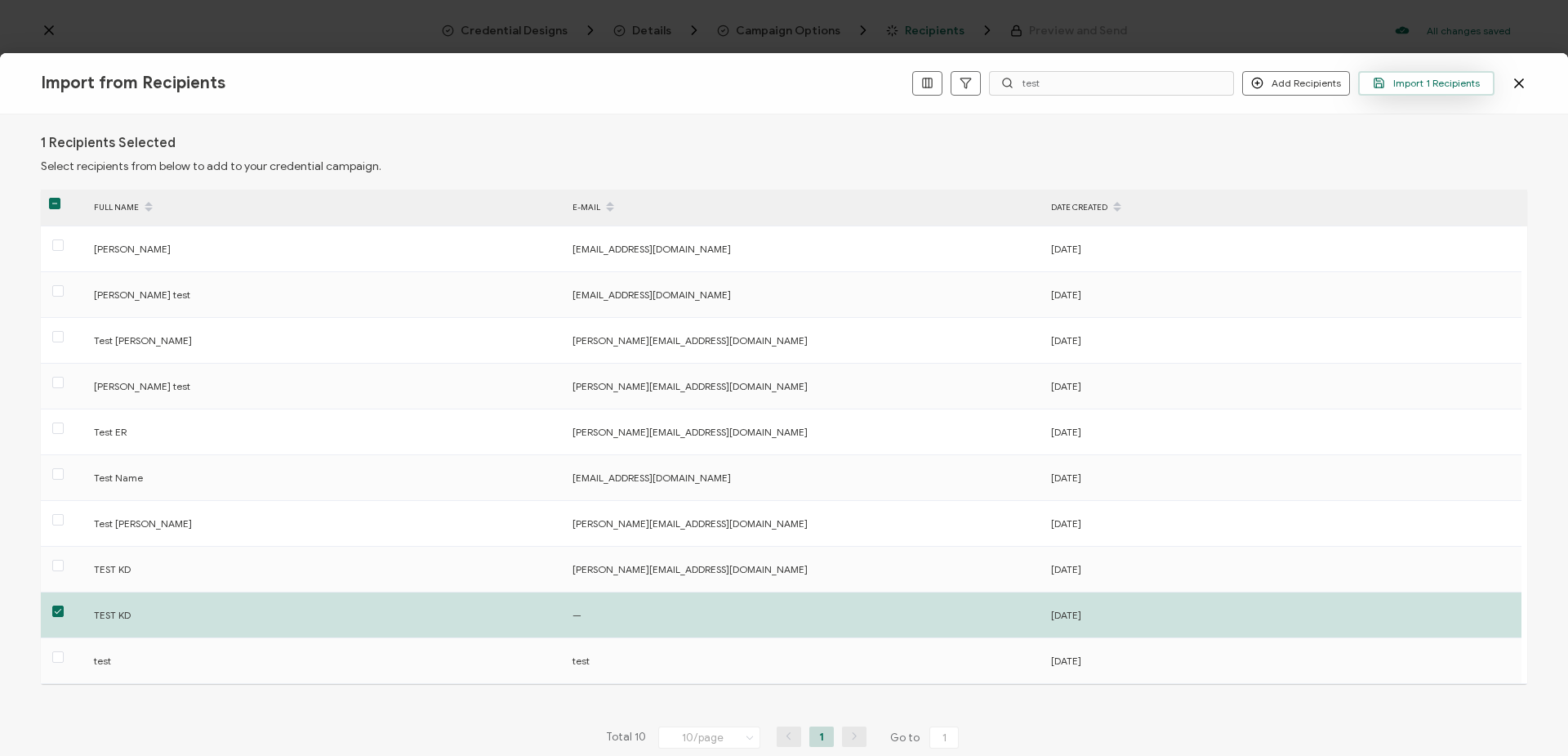
click at [1419, 84] on span "Import 1 Recipients" at bounding box center [1425, 83] width 107 height 12
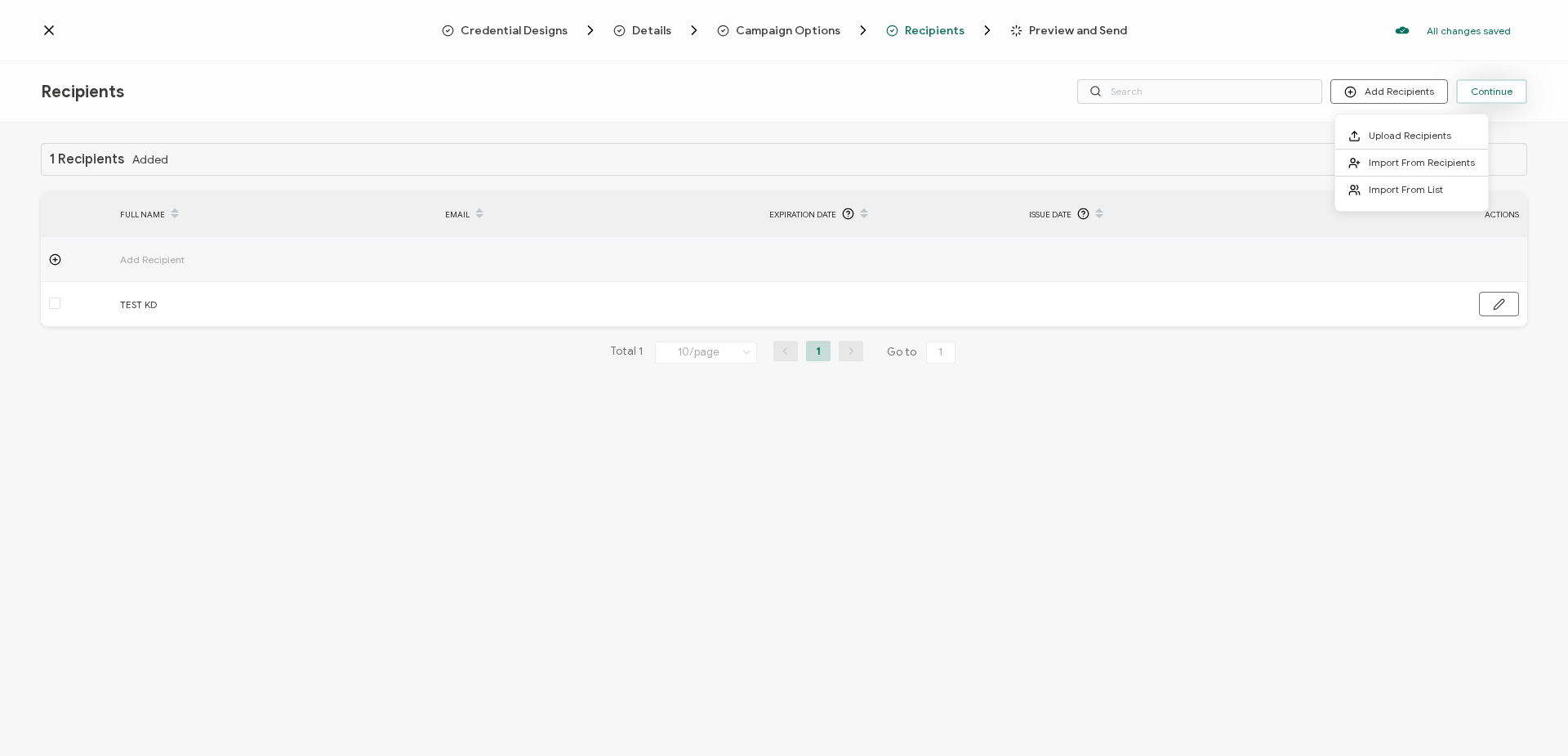
click at [1498, 88] on span "Continue" at bounding box center [1491, 91] width 42 height 10
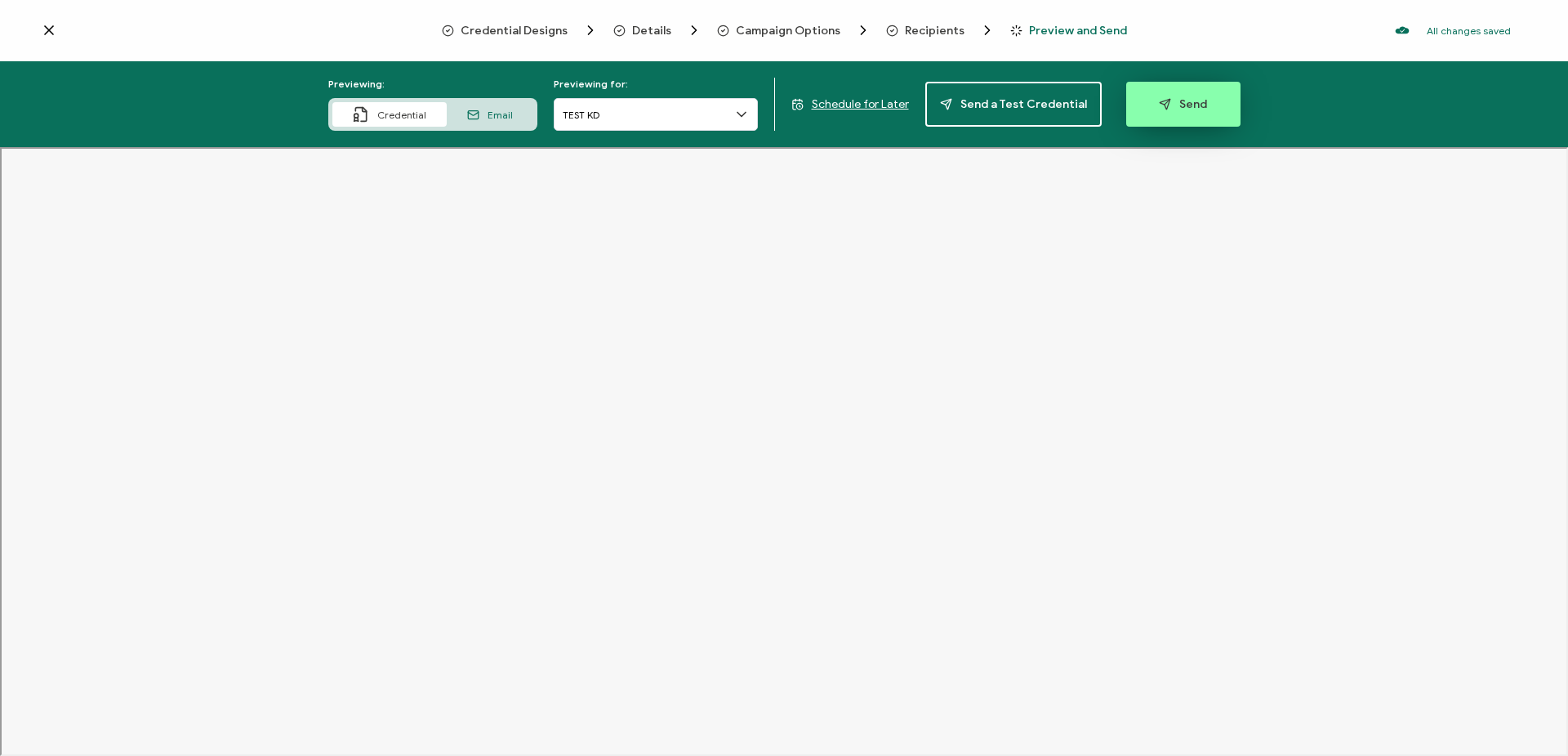
click at [1196, 119] on button "Send" at bounding box center [1183, 104] width 114 height 45
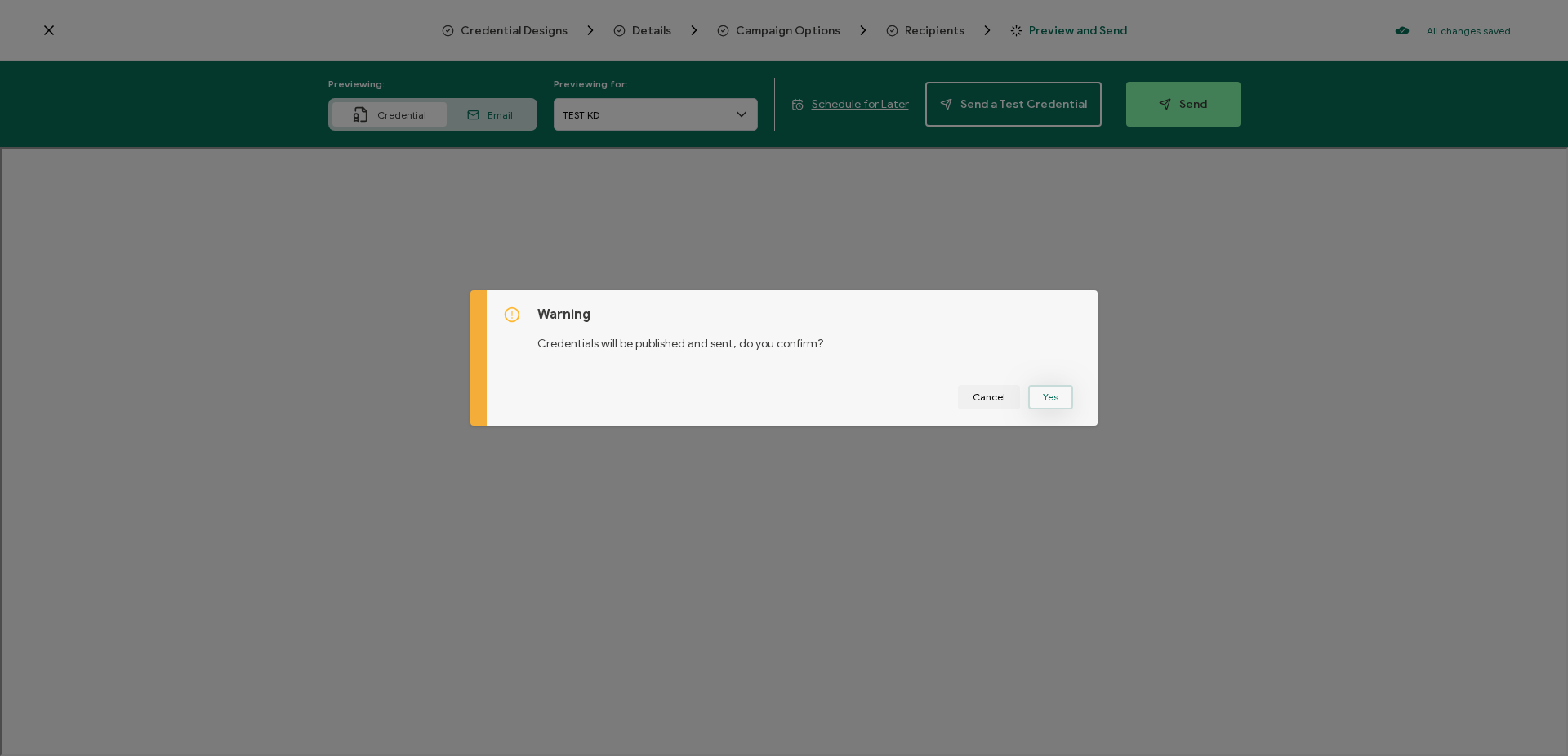
click at [1057, 397] on button "Yes" at bounding box center [1050, 397] width 45 height 24
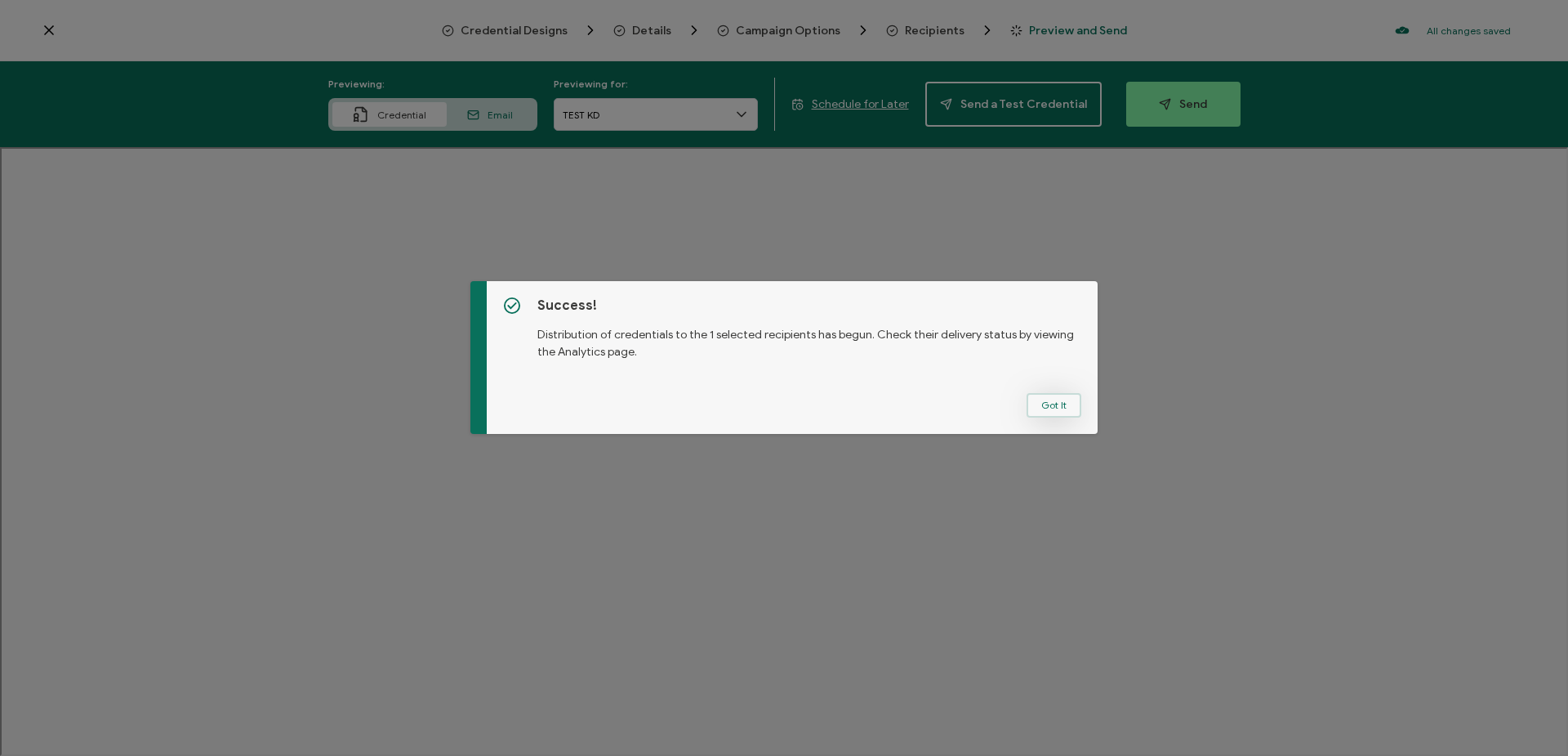
click at [1053, 401] on button "Got It" at bounding box center [1054, 405] width 55 height 24
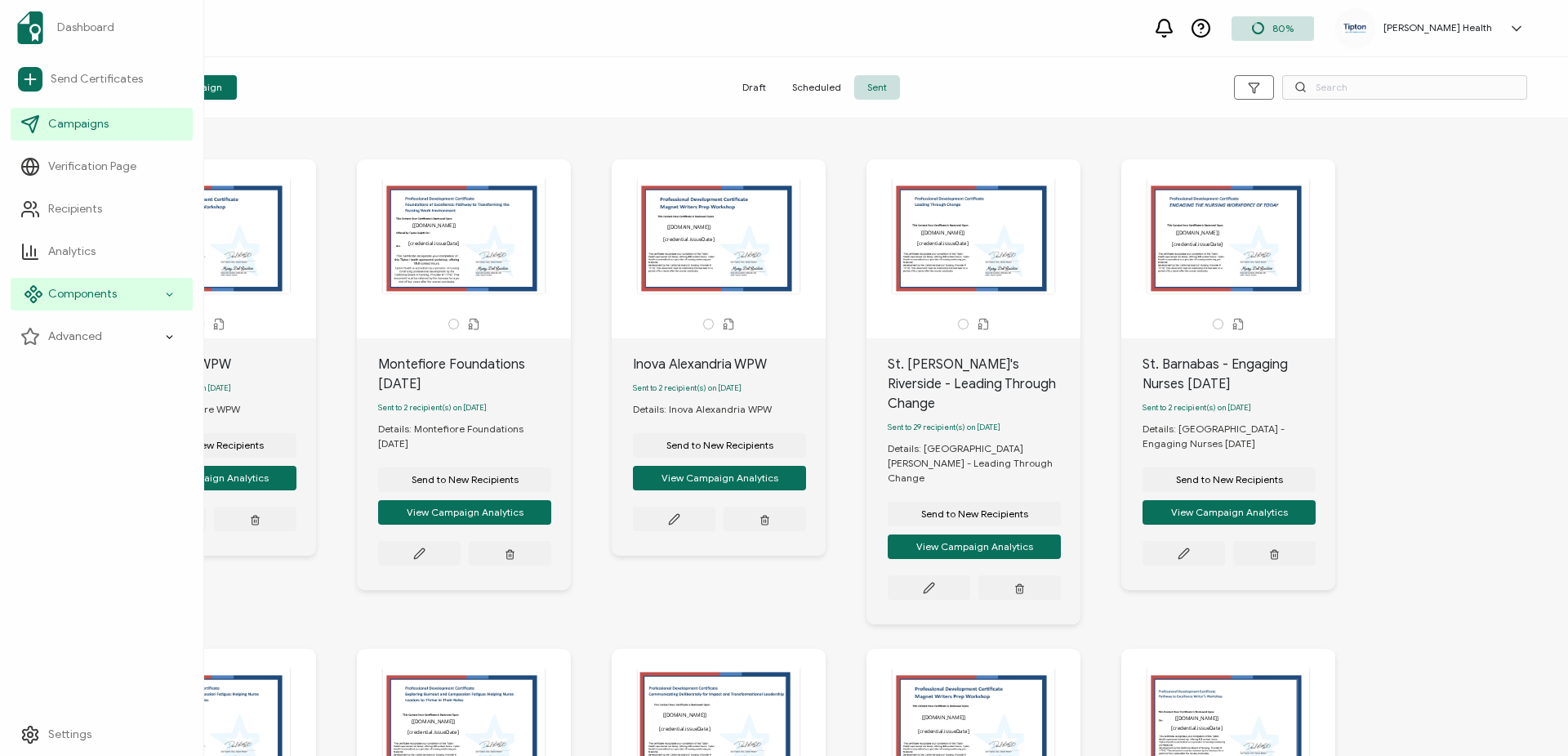
click at [167, 294] on icon at bounding box center [169, 294] width 10 height 19
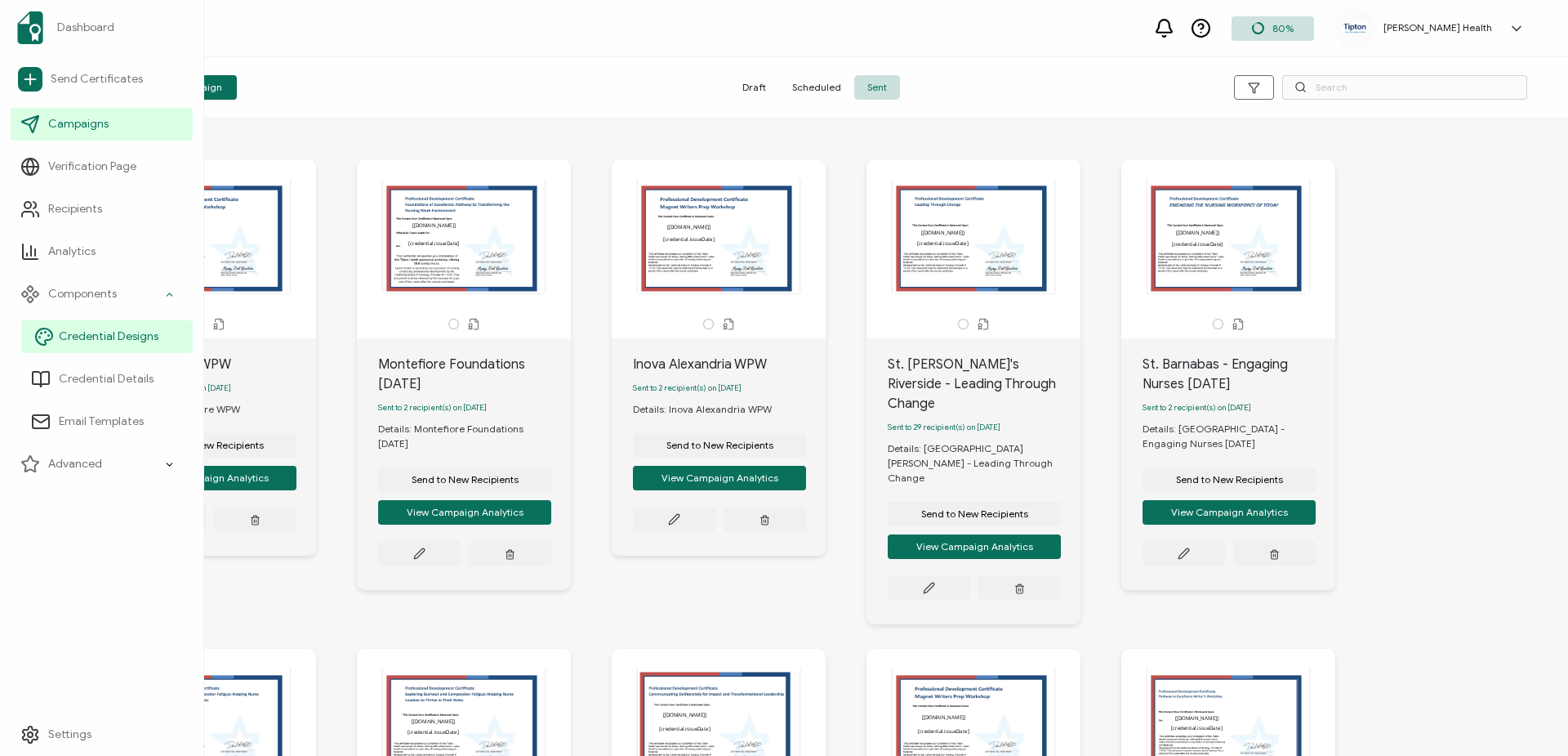
click at [126, 332] on span "Credential Designs" at bounding box center [108, 337] width 99 height 17
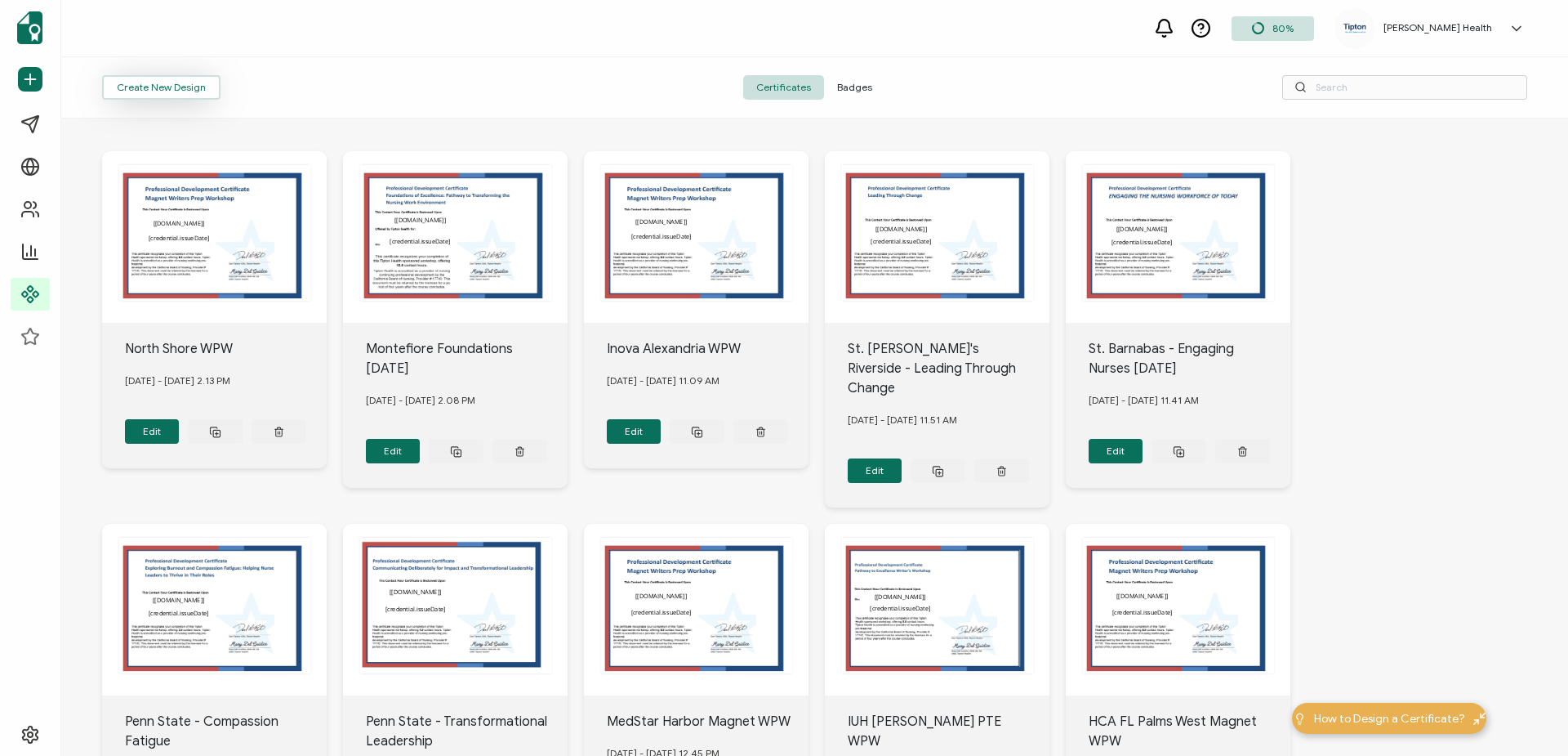
click at [200, 89] on button "Create New Design" at bounding box center [162, 87] width 119 height 24
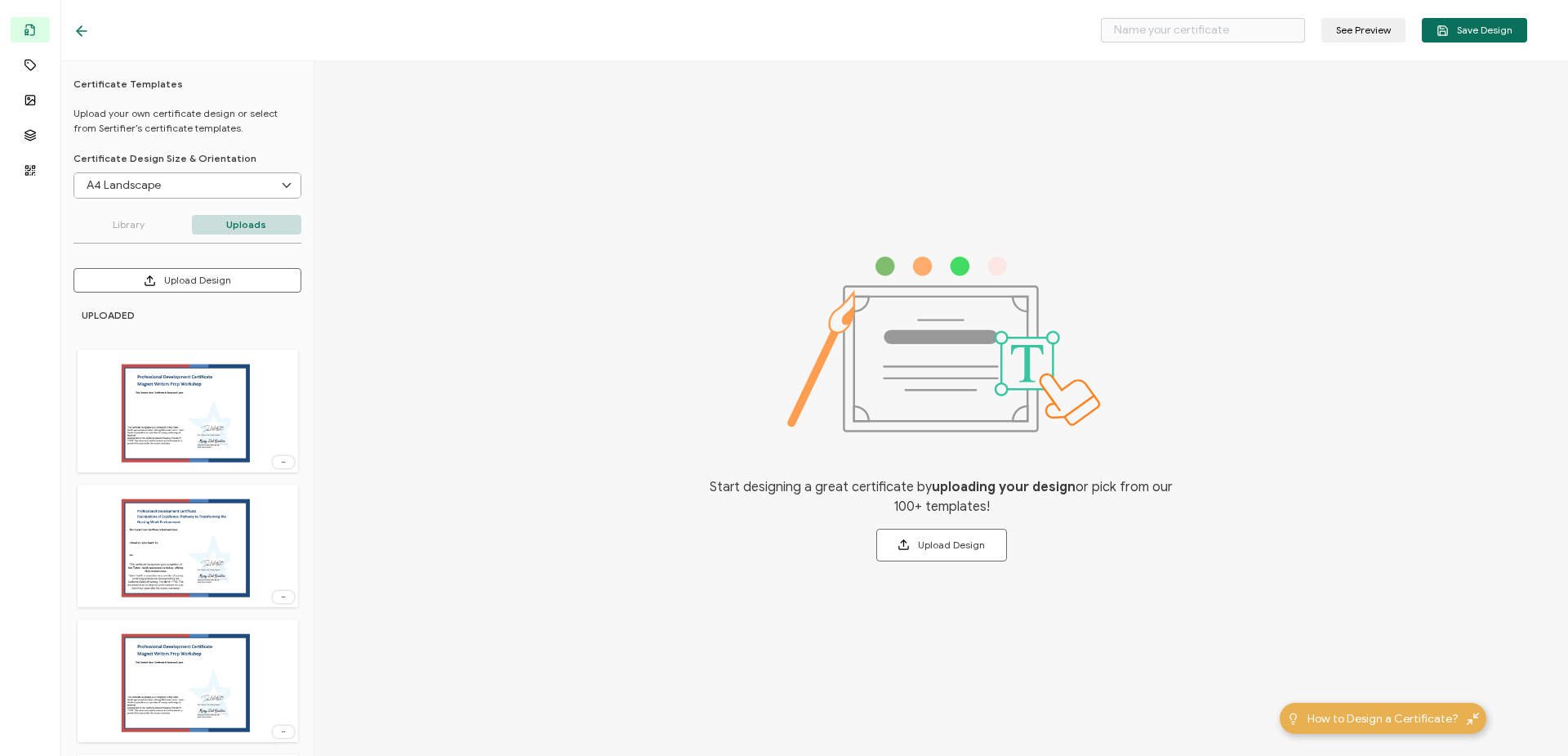
click at [235, 223] on p "Uploads" at bounding box center [247, 224] width 110 height 20
click at [267, 275] on button "Upload Design" at bounding box center [187, 280] width 227 height 24
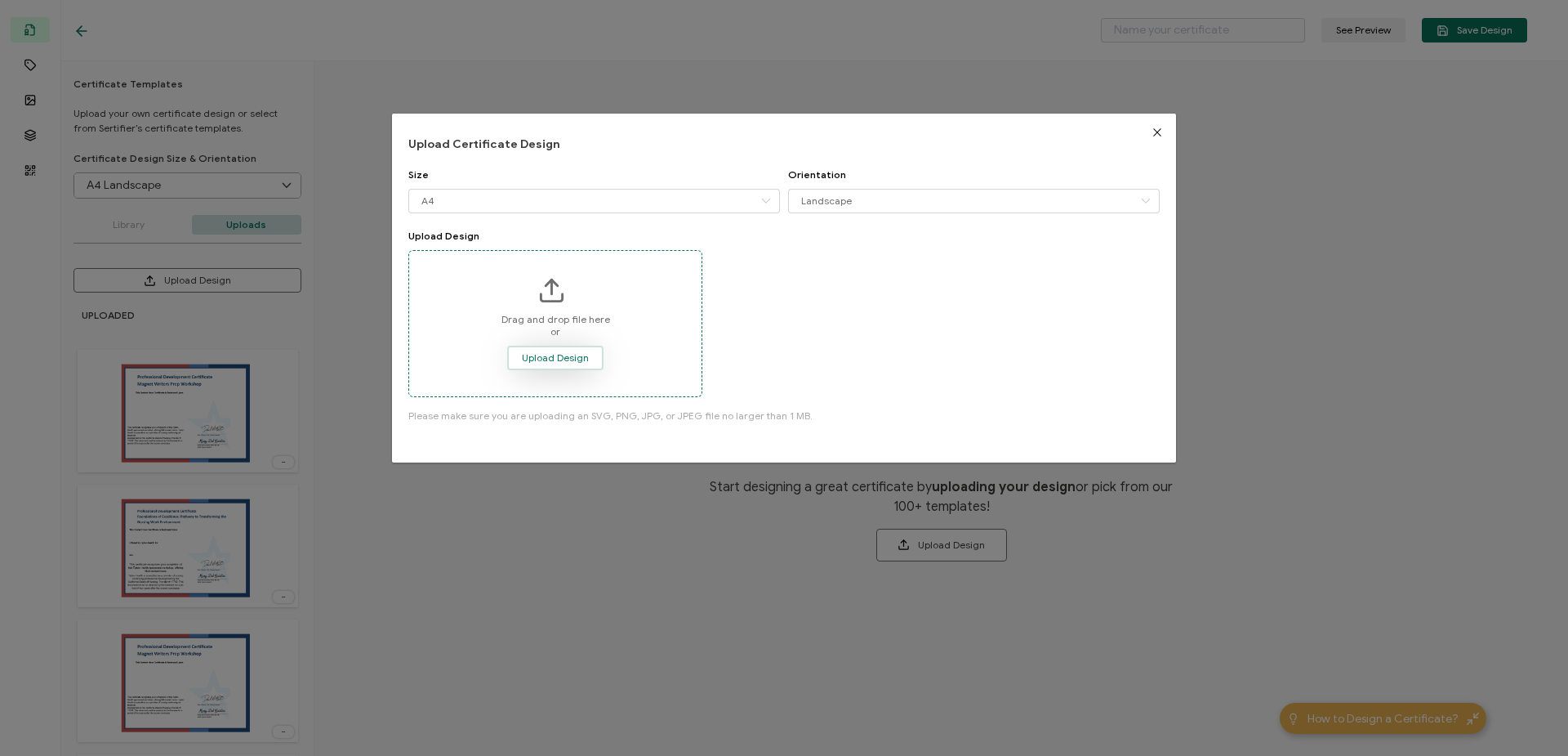
click at [579, 359] on span "Upload Design" at bounding box center [555, 358] width 67 height 10
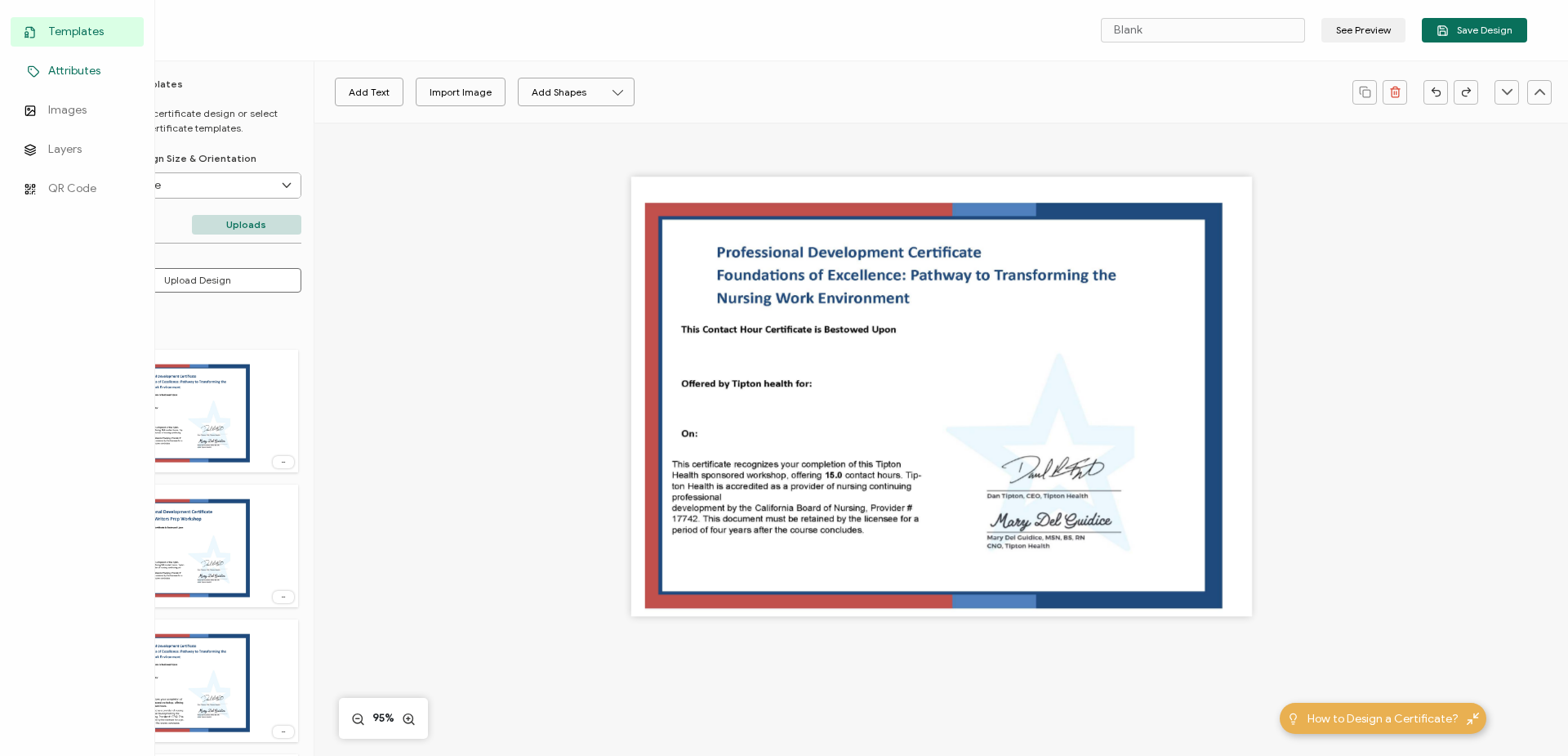
click at [77, 75] on span "Attributes" at bounding box center [74, 72] width 52 height 17
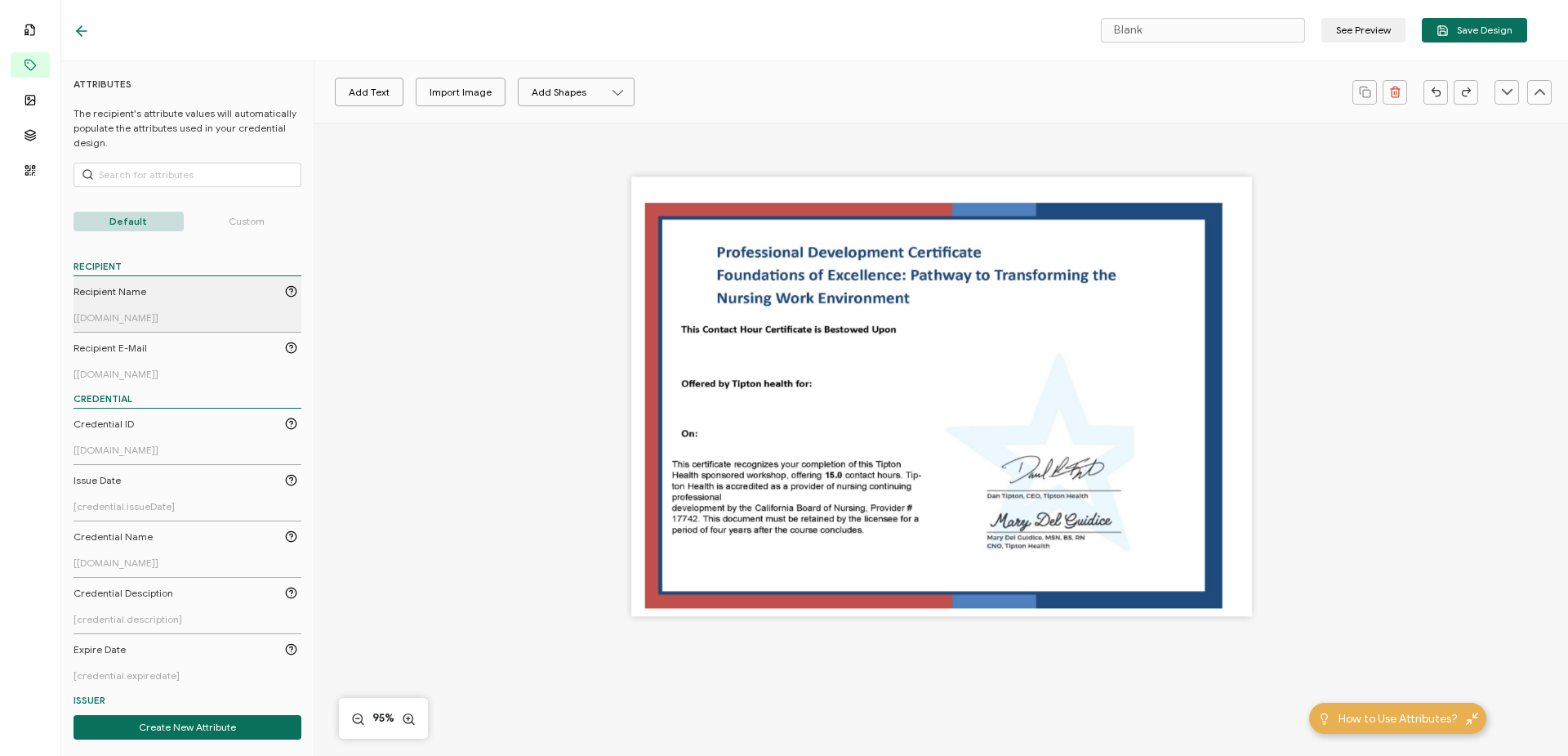
click at [177, 296] on div "Recipient Name" at bounding box center [185, 292] width 224 height 15
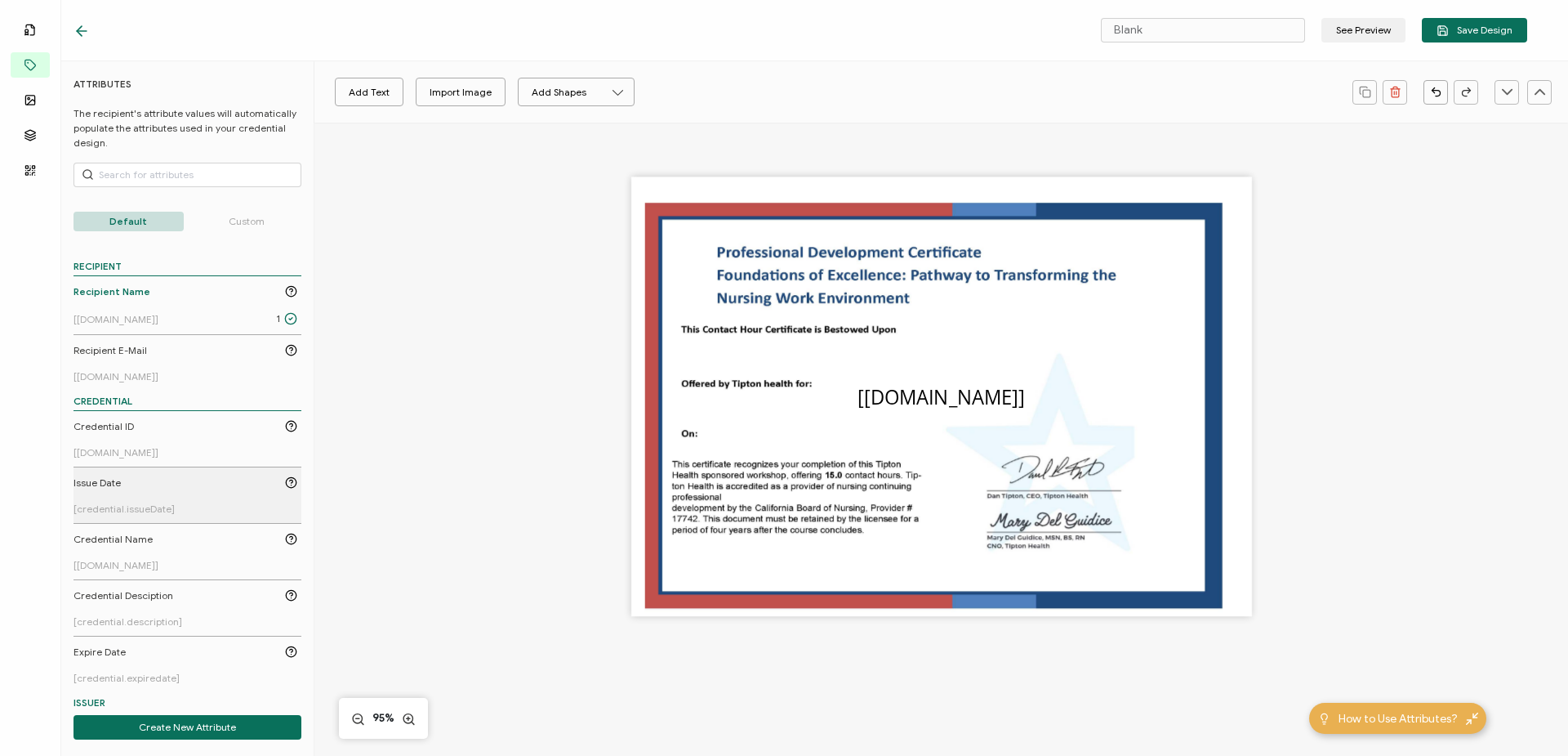
click at [154, 485] on div "Issue Date" at bounding box center [185, 483] width 224 height 15
drag, startPoint x: 877, startPoint y: 426, endPoint x: 831, endPoint y: 428, distance: 46.0
click at [831, 428] on pre "[credential.issueDate]" at bounding box center [819, 426] width 195 height 26
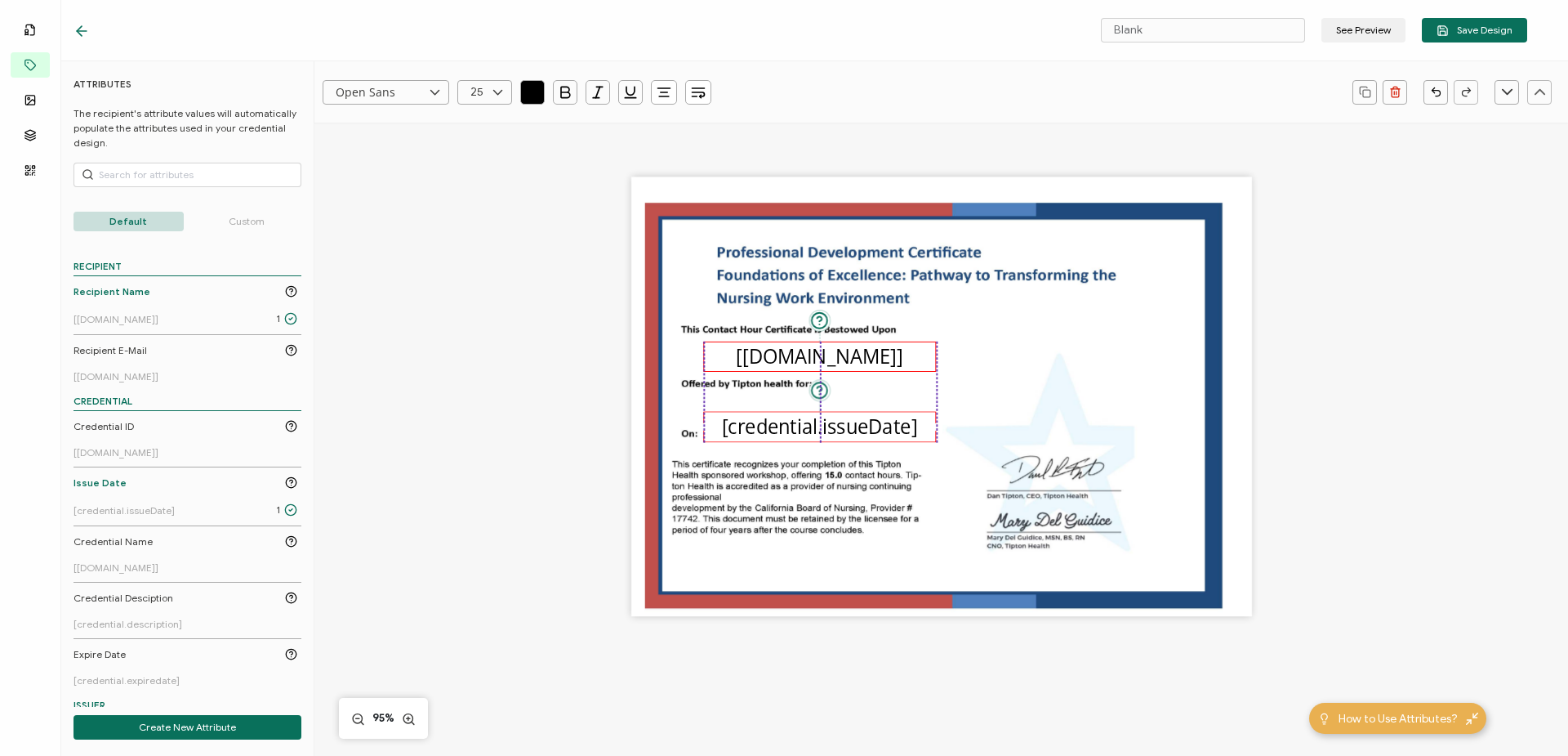
drag, startPoint x: 950, startPoint y: 402, endPoint x: 825, endPoint y: 362, distance: 131.2
click at [825, 362] on pre "[[DOMAIN_NAME]]" at bounding box center [818, 356] width 166 height 26
drag, startPoint x: 1162, startPoint y: 31, endPoint x: 1043, endPoint y: 36, distance: 119.1
click at [1043, 36] on div "Blank See Preview Save Design" at bounding box center [1285, 30] width 485 height 24
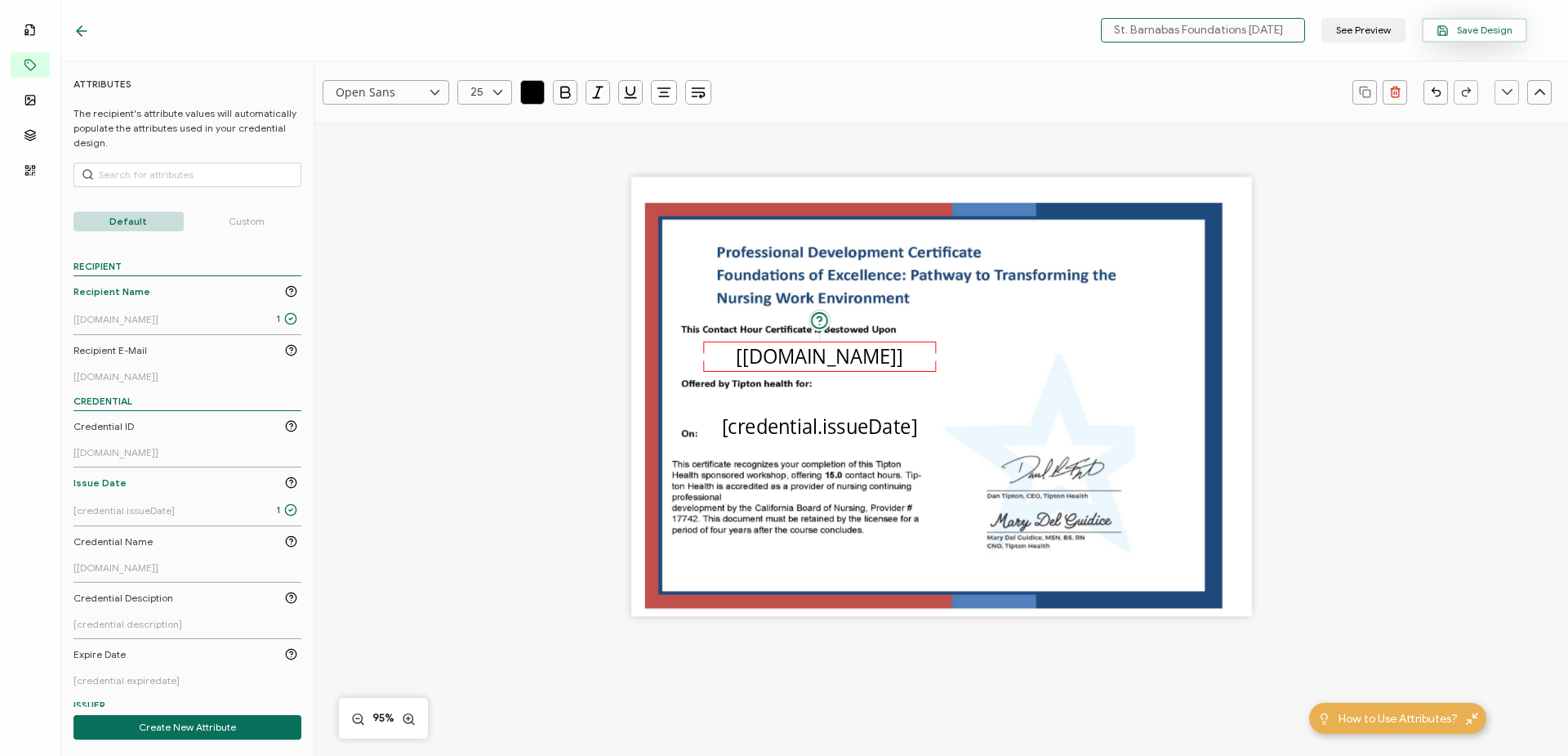
type input "St. Barnabas Foundations [DATE]"
click at [1464, 23] on button "Save Design" at bounding box center [1473, 30] width 105 height 24
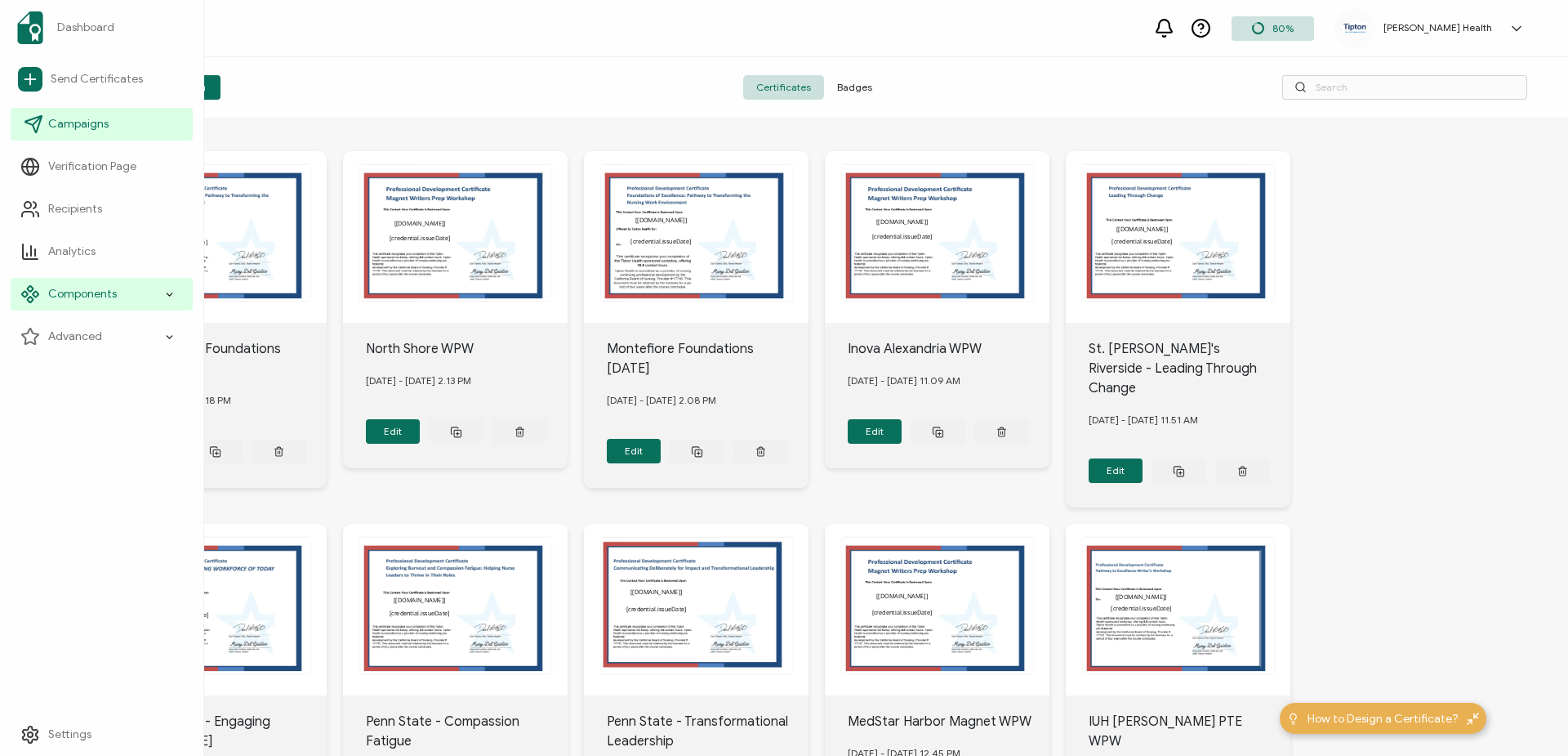
drag, startPoint x: 88, startPoint y: 127, endPoint x: 112, endPoint y: 129, distance: 24.1
click at [88, 128] on span "Campaigns" at bounding box center [78, 124] width 60 height 17
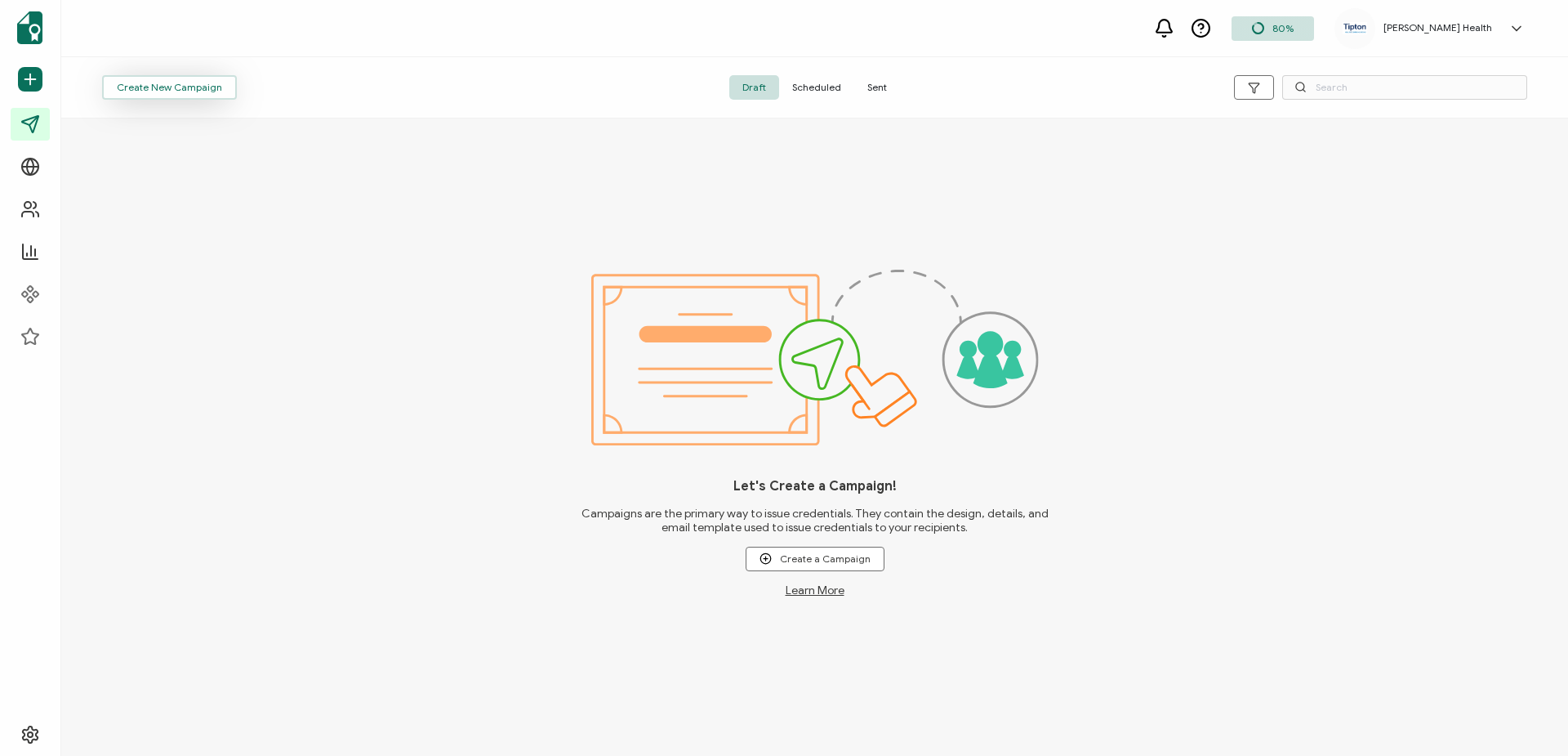
click at [203, 84] on span "Create New Campaign" at bounding box center [169, 87] width 105 height 10
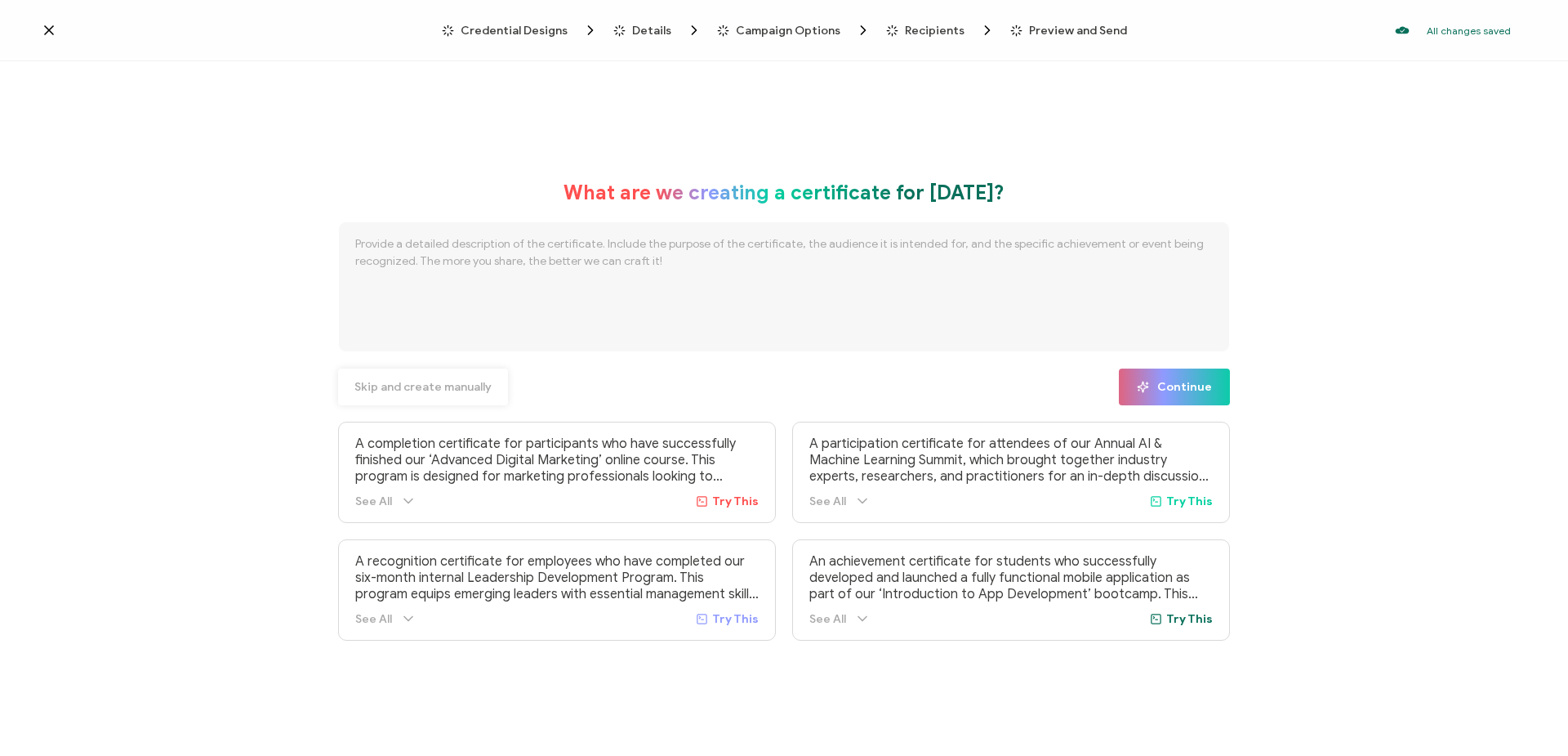
click at [458, 382] on span "Skip and create manually" at bounding box center [423, 387] width 137 height 11
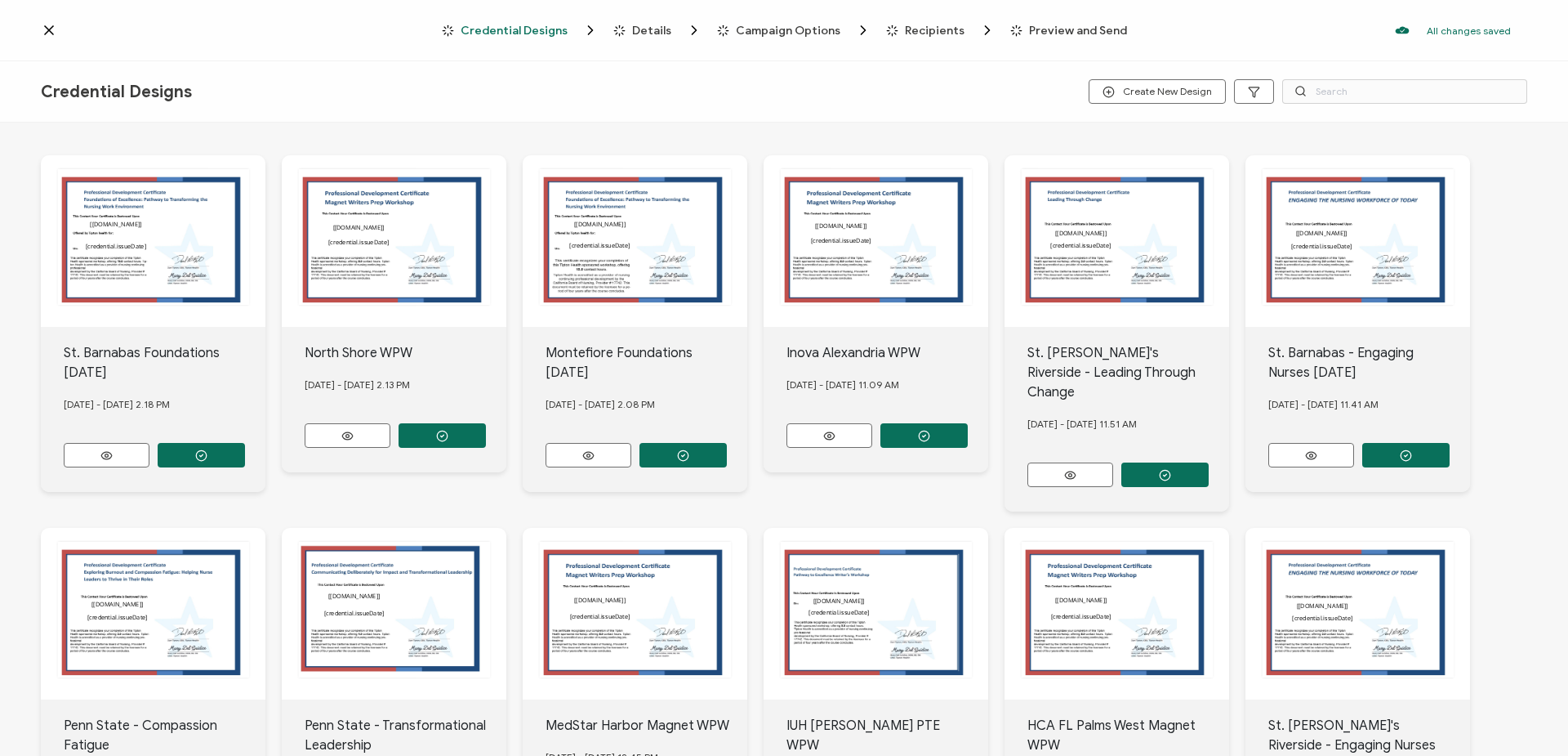
click at [209, 451] on button "button" at bounding box center [201, 455] width 87 height 24
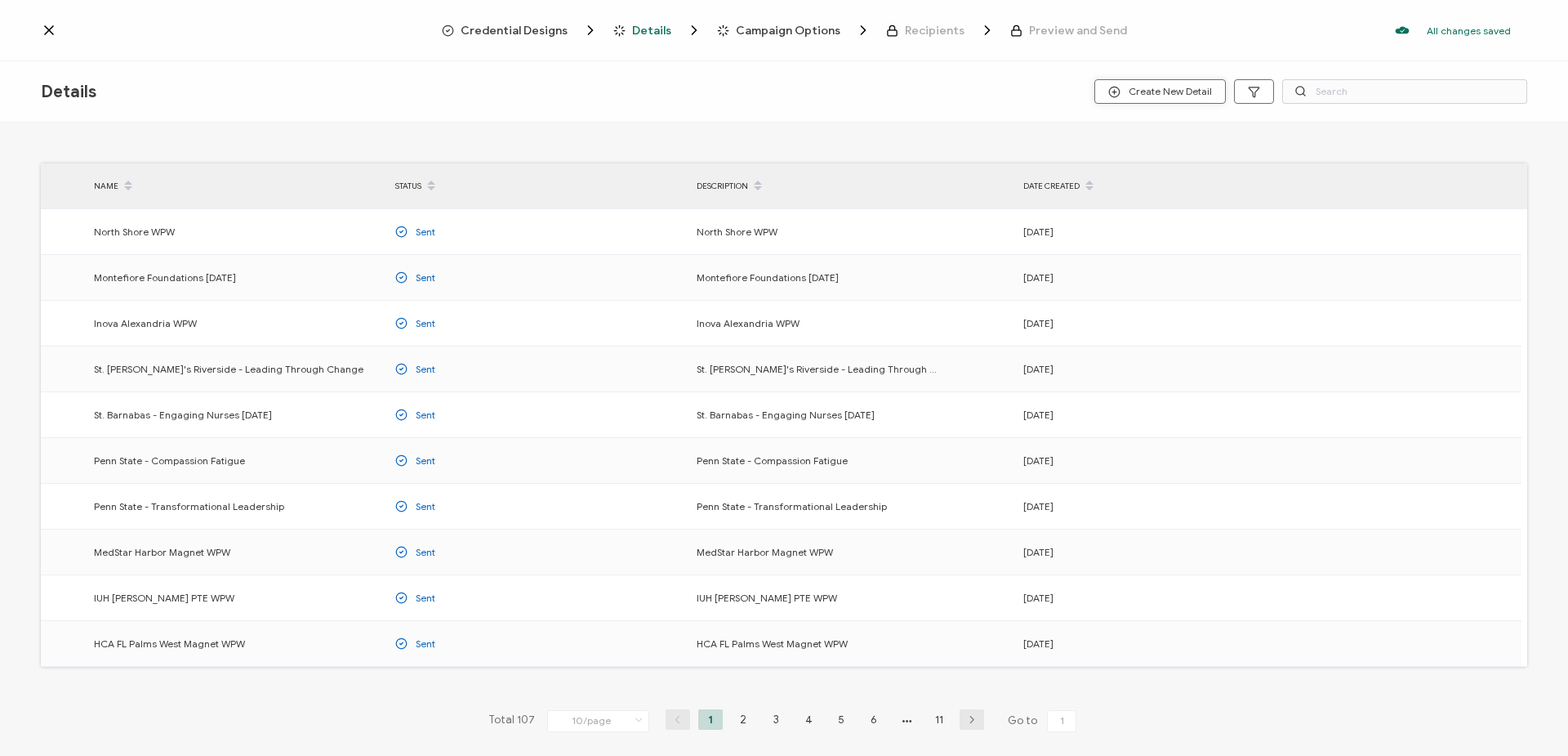
click at [1169, 96] on span "Create New Detail" at bounding box center [1160, 91] width 104 height 12
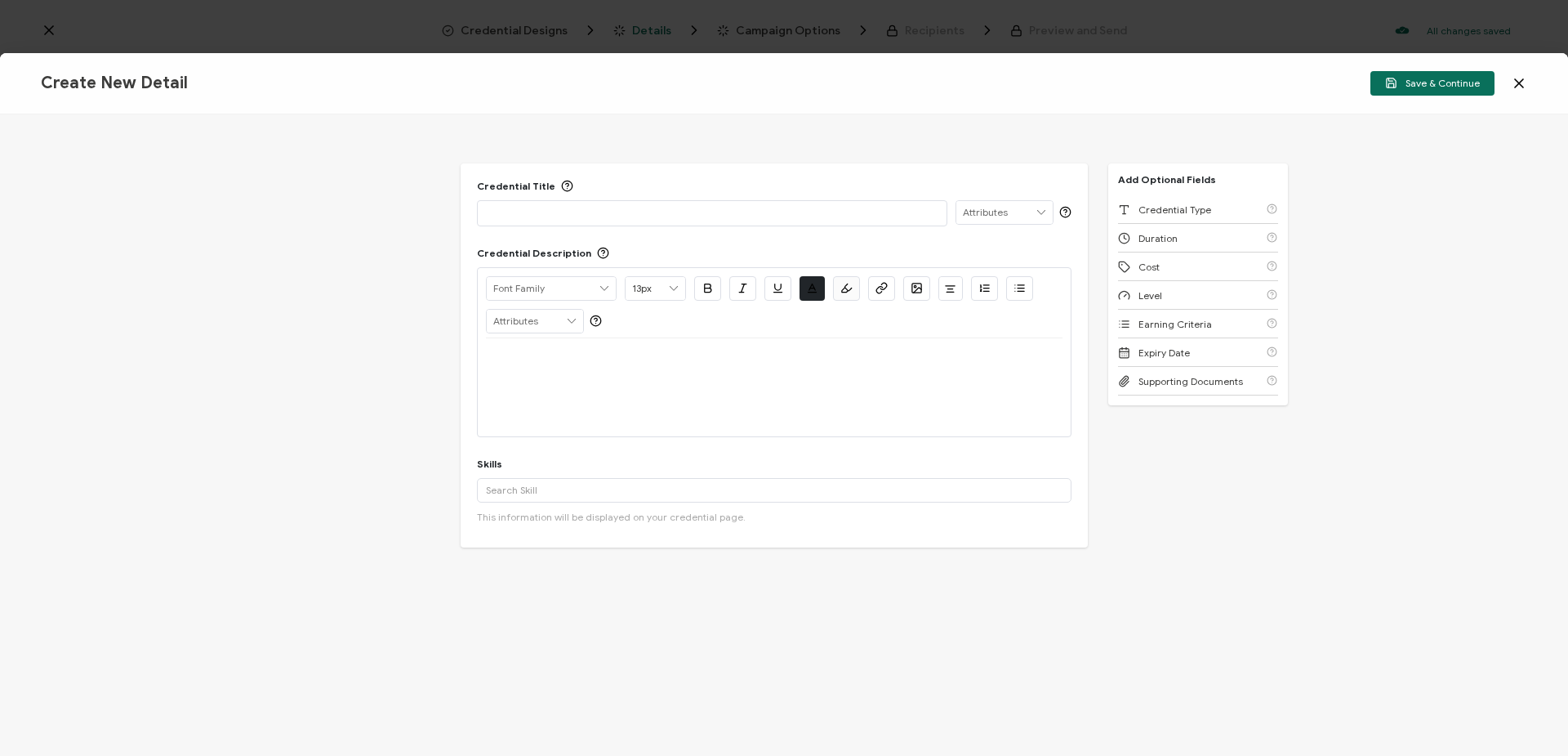
click at [582, 215] on p at bounding box center [711, 213] width 452 height 17
click at [715, 214] on p "St. Barnabas Foundations [DATE]" at bounding box center [711, 213] width 452 height 17
copy p "St. Barnabas Foundations [DATE]"
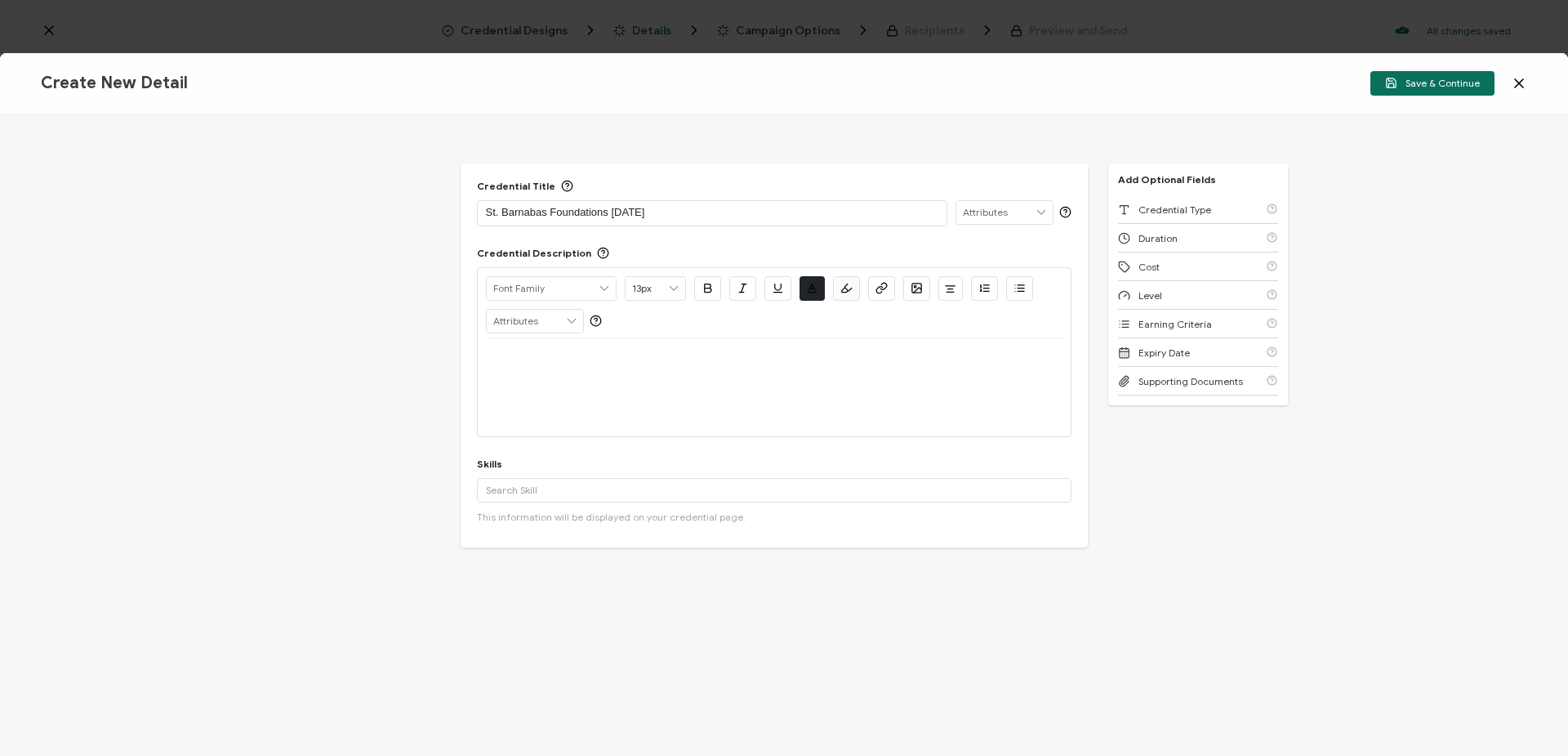
click at [723, 367] on div at bounding box center [773, 358] width 577 height 39
click at [756, 497] on input "text" at bounding box center [774, 490] width 594 height 24
type input "j"
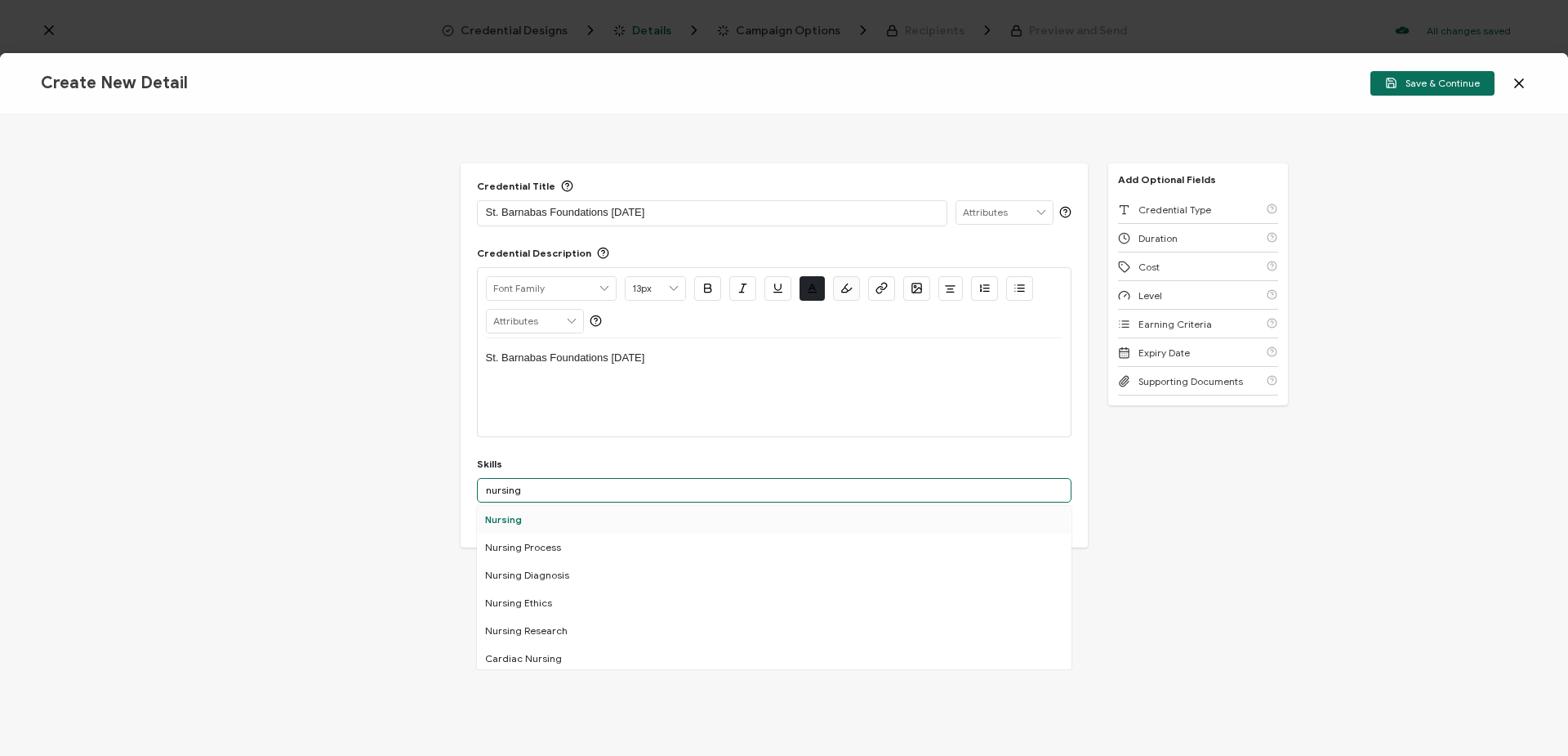
type input "nursing"
click at [533, 521] on div "Nursing" at bounding box center [774, 519] width 594 height 28
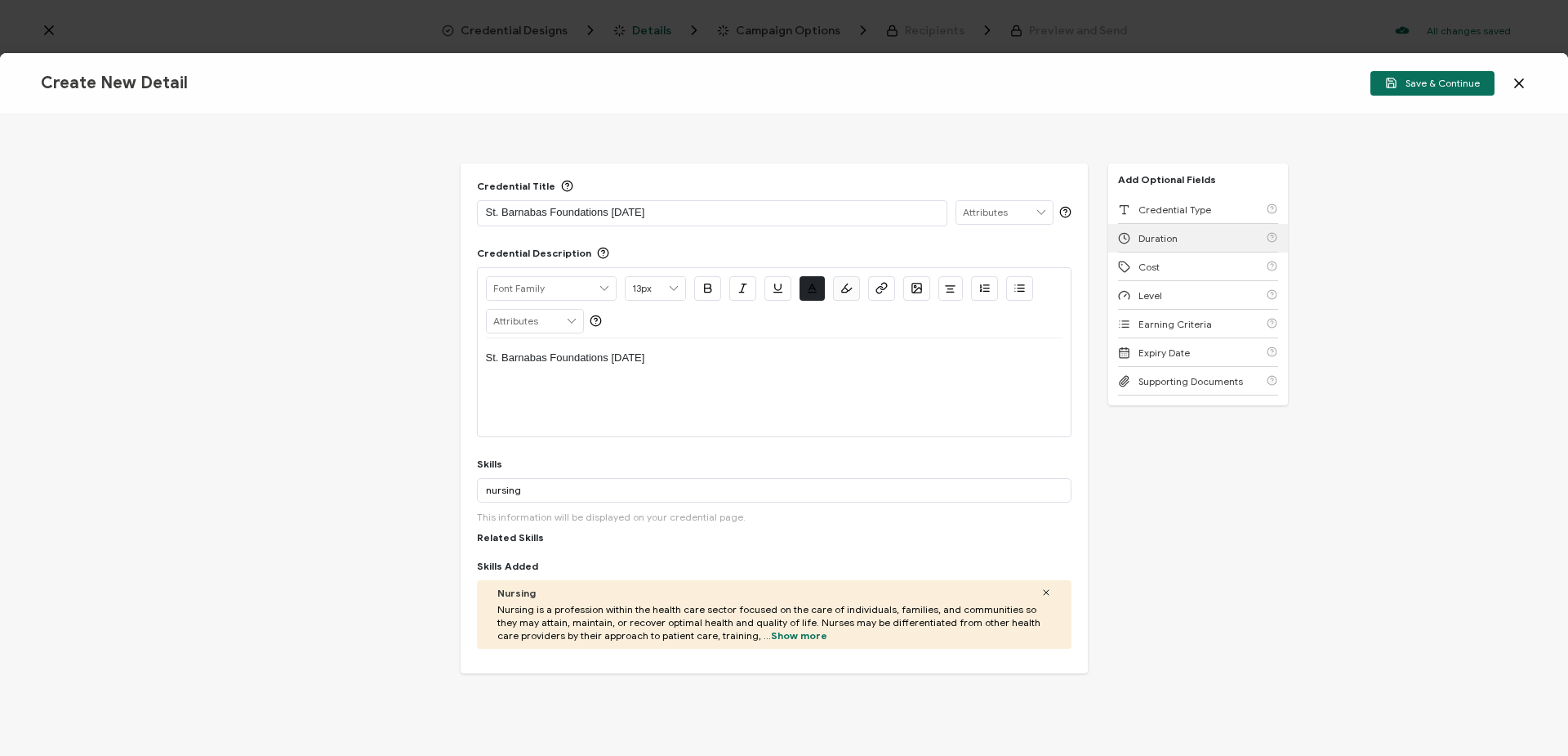
click at [1155, 238] on span "Duration" at bounding box center [1158, 238] width 39 height 12
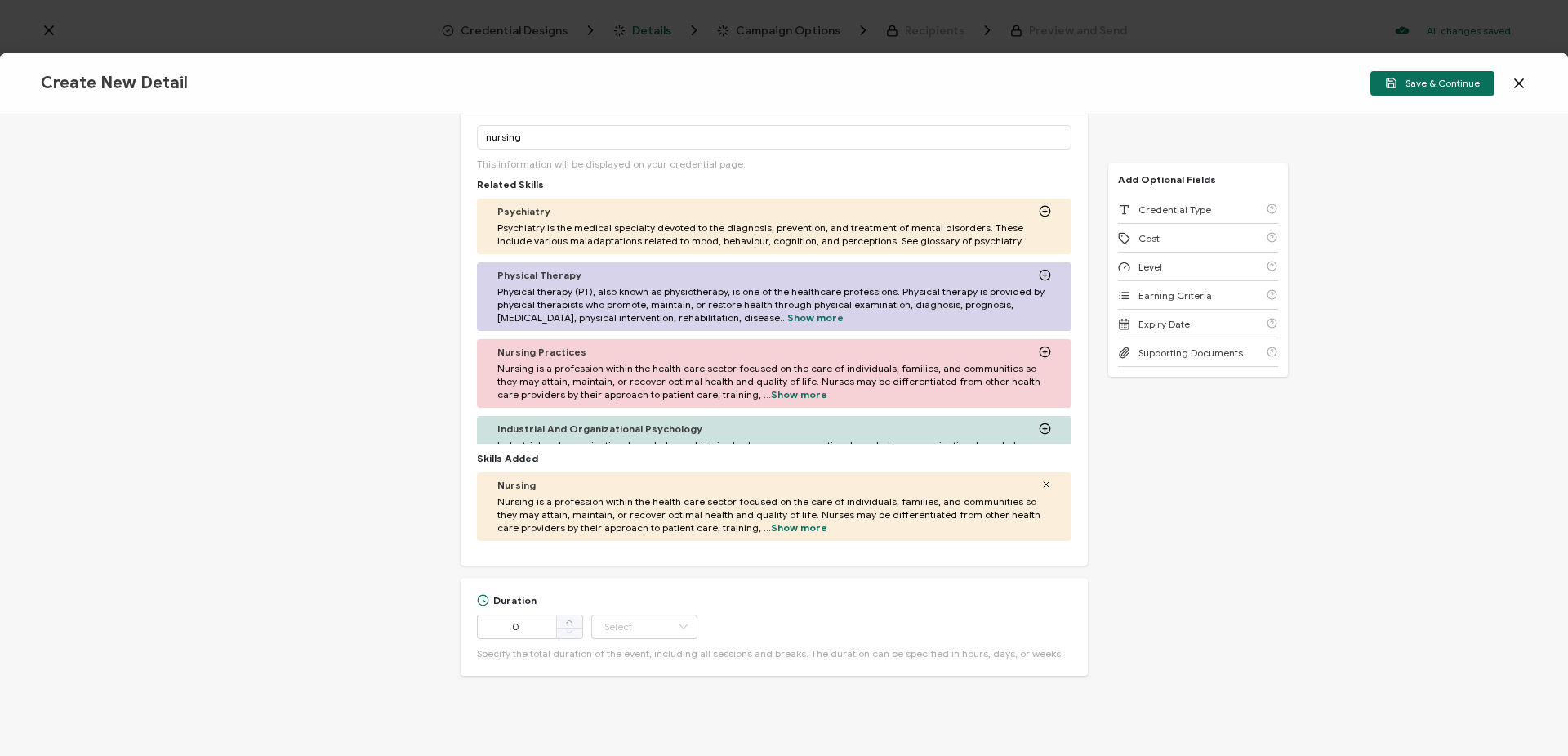
scroll to position [371, 0]
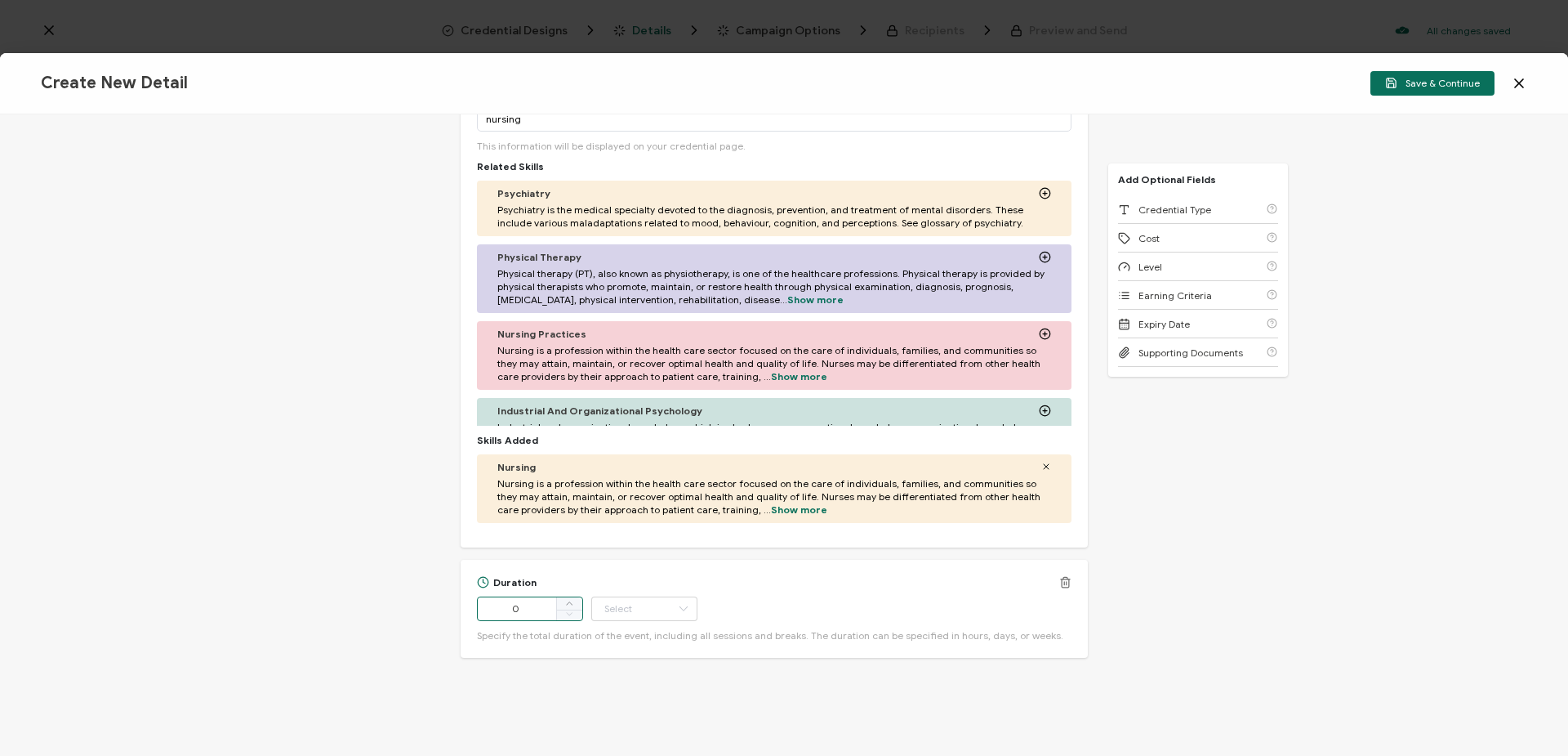
click at [518, 611] on input "0" at bounding box center [530, 608] width 106 height 24
type input "15"
click at [620, 606] on input "text" at bounding box center [644, 608] width 106 height 24
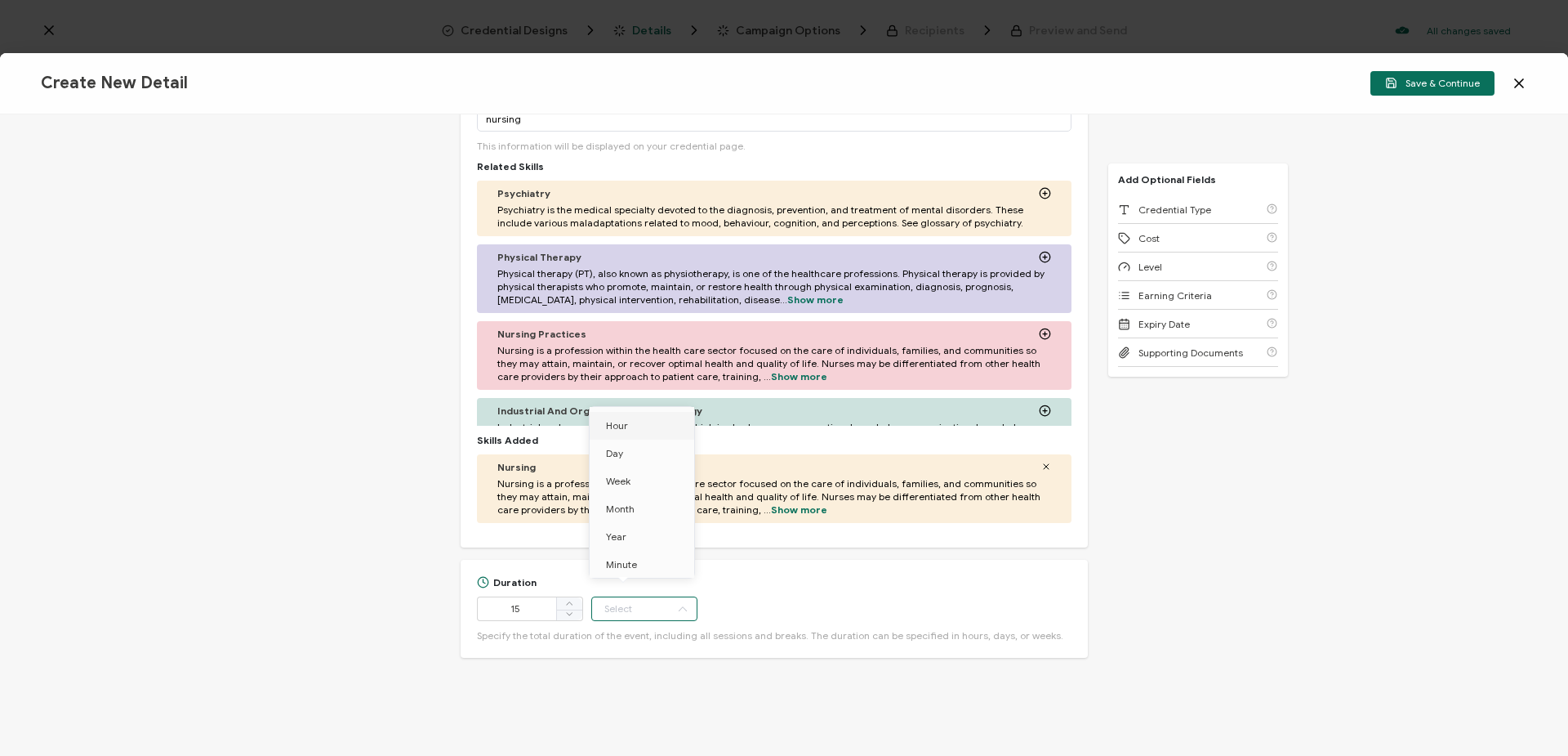
click at [629, 434] on li "Hour" at bounding box center [644, 425] width 110 height 28
type input "Hour"
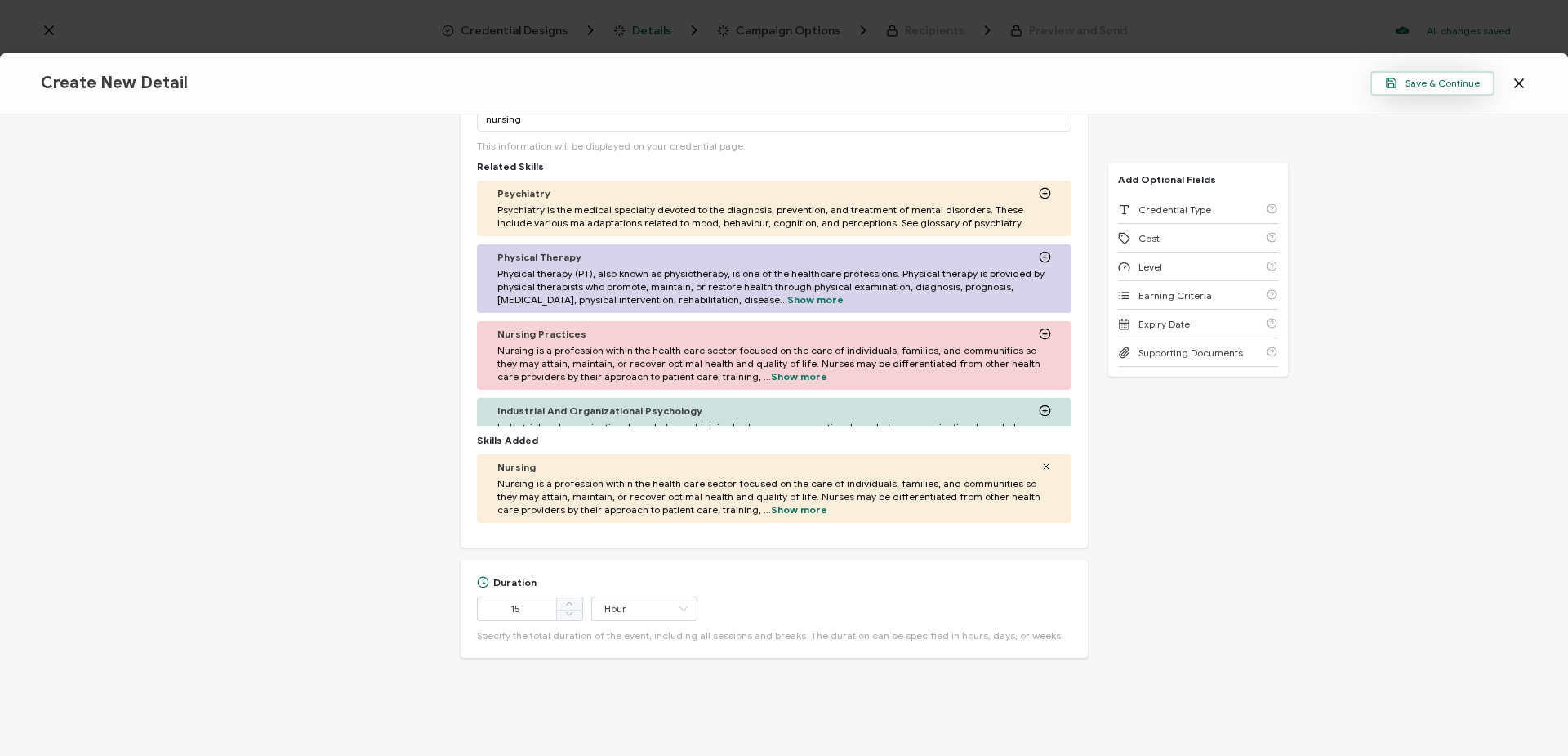
click at [1419, 84] on span "Save & Continue" at bounding box center [1432, 83] width 95 height 12
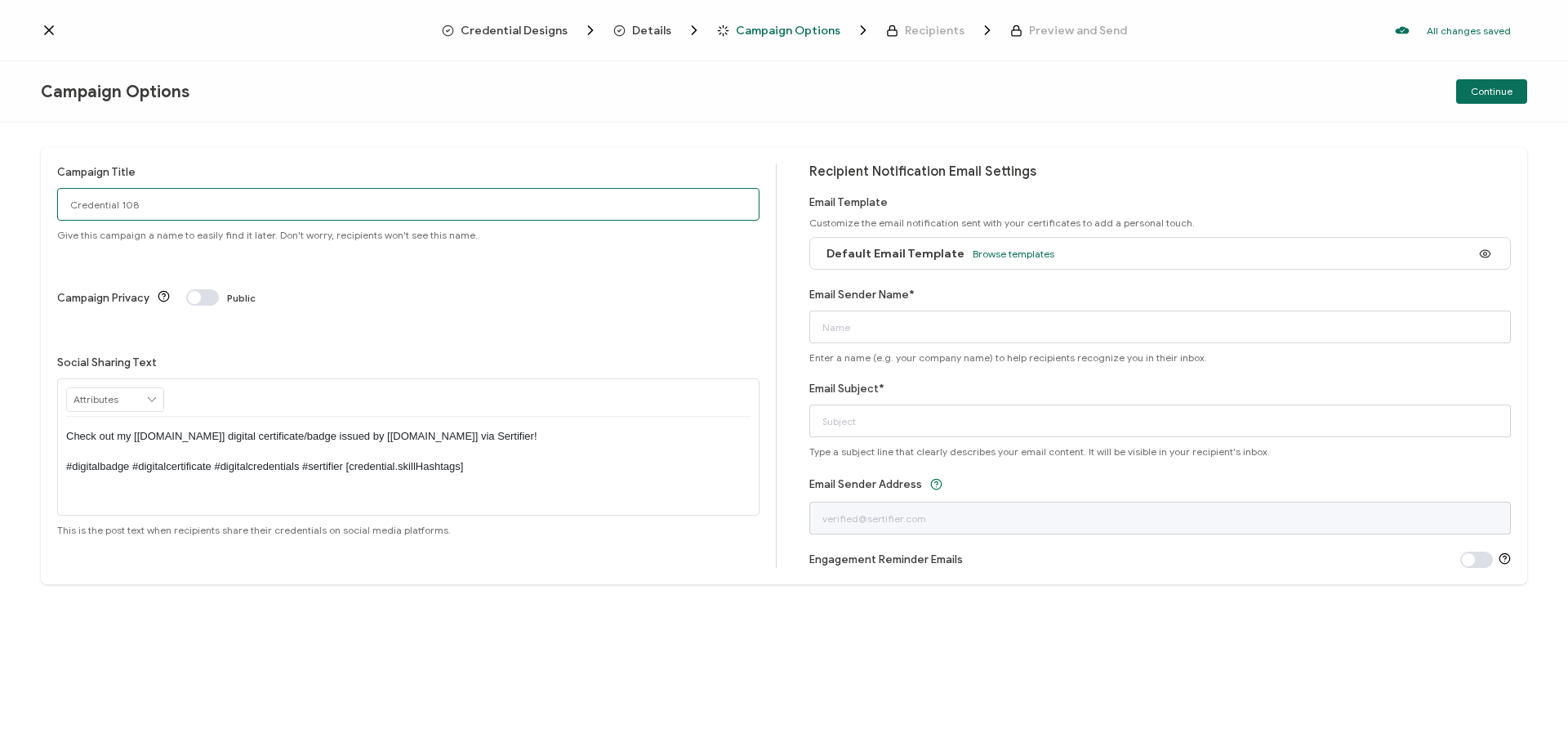
click at [356, 215] on input "Credential 108" at bounding box center [408, 203] width 702 height 33
paste input "St. Barnabas Foundations [DATE]"
type input "St. Barnabas Foundations [DATE]"
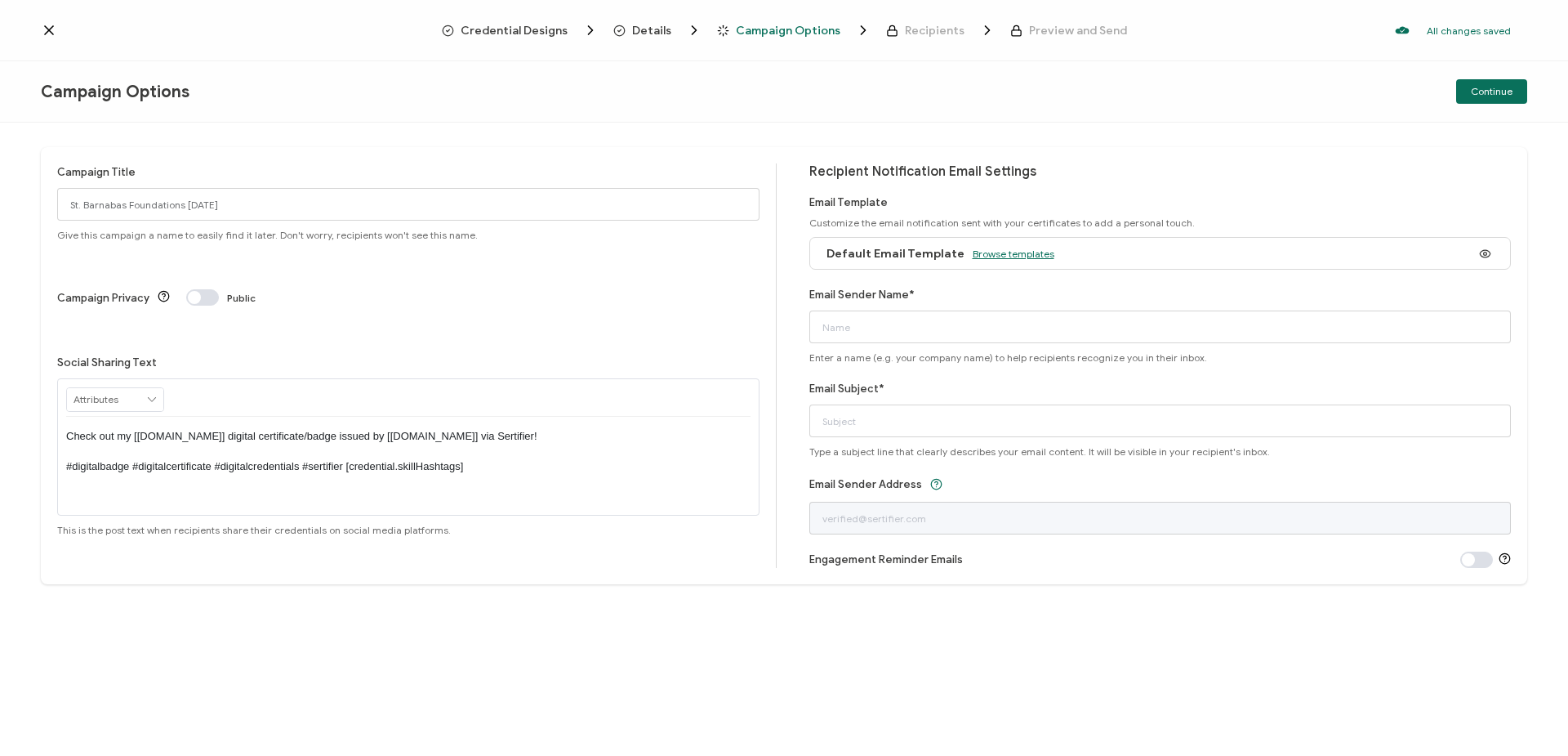
click at [1018, 255] on span "Browse templates" at bounding box center [1014, 253] width 82 height 12
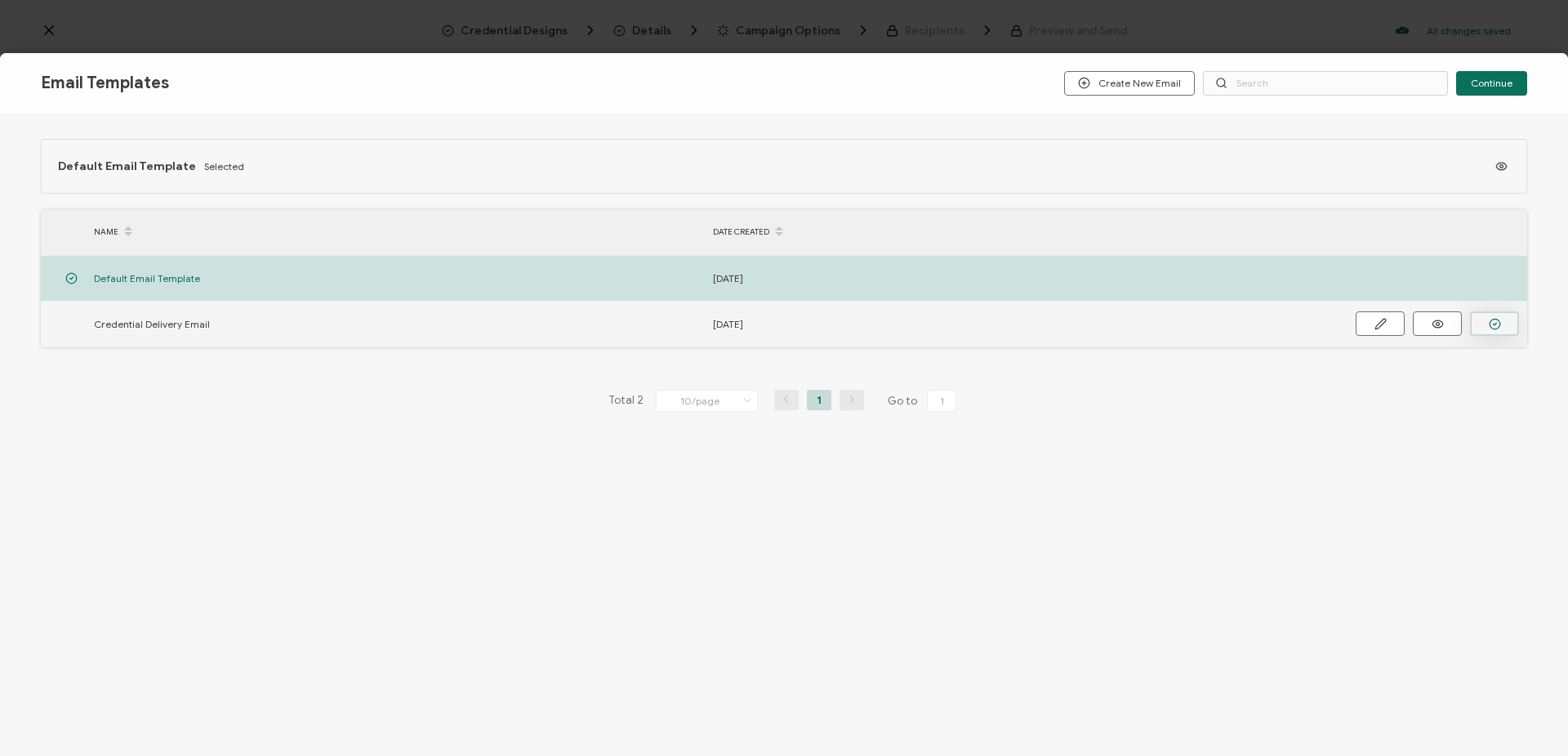
click at [1508, 323] on button "button" at bounding box center [1494, 323] width 49 height 24
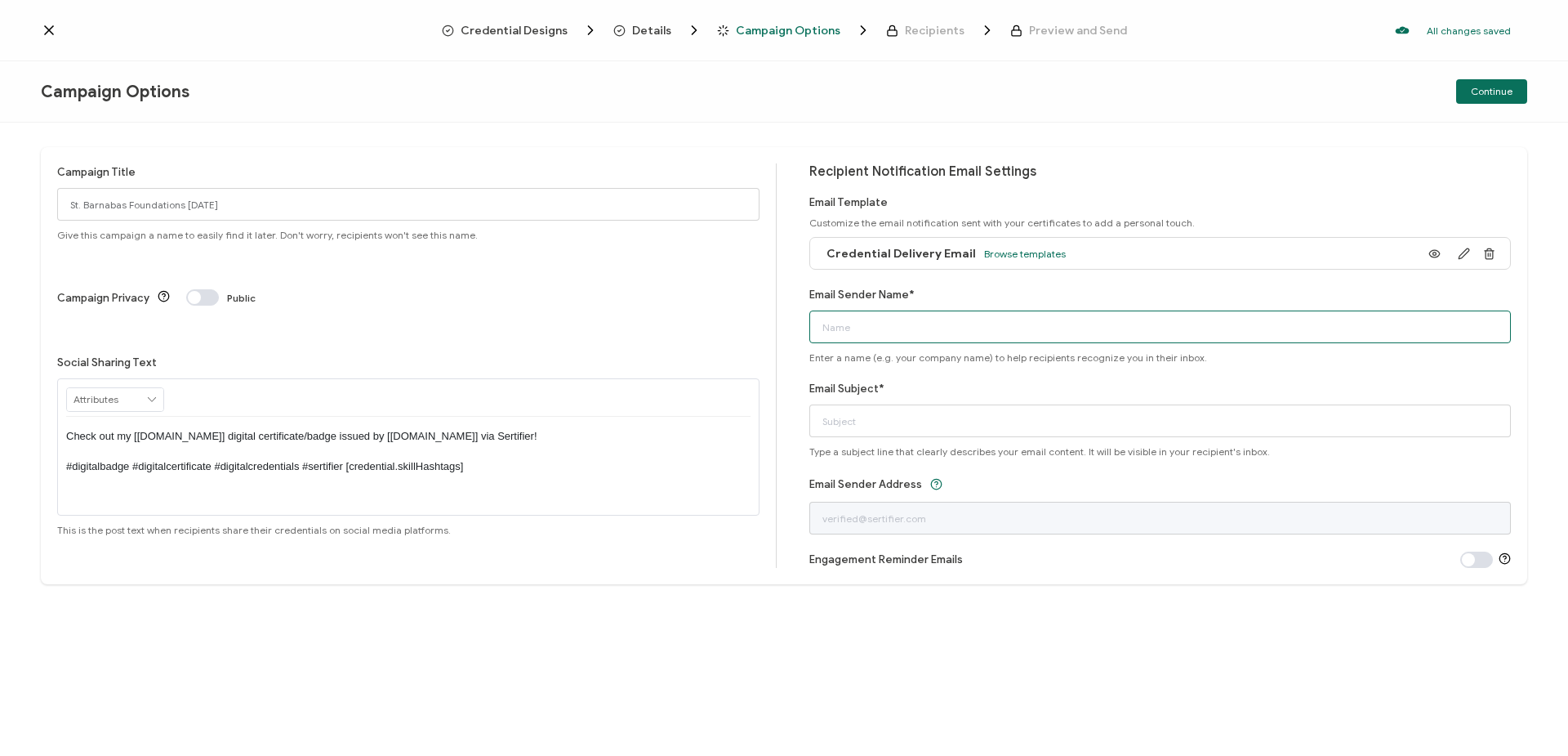
click at [1041, 325] on input "Email Sender Name*" at bounding box center [1160, 326] width 702 height 33
type input "[PERSON_NAME]"
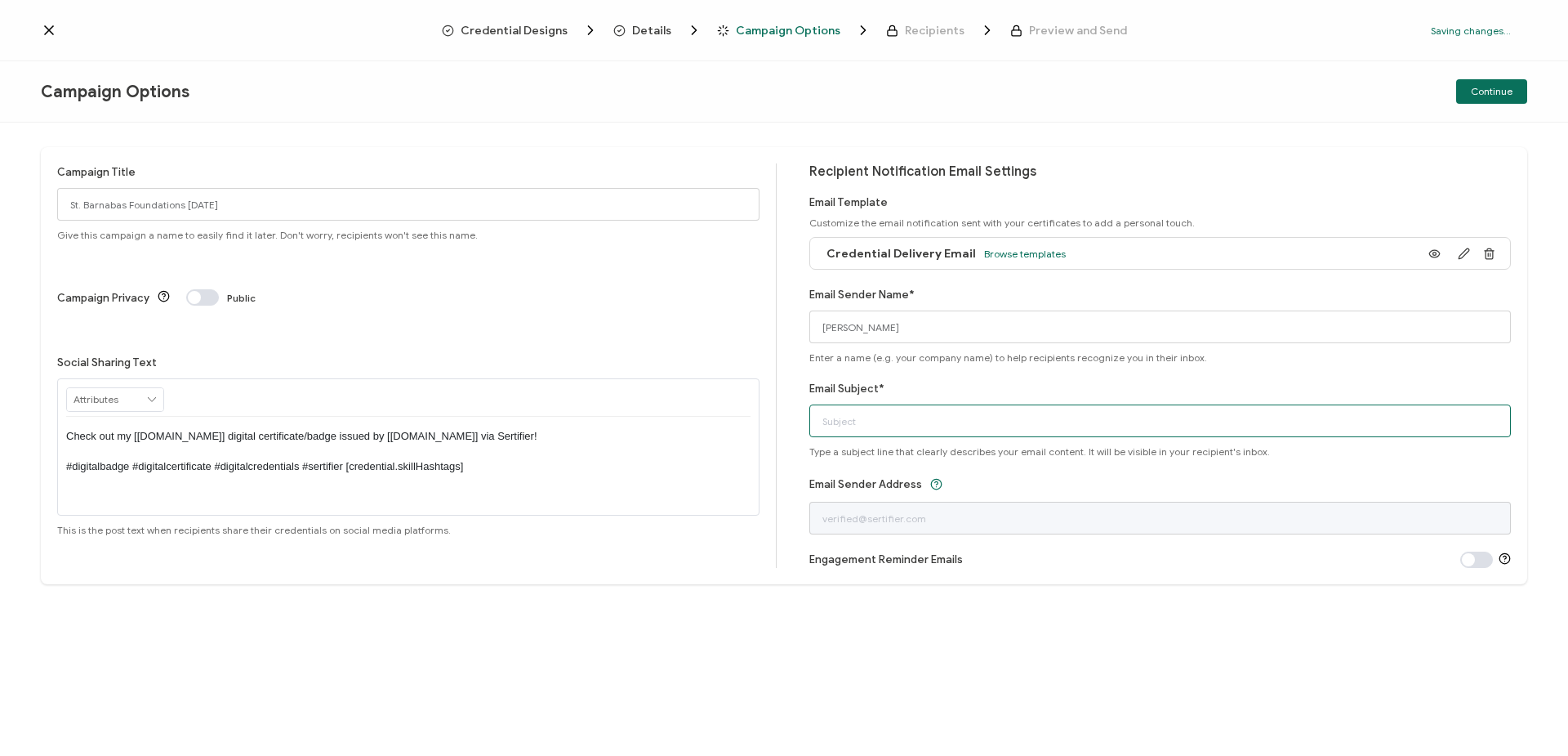
click at [1064, 428] on input "Email Subject*" at bounding box center [1160, 420] width 702 height 33
type input "Contact Hours Certificate"
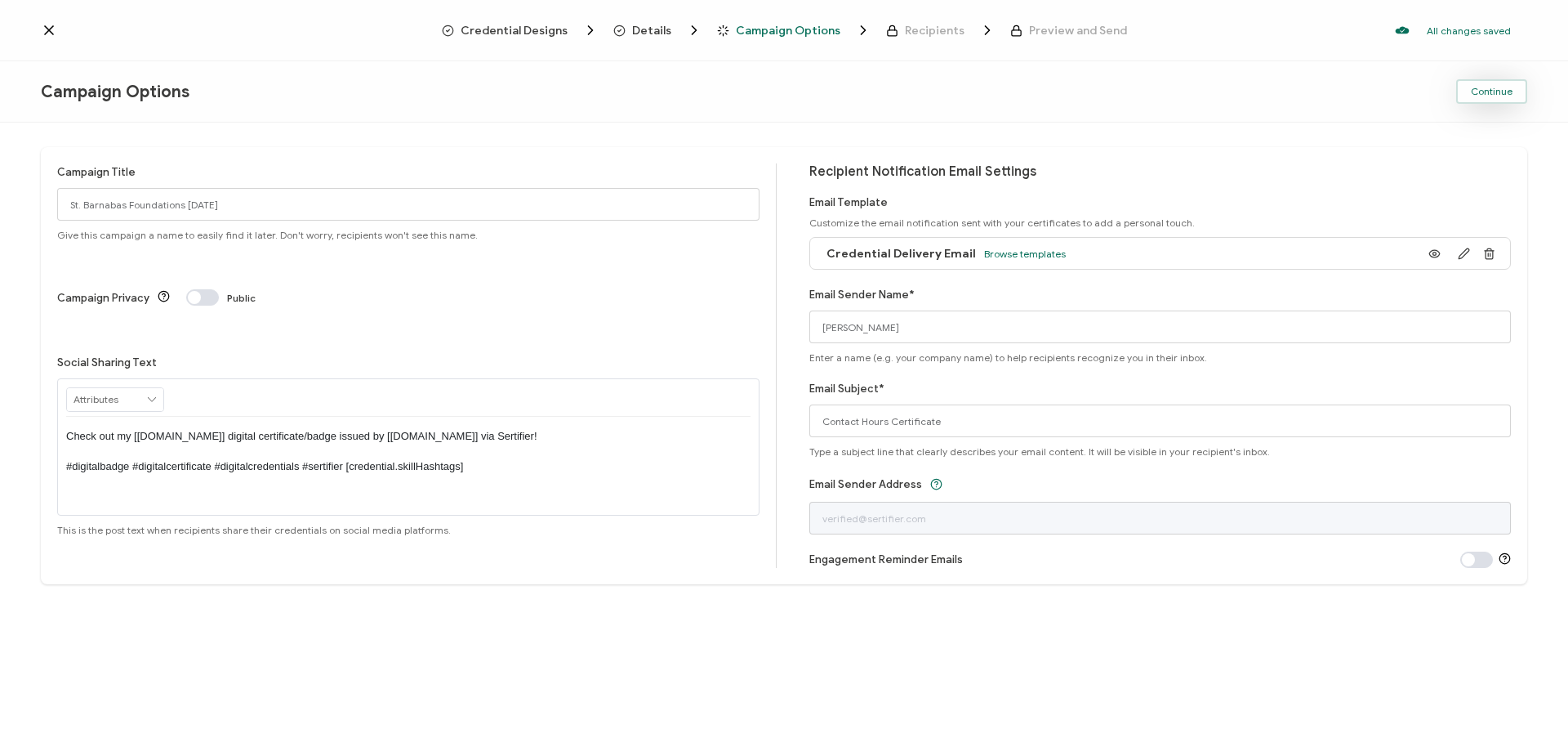
click at [1490, 102] on button "Continue" at bounding box center [1491, 91] width 71 height 24
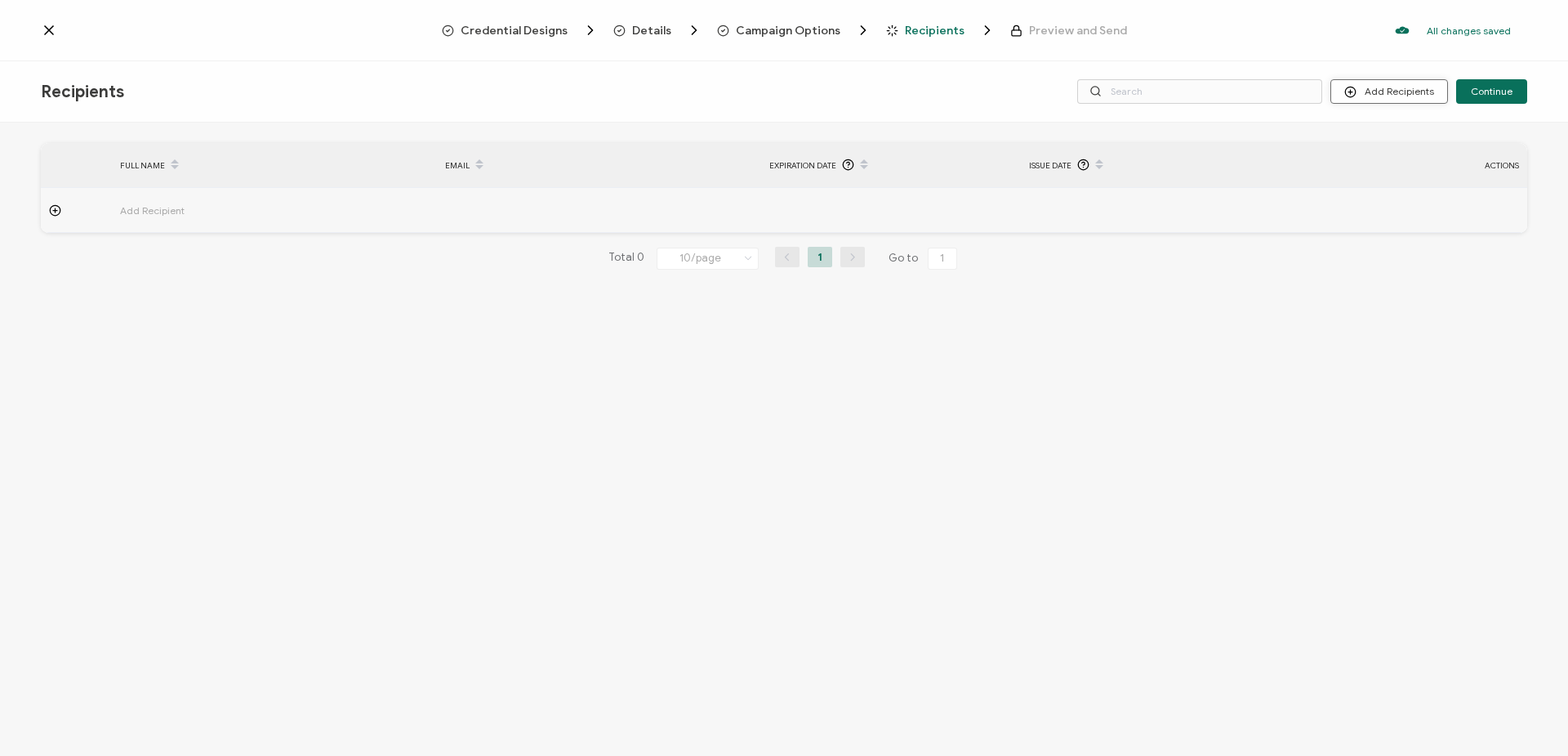
click at [1387, 87] on button "Add Recipients" at bounding box center [1389, 91] width 118 height 24
click at [1392, 160] on span "Import From Recipients" at bounding box center [1421, 162] width 106 height 12
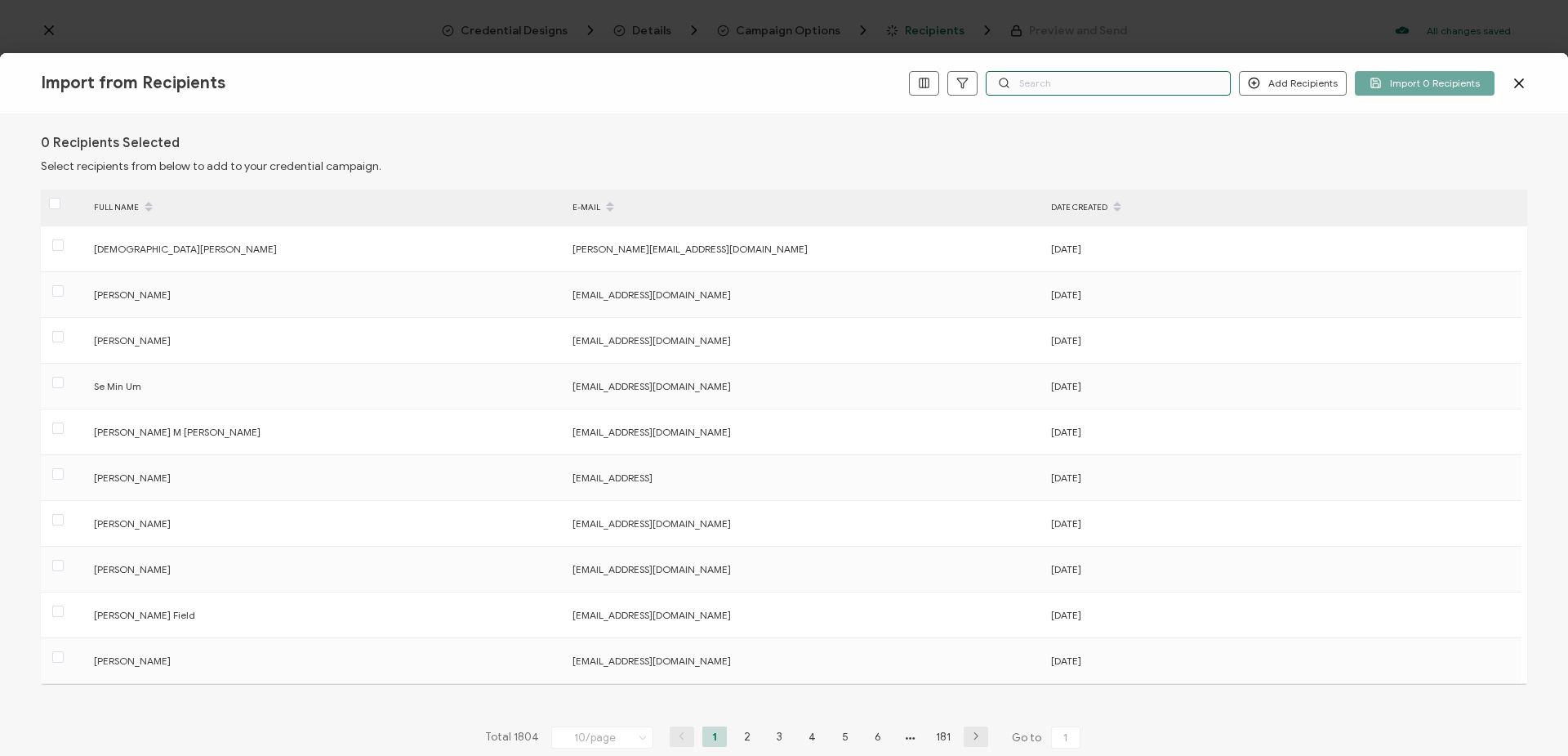
click at [1088, 85] on input "text" at bounding box center [1108, 84] width 245 height 24
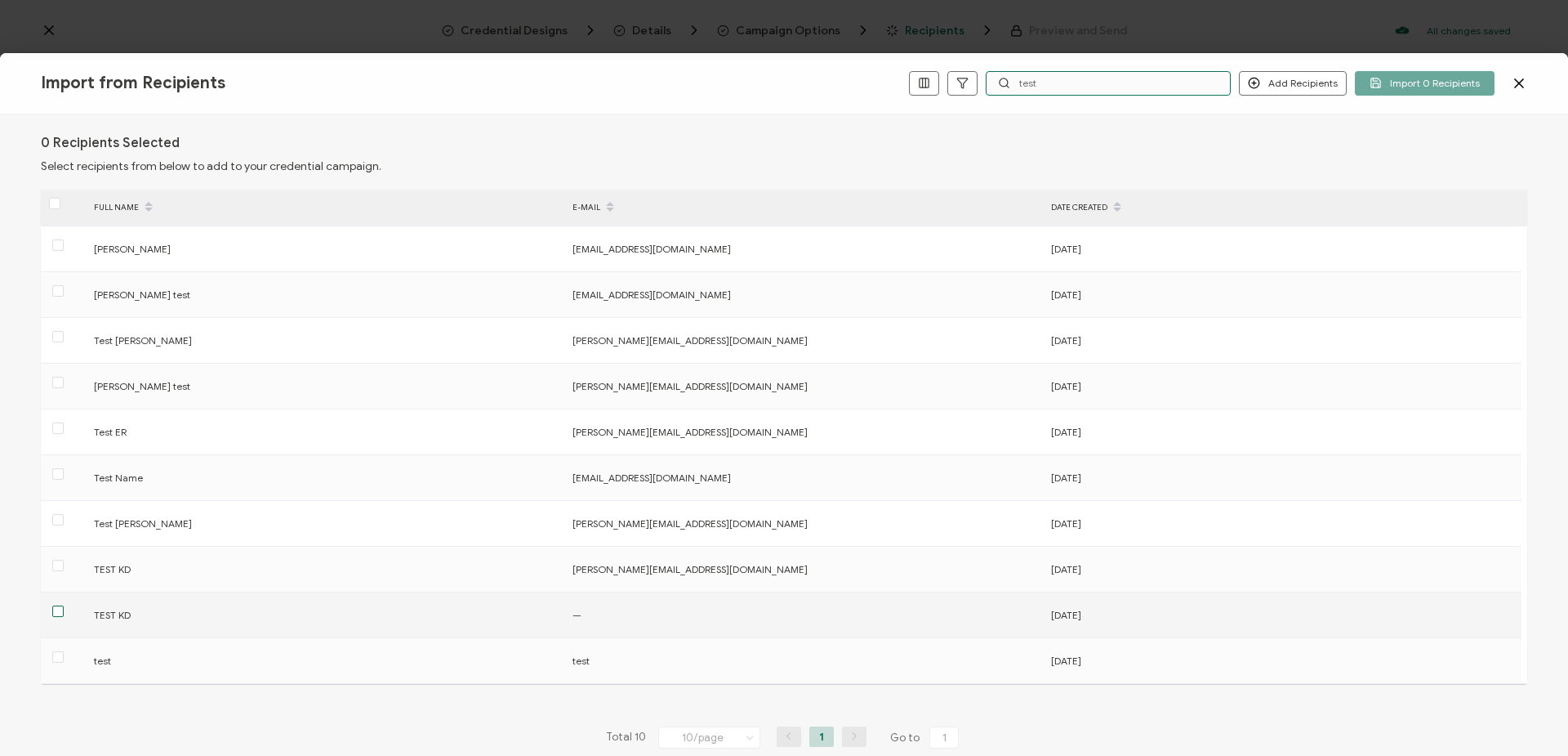
type input "test"
click at [56, 612] on span at bounding box center [58, 611] width 11 height 11
click at [64, 606] on input "checkbox" at bounding box center [64, 606] width 0 height 0
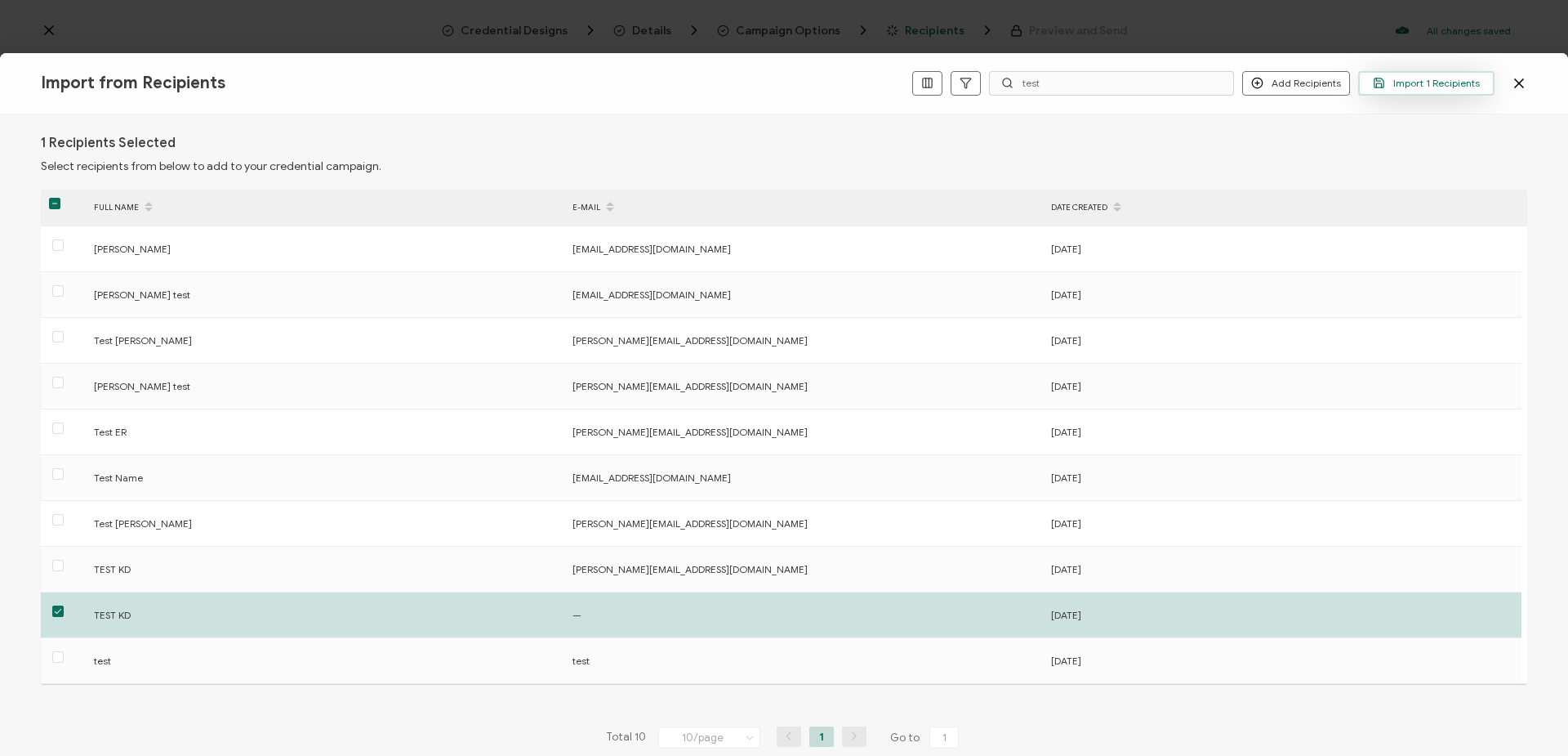
click at [1436, 81] on span "Import 1 Recipients" at bounding box center [1425, 83] width 107 height 12
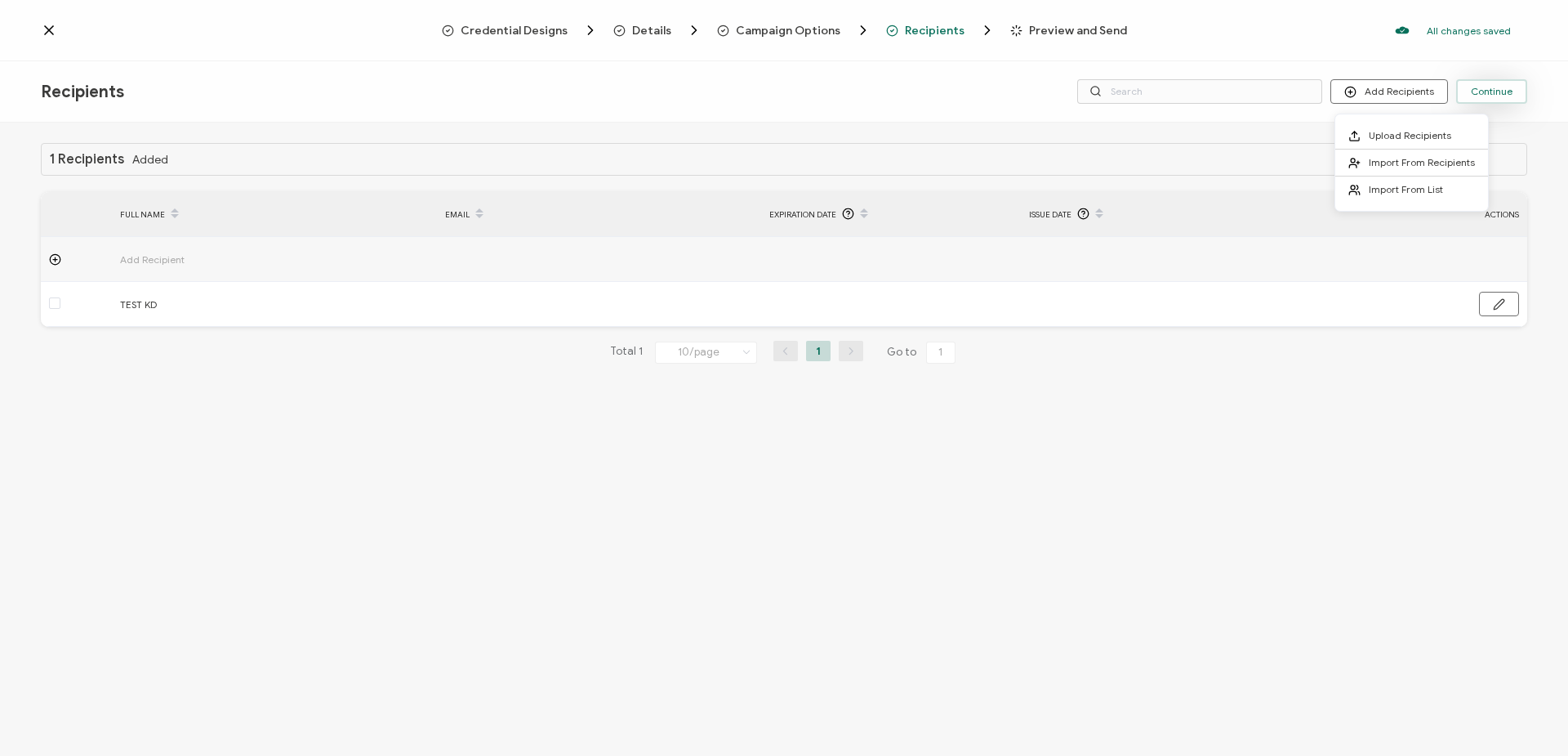
click at [1476, 86] on span "Continue" at bounding box center [1491, 91] width 42 height 10
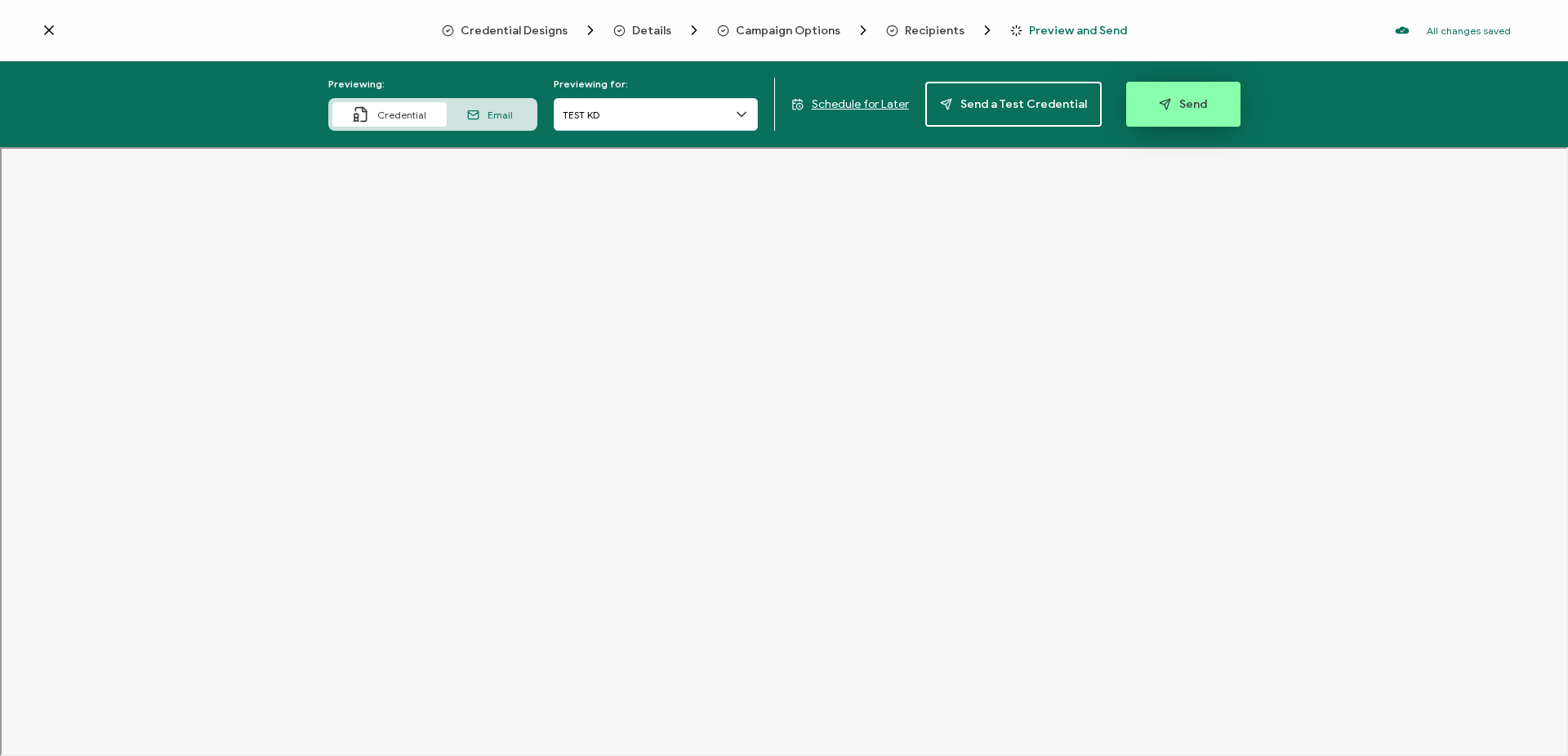
click at [1192, 102] on span "Send" at bounding box center [1183, 104] width 48 height 12
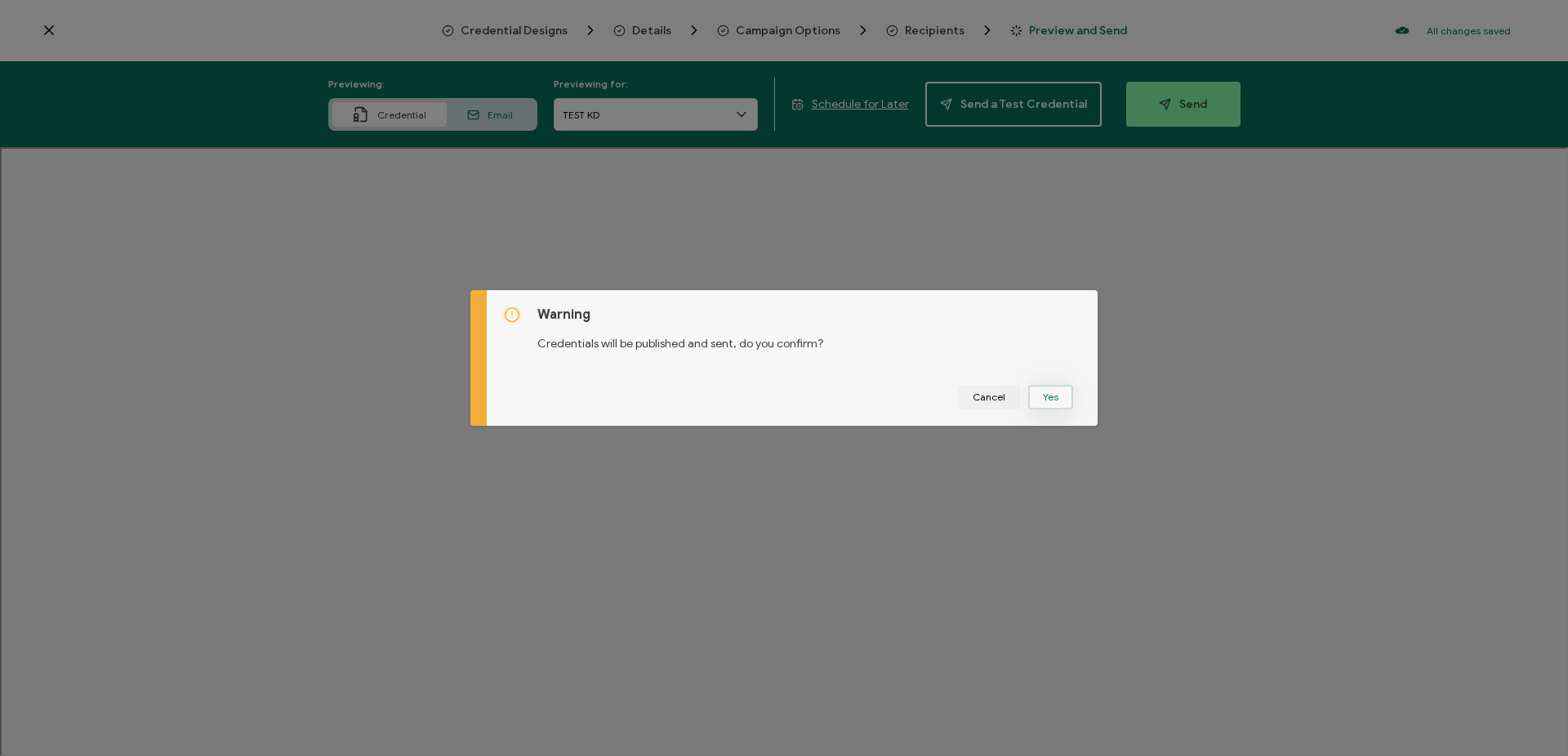
click at [1051, 403] on button "Yes" at bounding box center [1050, 397] width 45 height 24
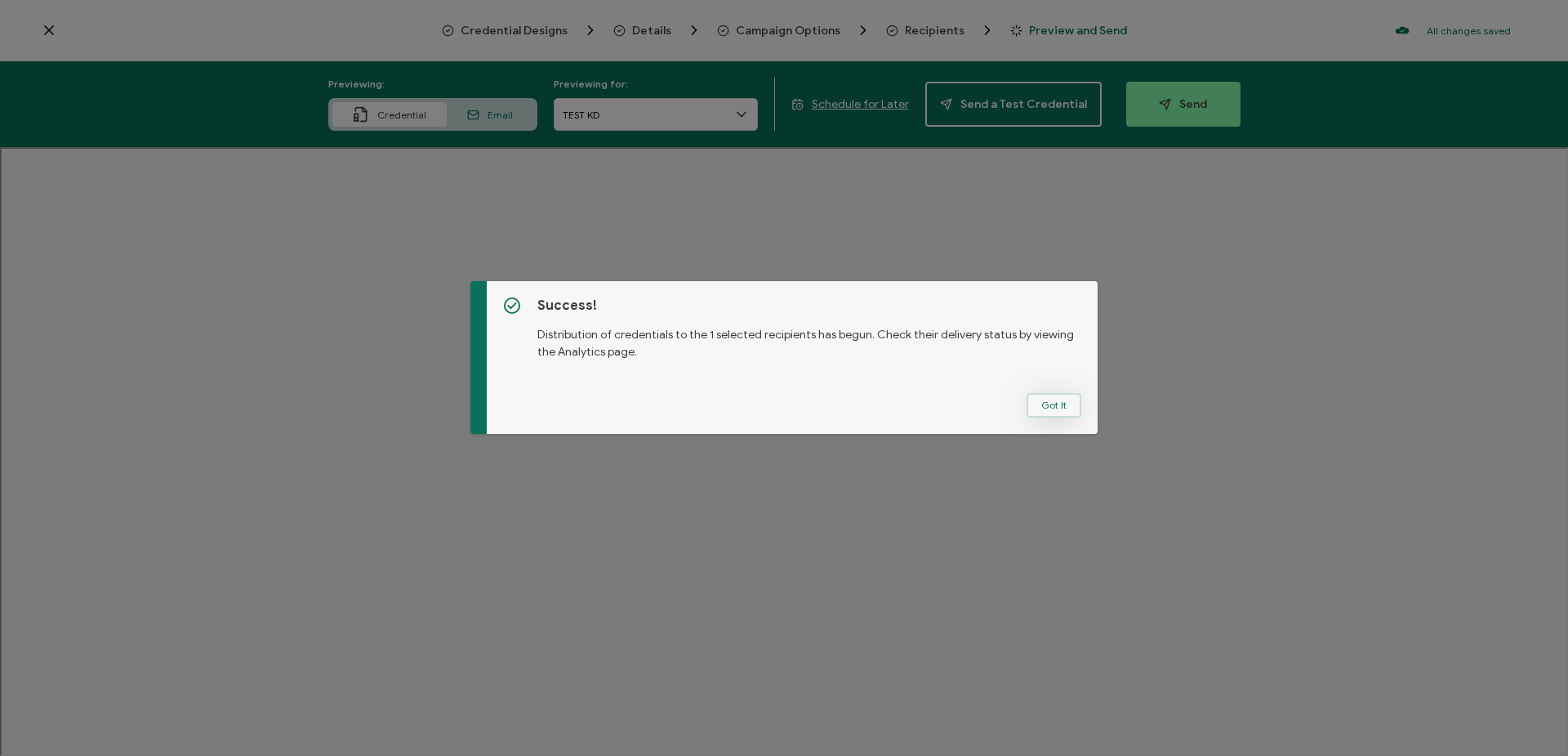
click at [1047, 404] on button "Got It" at bounding box center [1054, 405] width 55 height 24
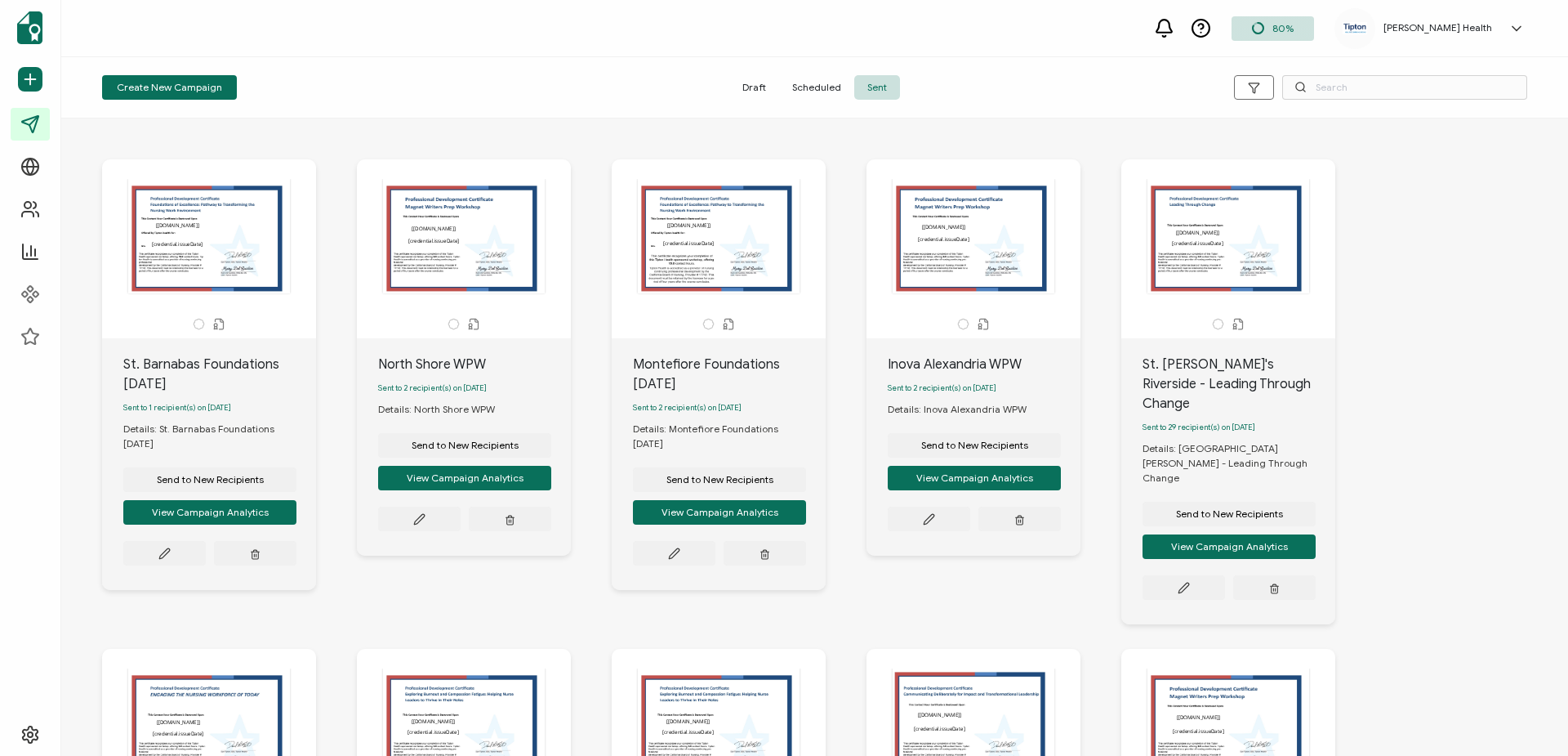
click at [1516, 34] on icon at bounding box center [1516, 29] width 17 height 17
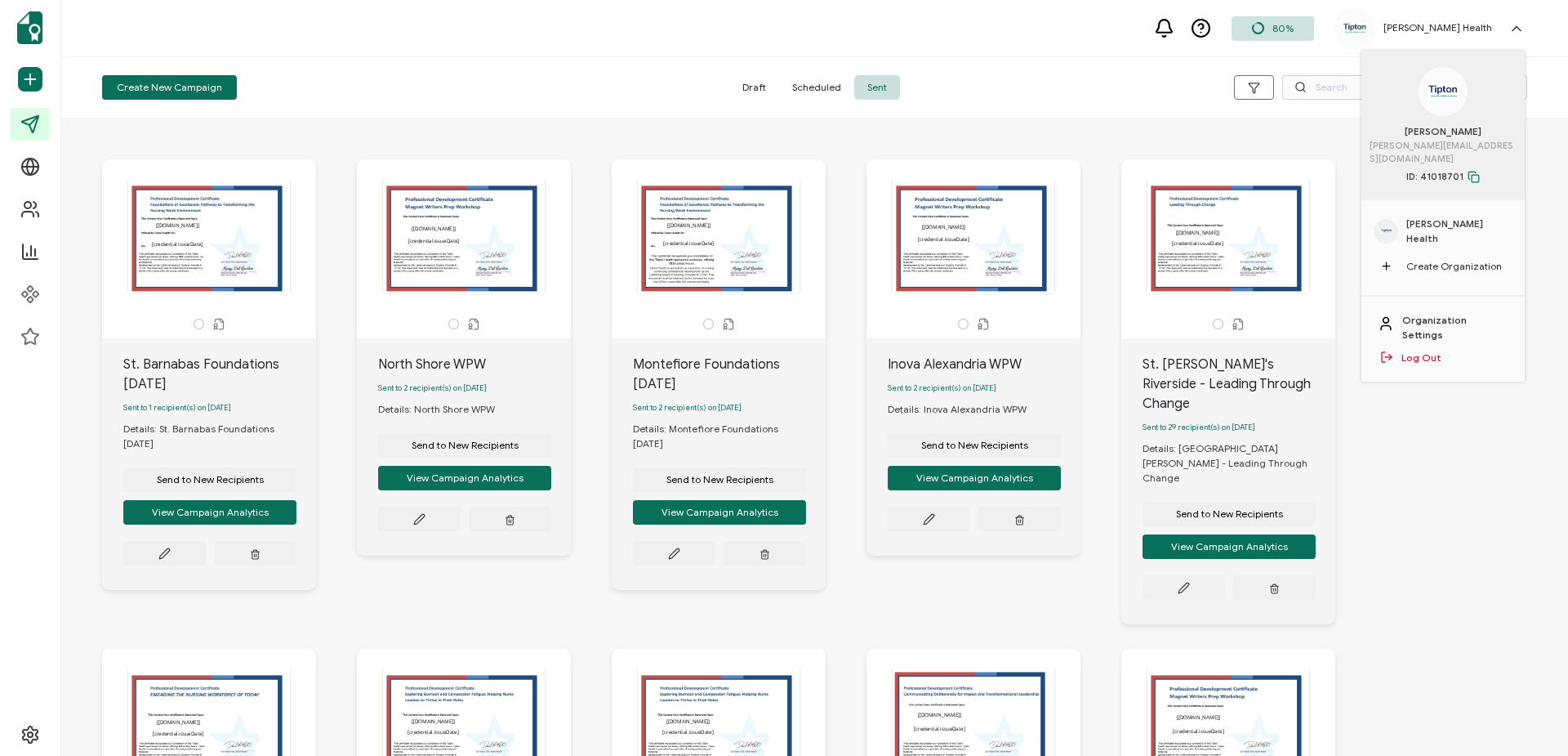
click at [1436, 350] on link "Log Out" at bounding box center [1420, 358] width 40 height 15
